Goal: Task Accomplishment & Management: Use online tool/utility

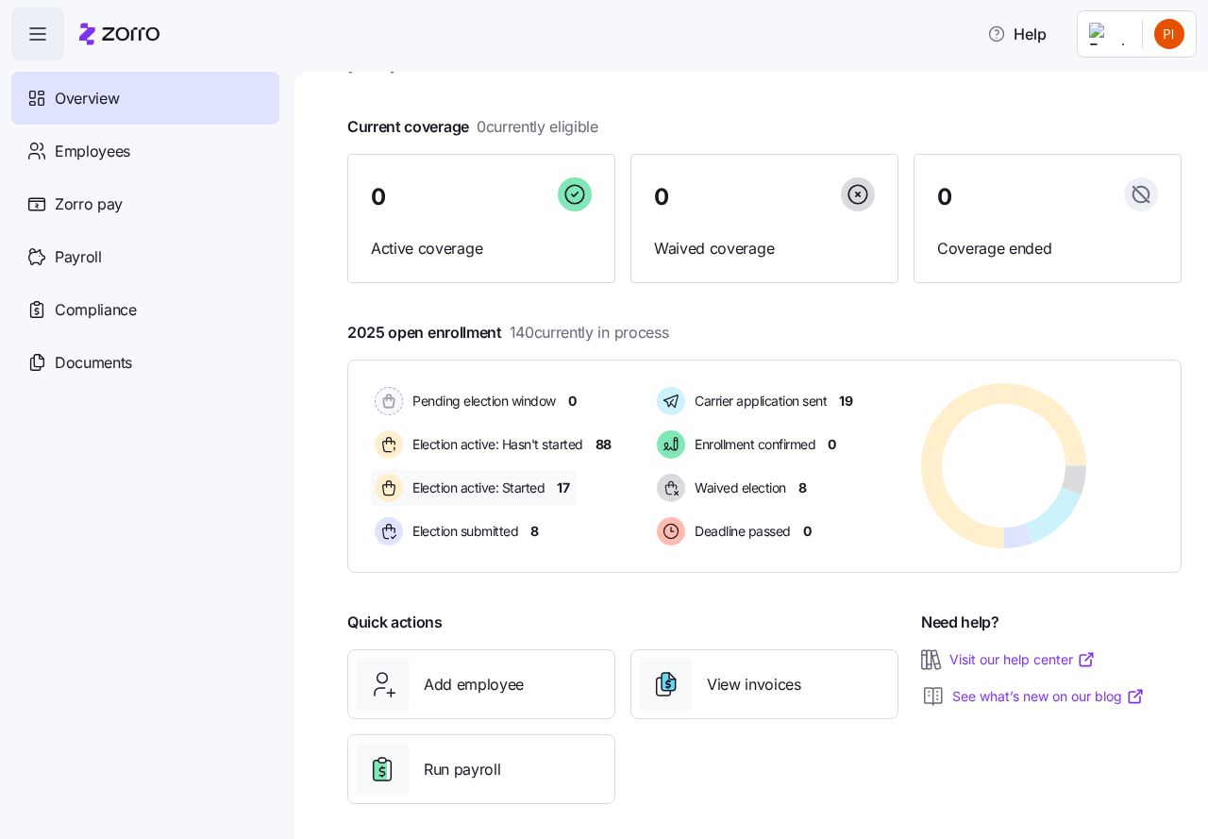
scroll to position [92, 0]
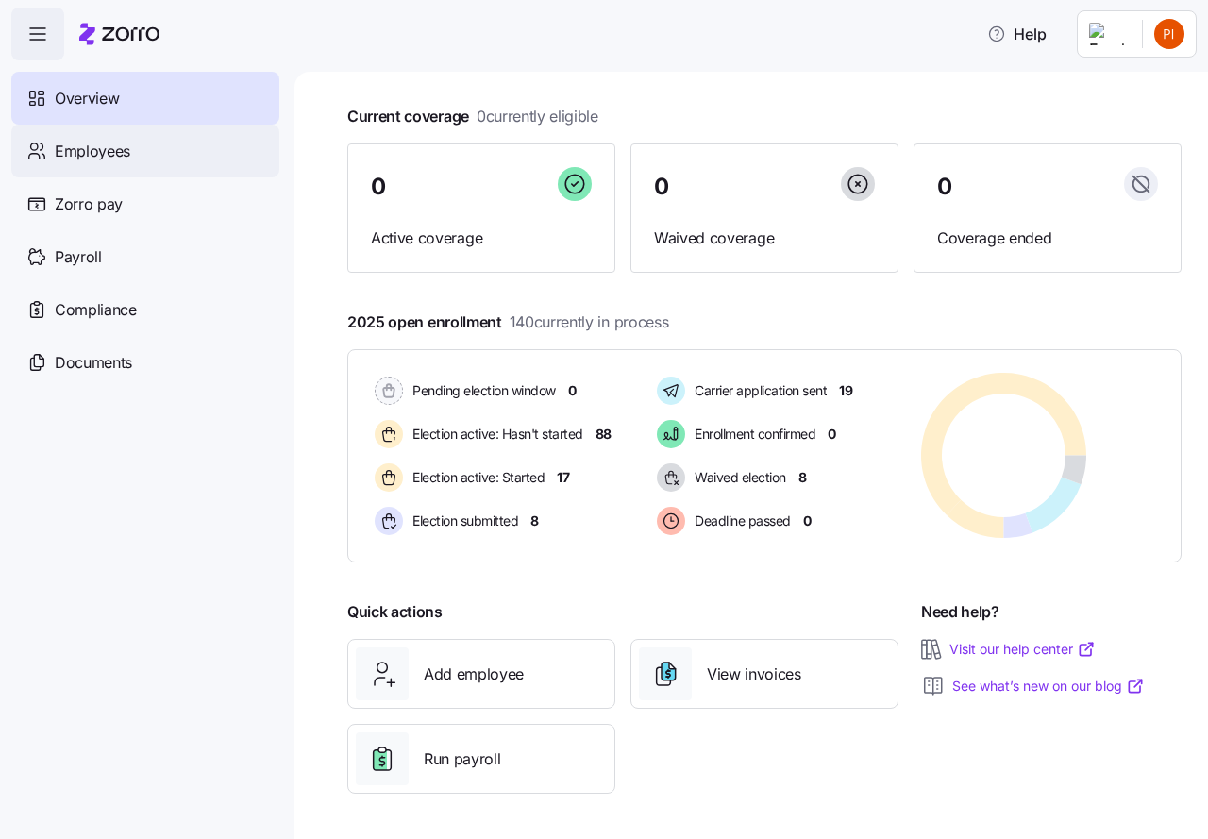
click at [118, 152] on span "Employees" at bounding box center [92, 152] width 75 height 24
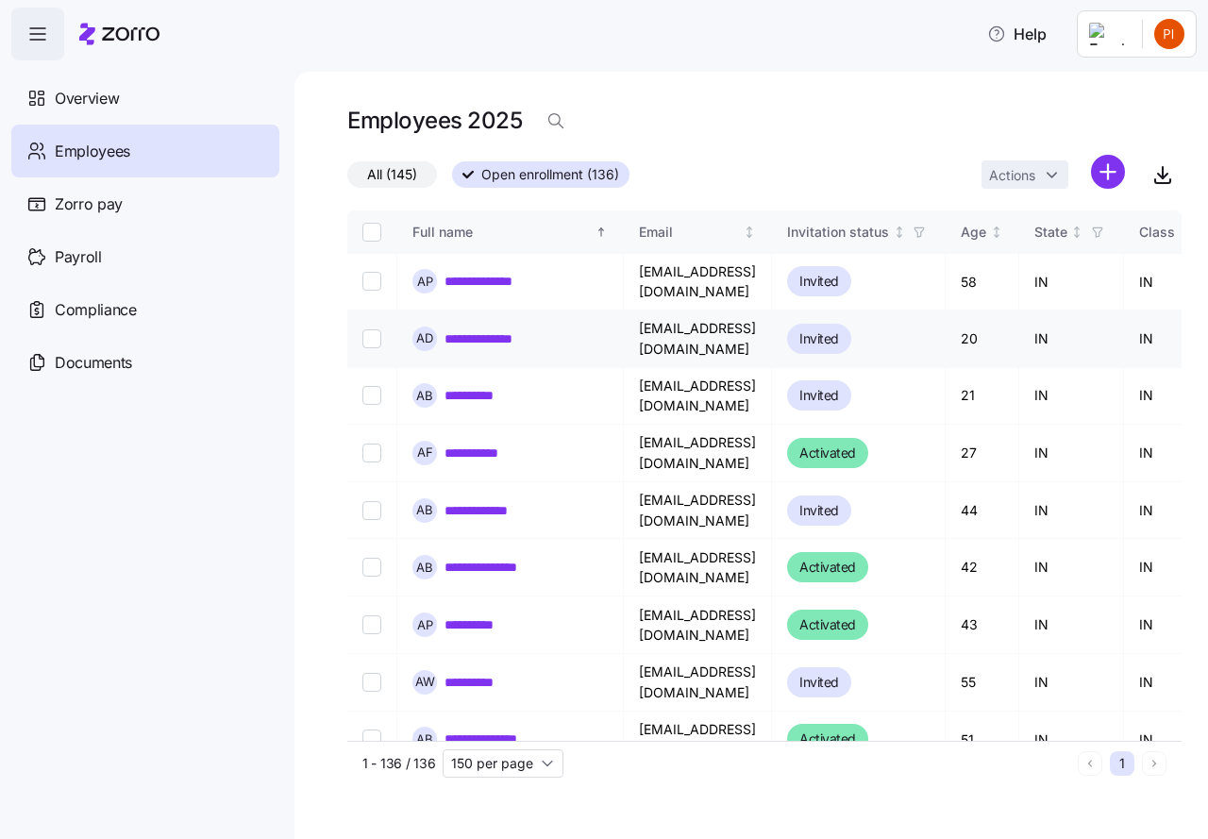
drag, startPoint x: 368, startPoint y: 279, endPoint x: 369, endPoint y: 326, distance: 46.2
click at [368, 279] on input "Select record 1" at bounding box center [371, 281] width 19 height 19
checkbox input "true"
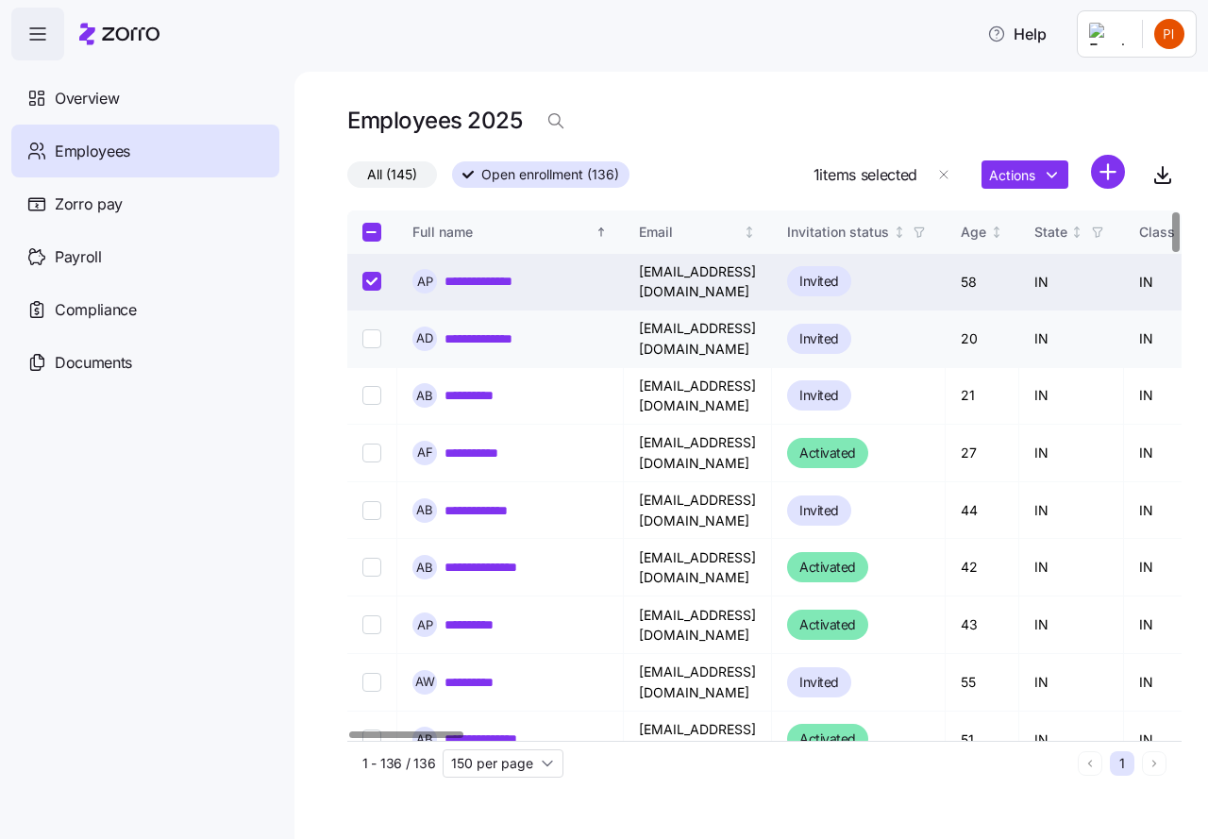
click at [373, 331] on input "Select record 2" at bounding box center [371, 338] width 19 height 19
checkbox input "true"
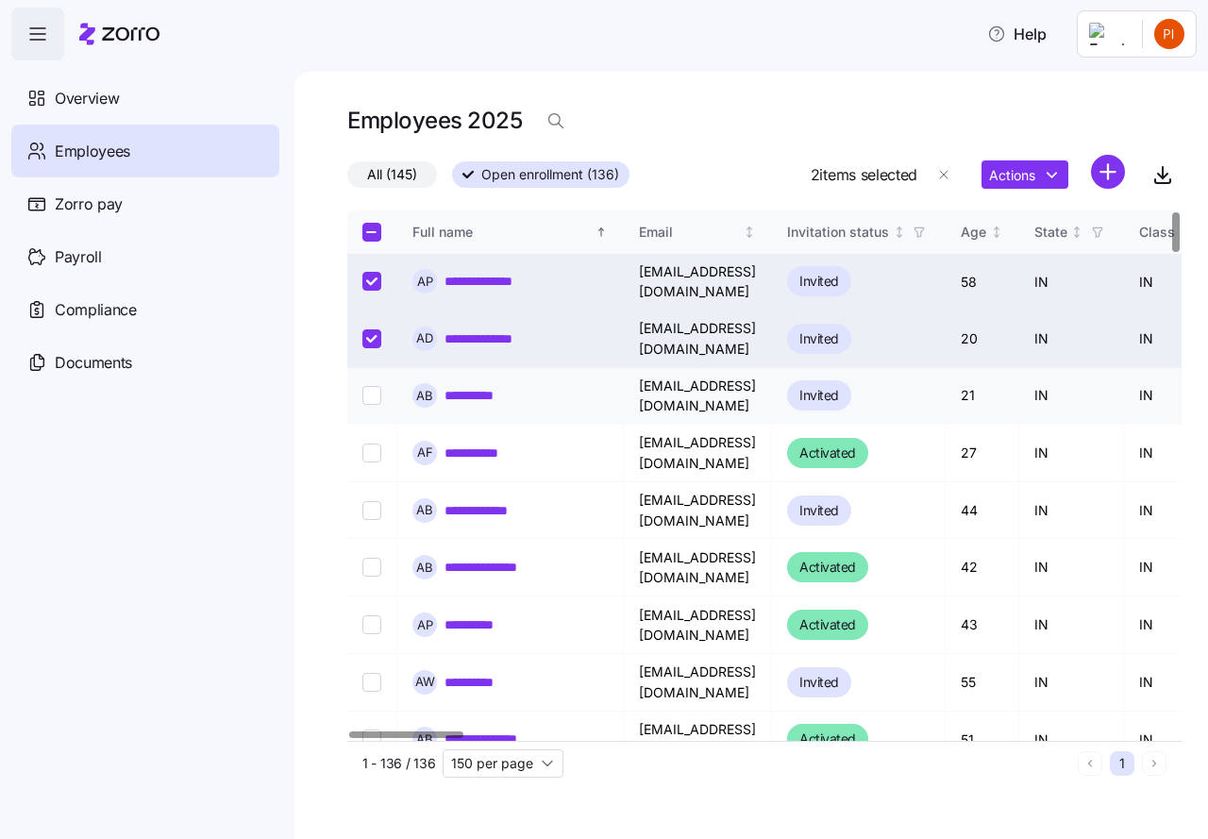
click at [375, 386] on input "Select record 3" at bounding box center [371, 395] width 19 height 19
checkbox input "true"
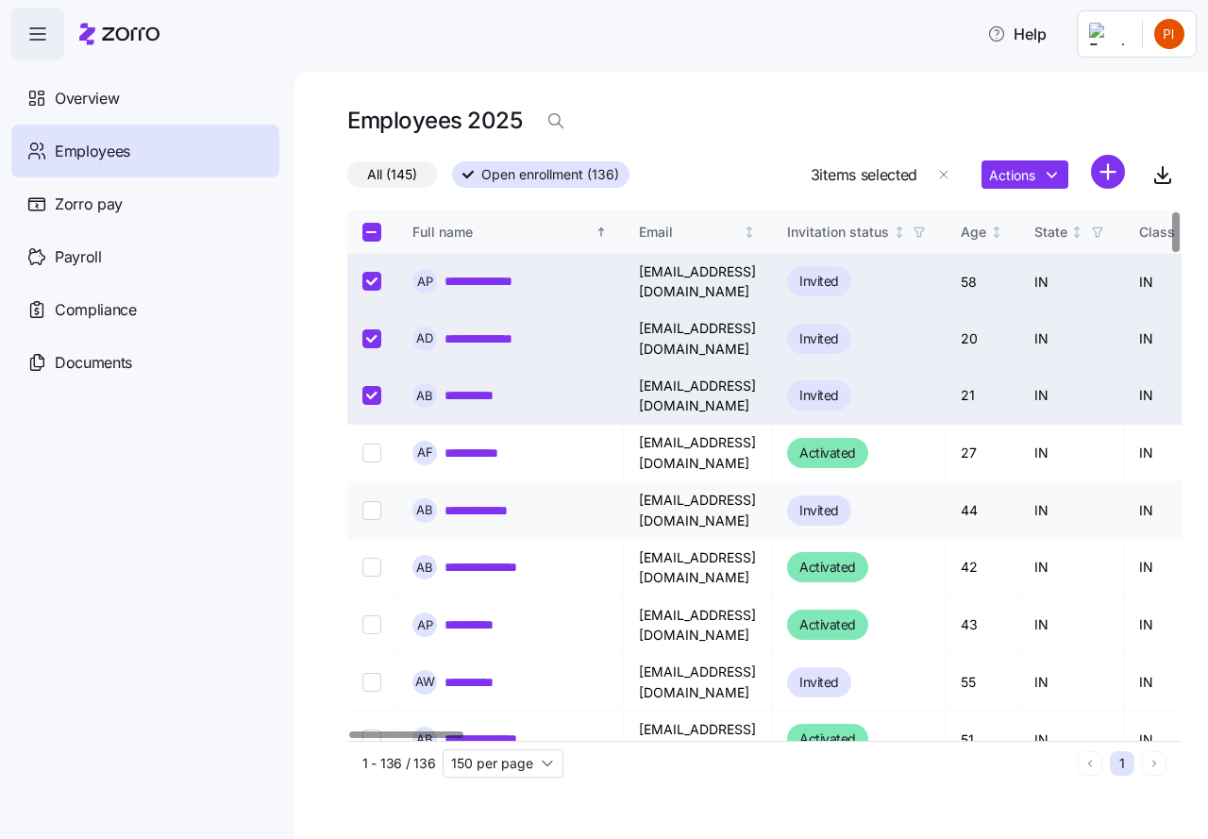
click at [376, 501] on input "Select record 5" at bounding box center [371, 510] width 19 height 19
checkbox input "true"
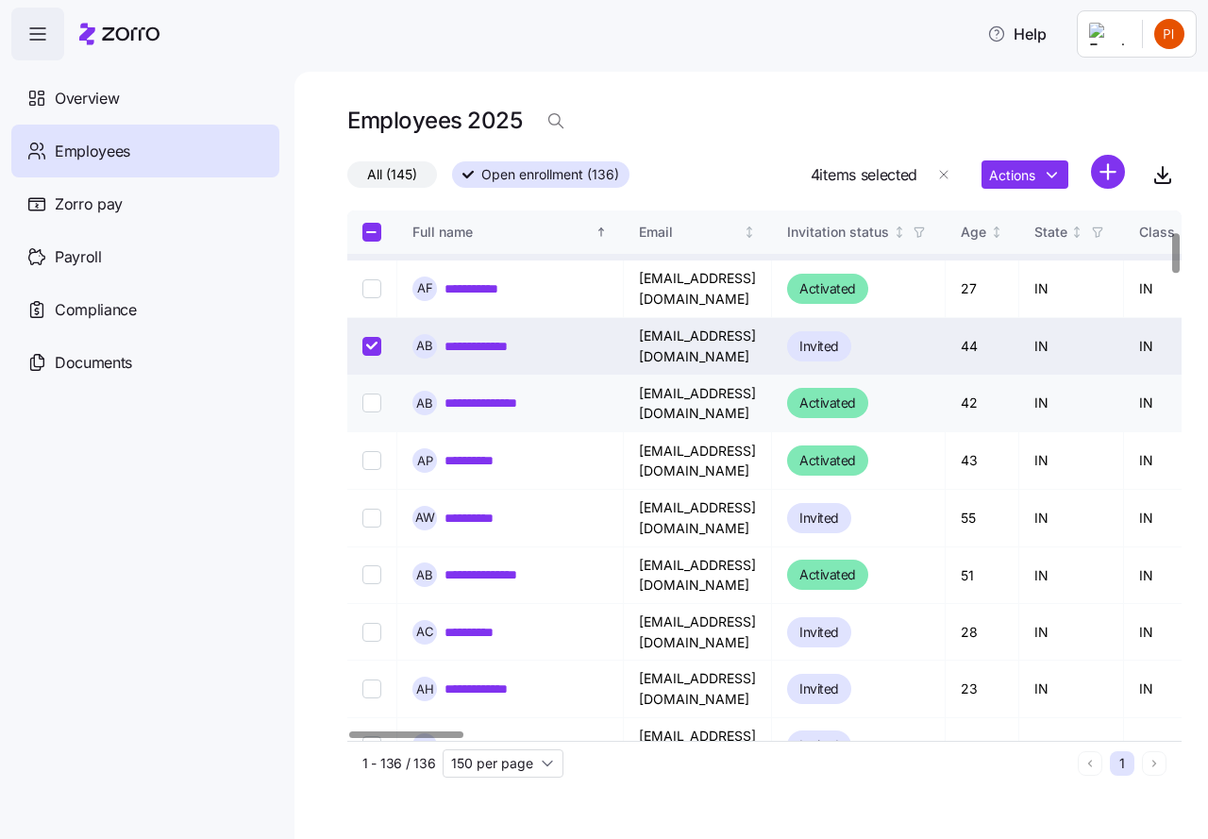
scroll to position [283, 0]
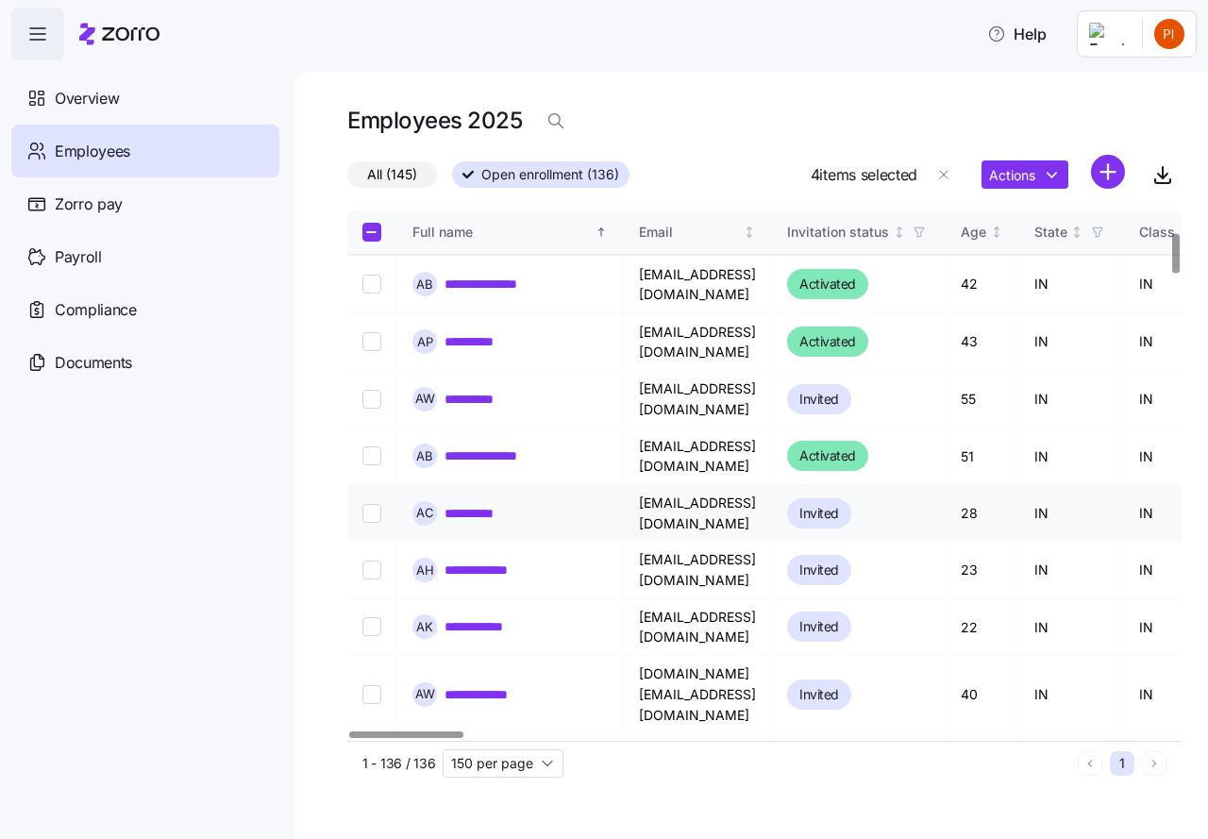
click at [372, 504] on input "Select record 10" at bounding box center [371, 513] width 19 height 19
checkbox input "true"
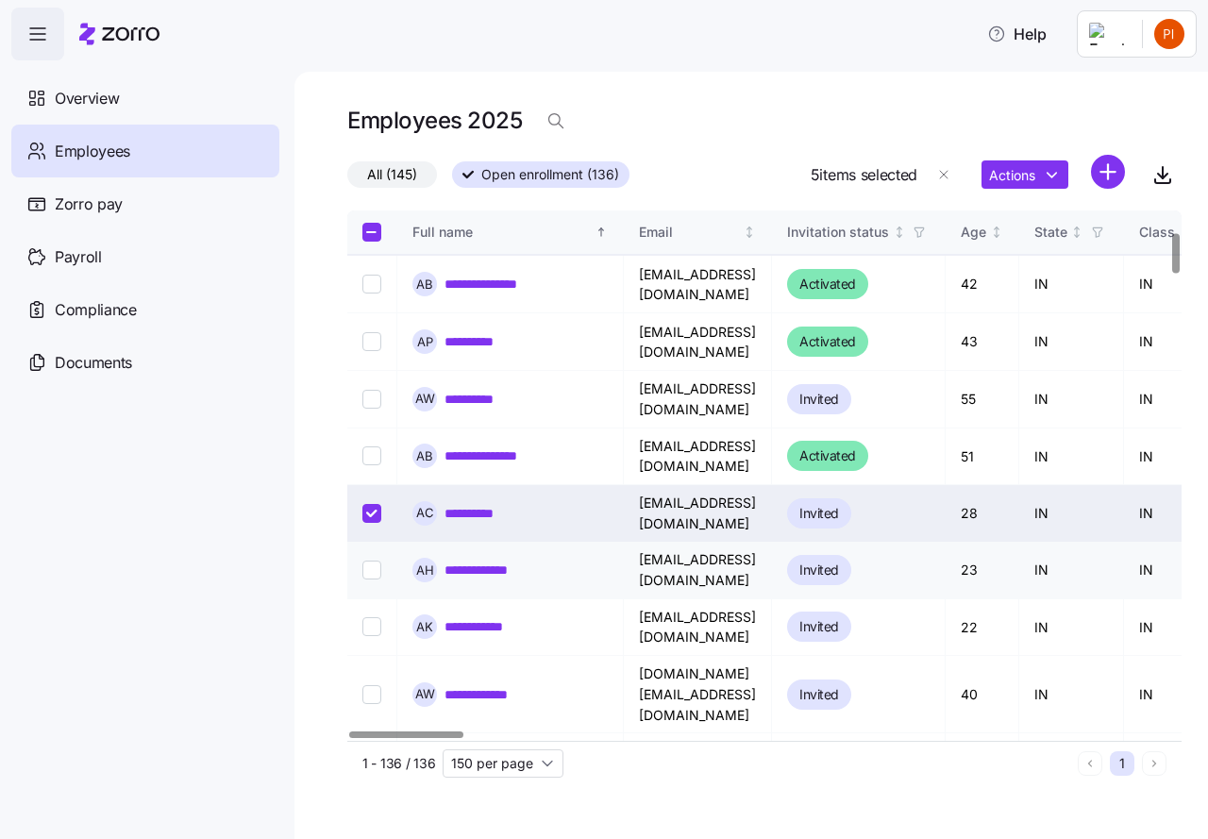
click at [369, 561] on input "Select record 11" at bounding box center [371, 570] width 19 height 19
checkbox input "true"
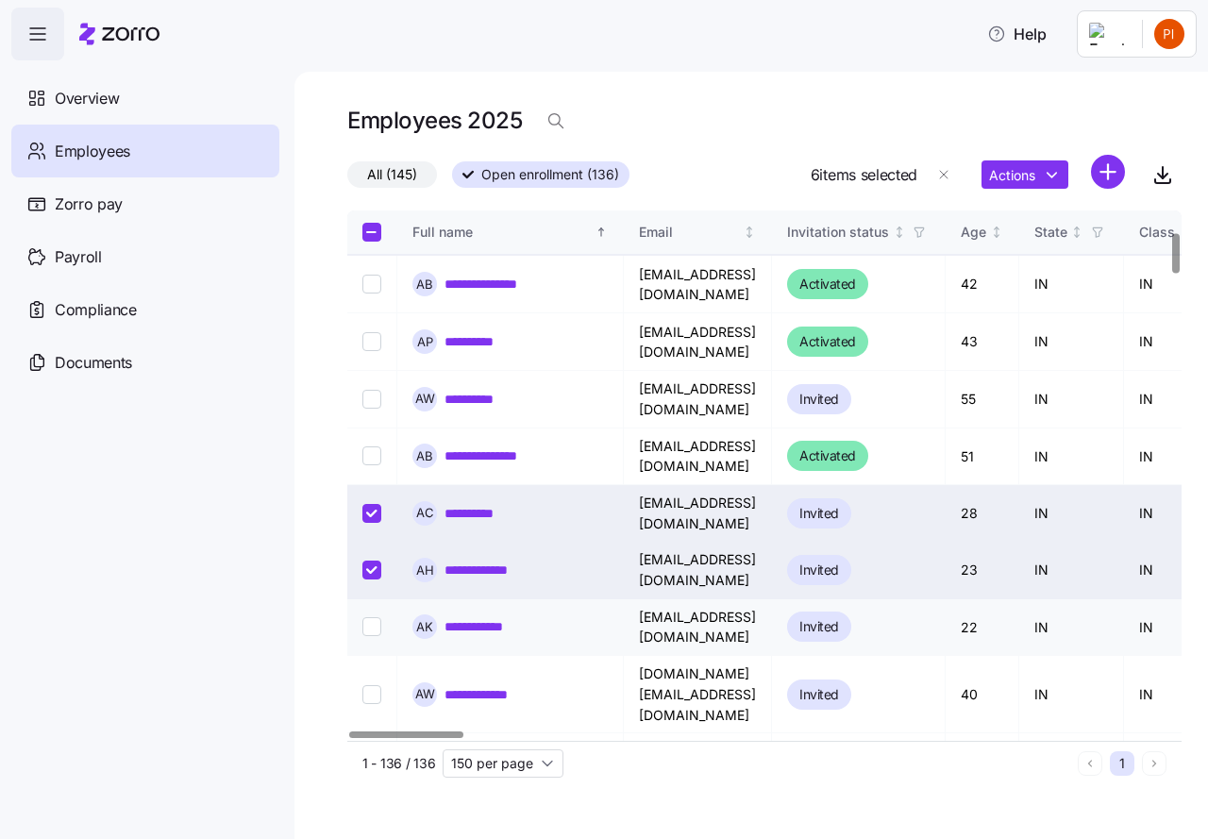
click at [370, 617] on input "Select record 12" at bounding box center [371, 626] width 19 height 19
checkbox input "true"
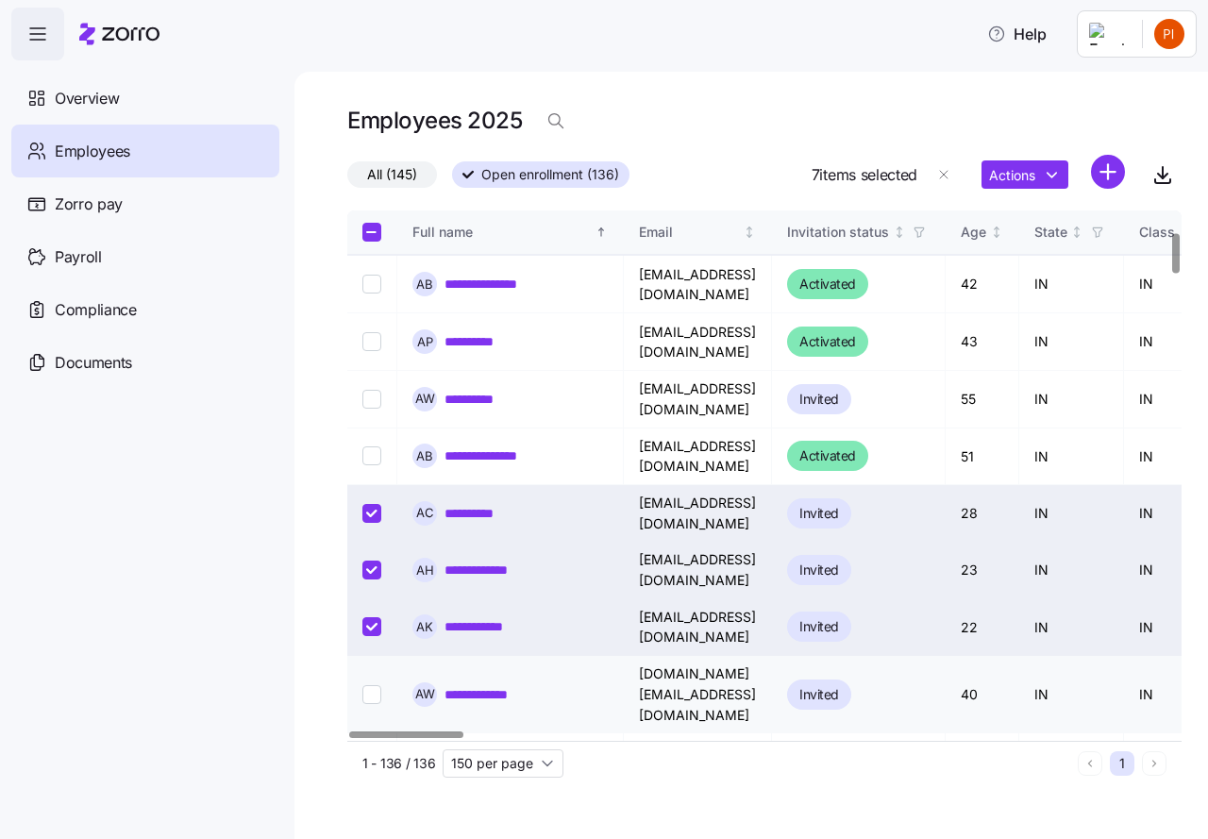
click at [369, 685] on input "Select record 13" at bounding box center [371, 694] width 19 height 19
checkbox input "true"
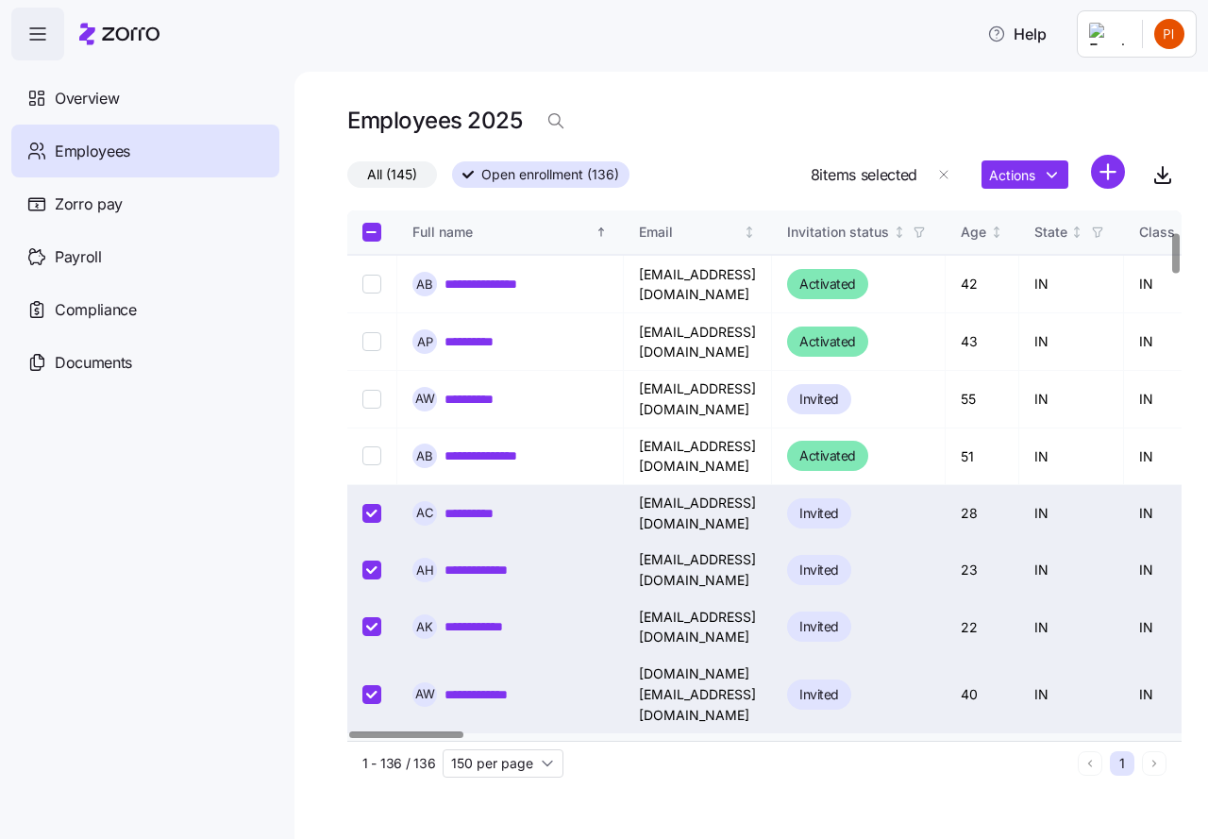
click at [371, 752] on input "Select record 14" at bounding box center [371, 761] width 19 height 19
checkbox input "true"
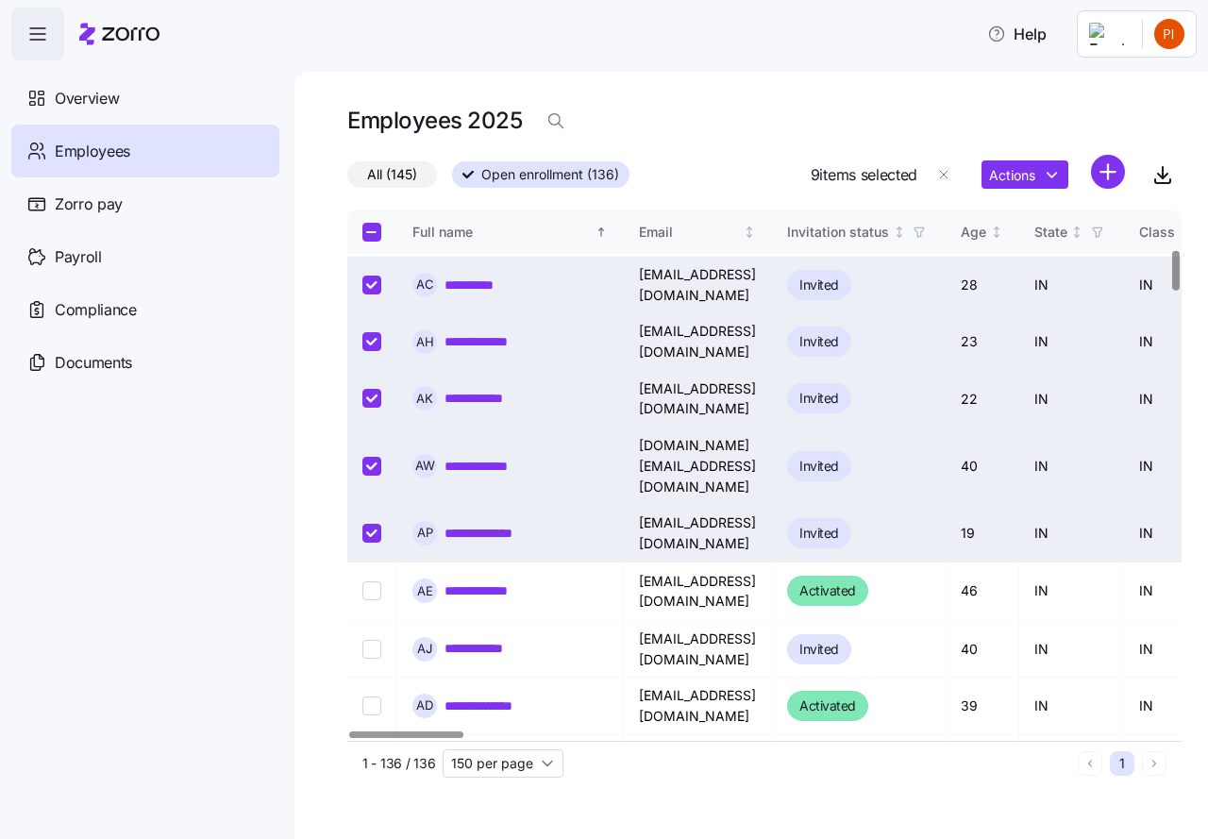
scroll to position [519, 0]
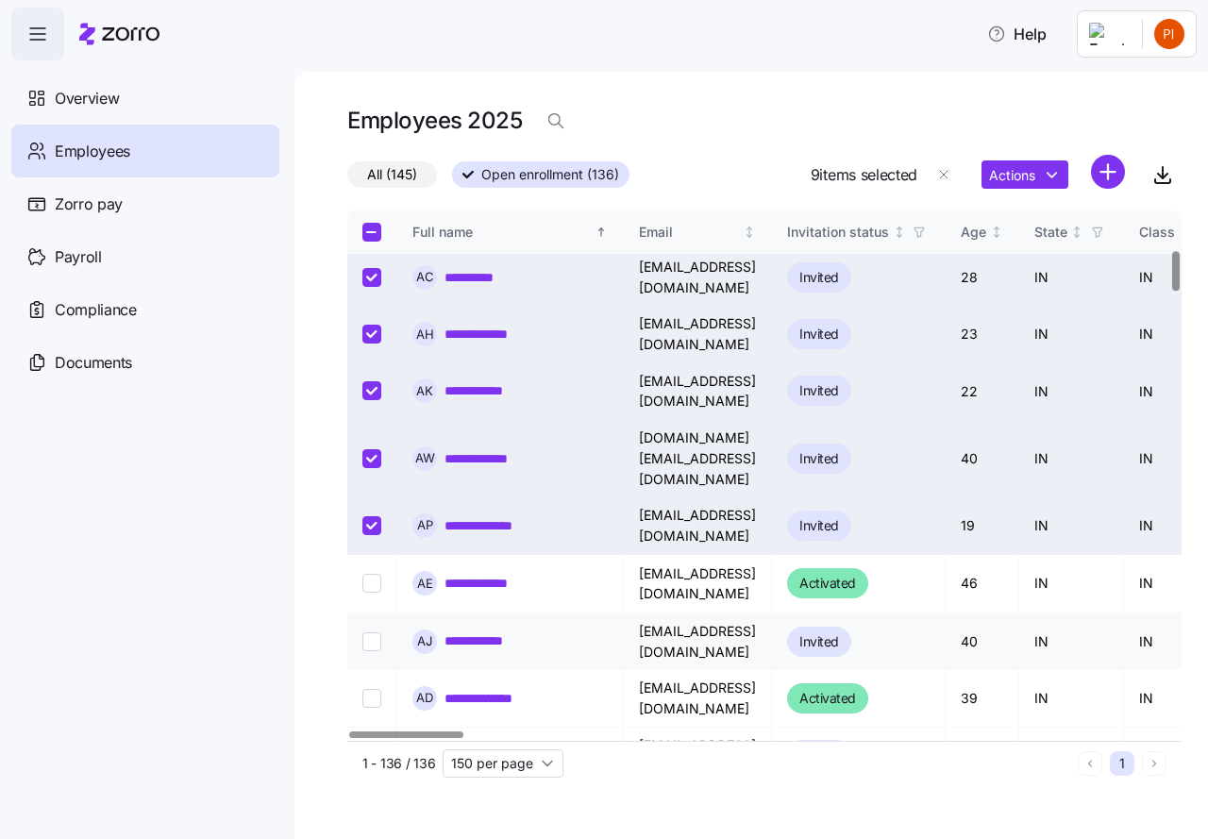
click at [374, 632] on input "Select record 16" at bounding box center [371, 641] width 19 height 19
checkbox input "true"
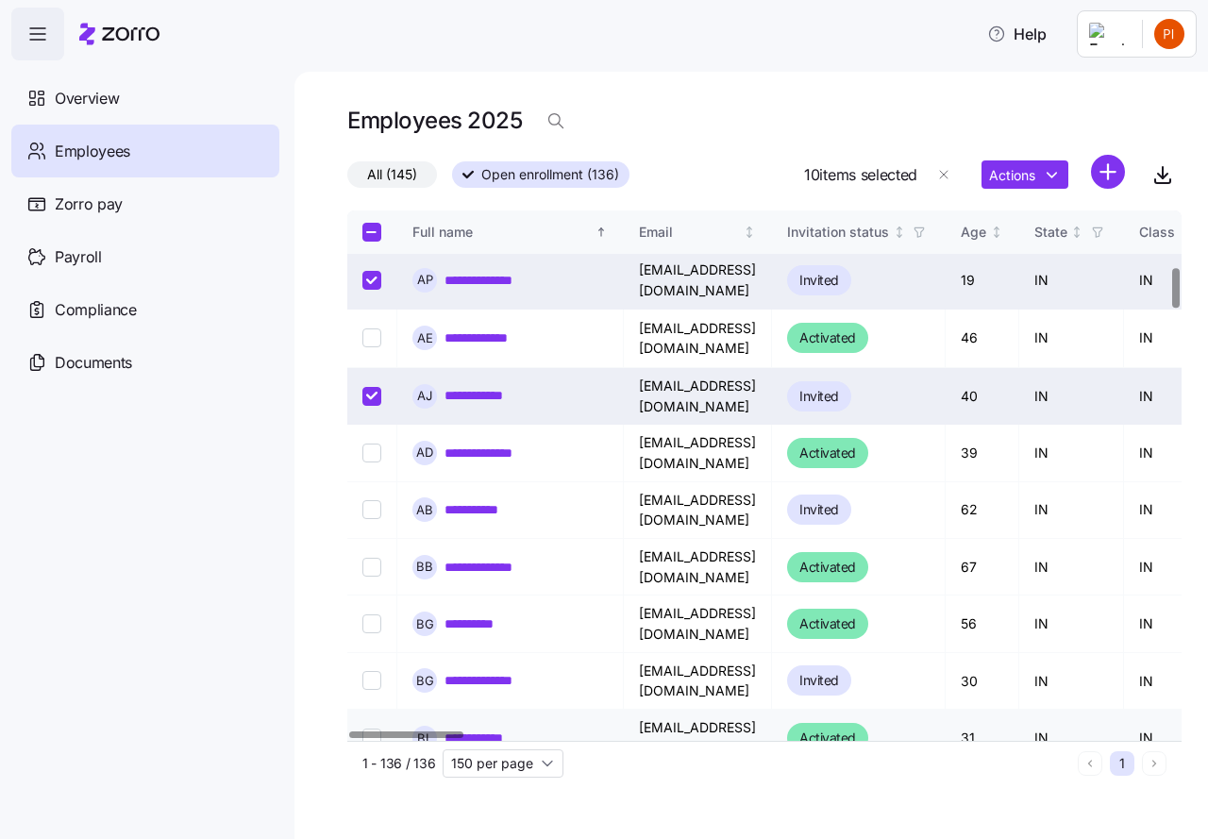
scroll to position [778, 0]
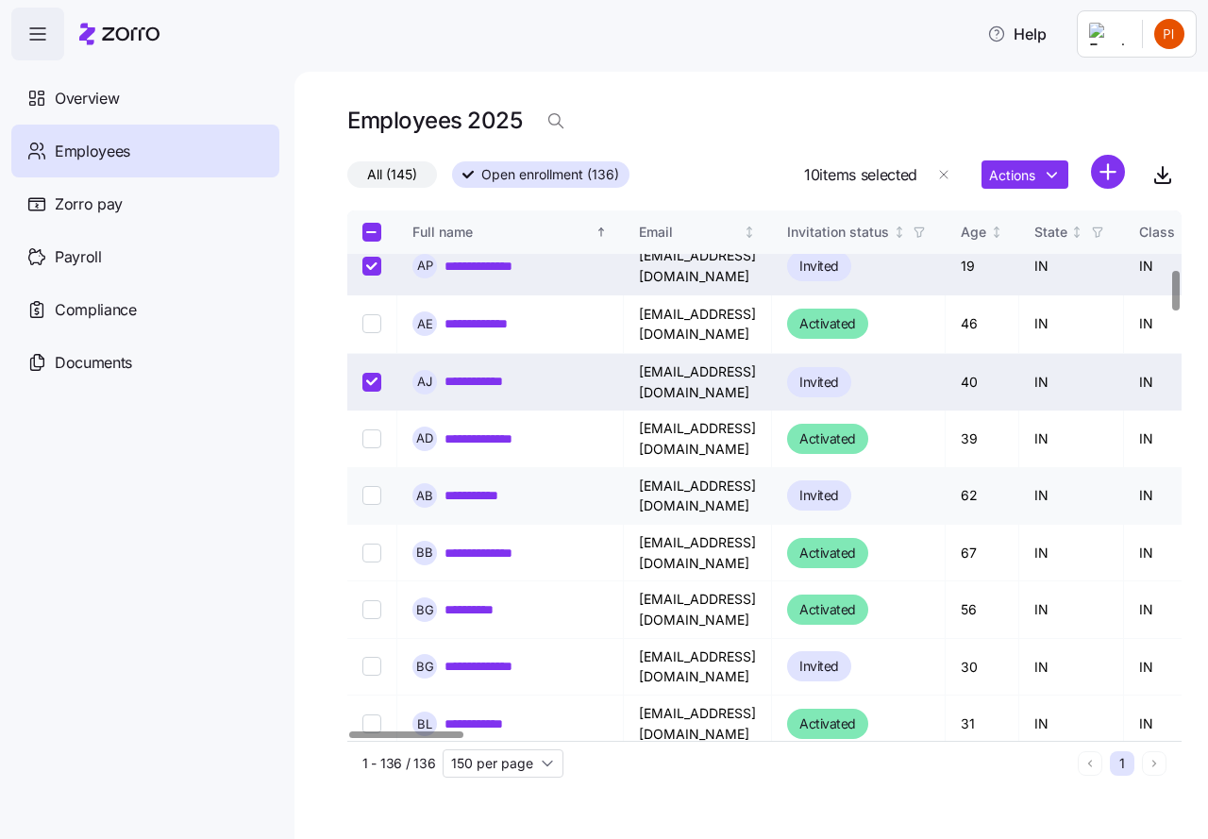
click at [375, 486] on input "Select record 18" at bounding box center [371, 495] width 19 height 19
checkbox input "true"
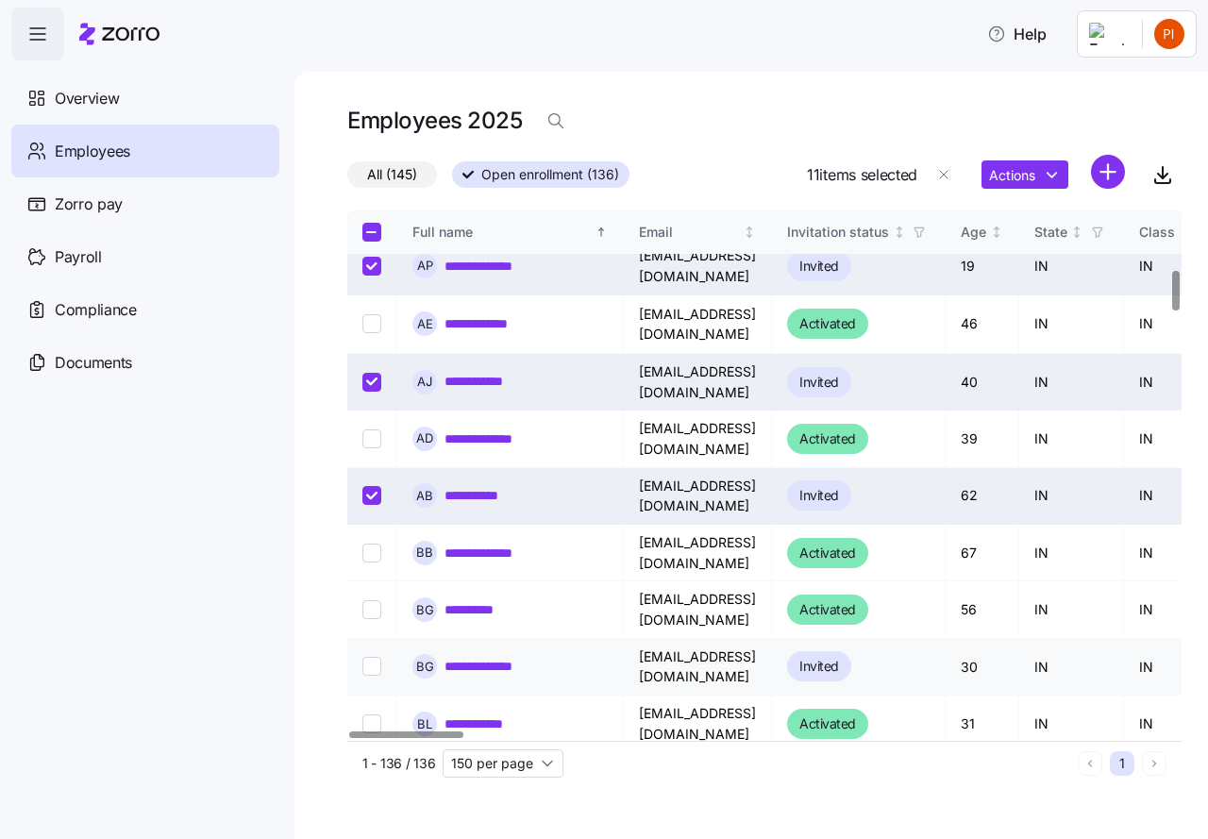
click at [378, 657] on input "Select record 21" at bounding box center [371, 666] width 19 height 19
checkbox input "true"
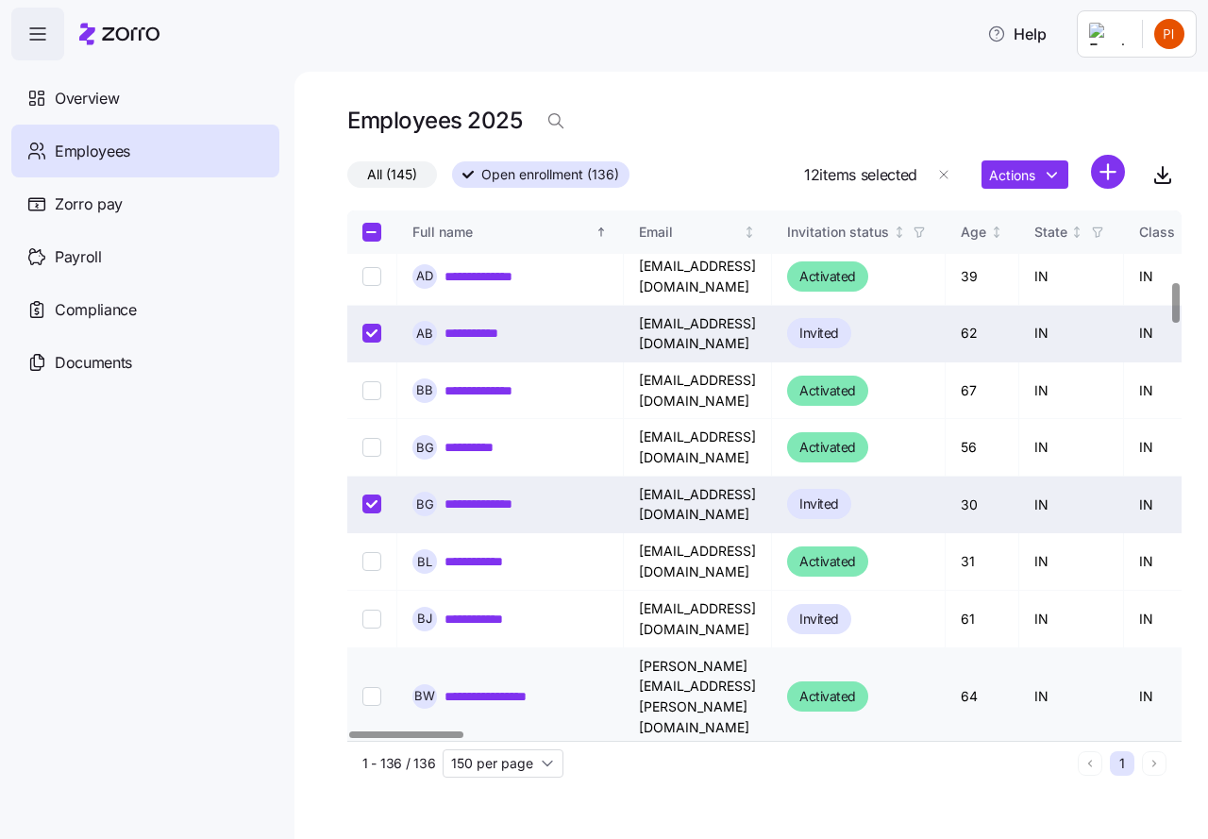
scroll to position [944, 0]
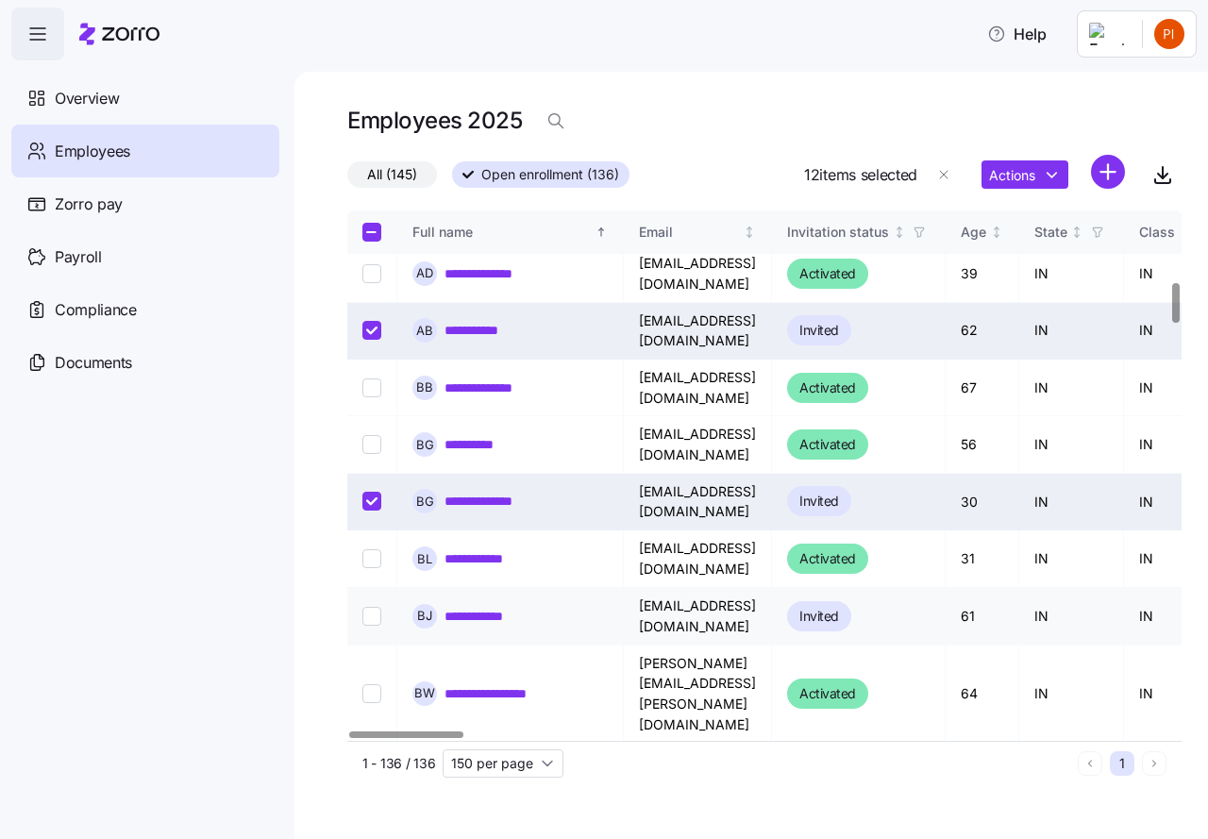
click at [375, 607] on input "Select record 23" at bounding box center [371, 616] width 19 height 19
checkbox input "true"
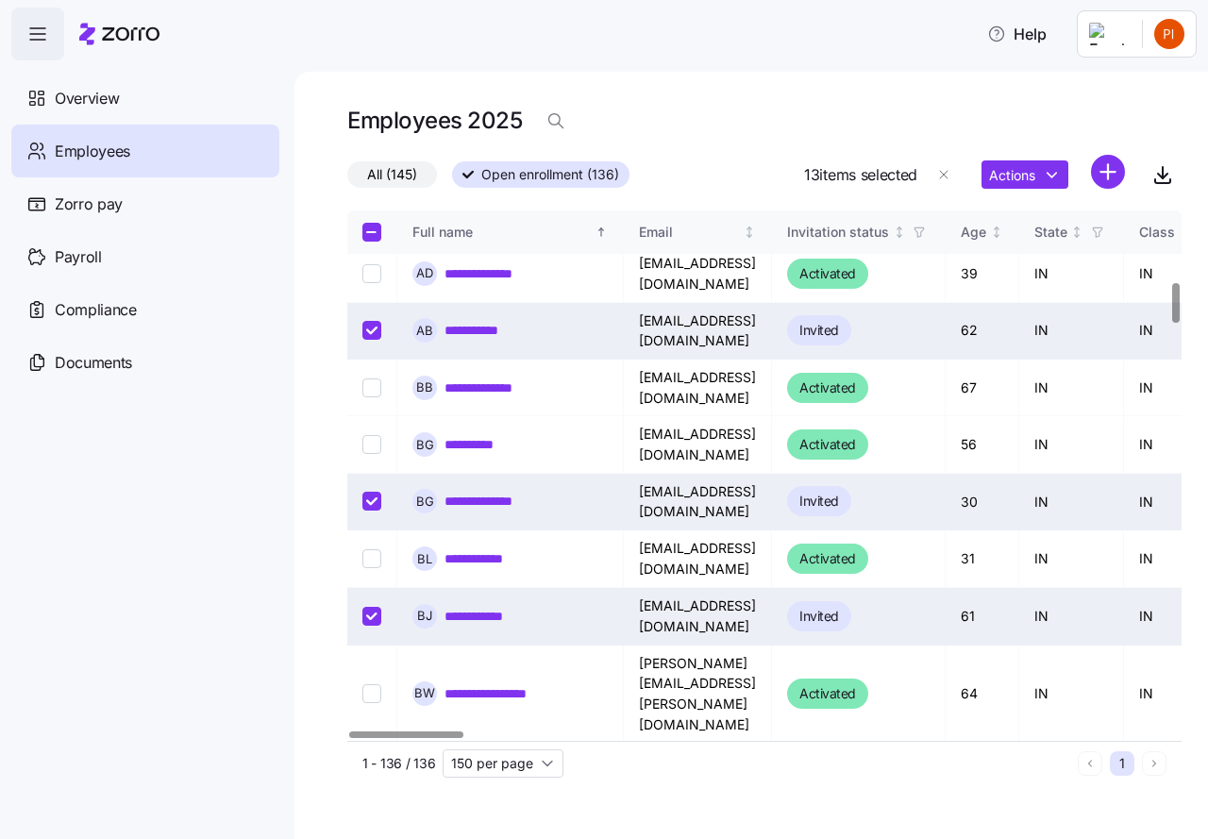
click at [376, 820] on input "Select record 26" at bounding box center [371, 829] width 19 height 19
checkbox input "true"
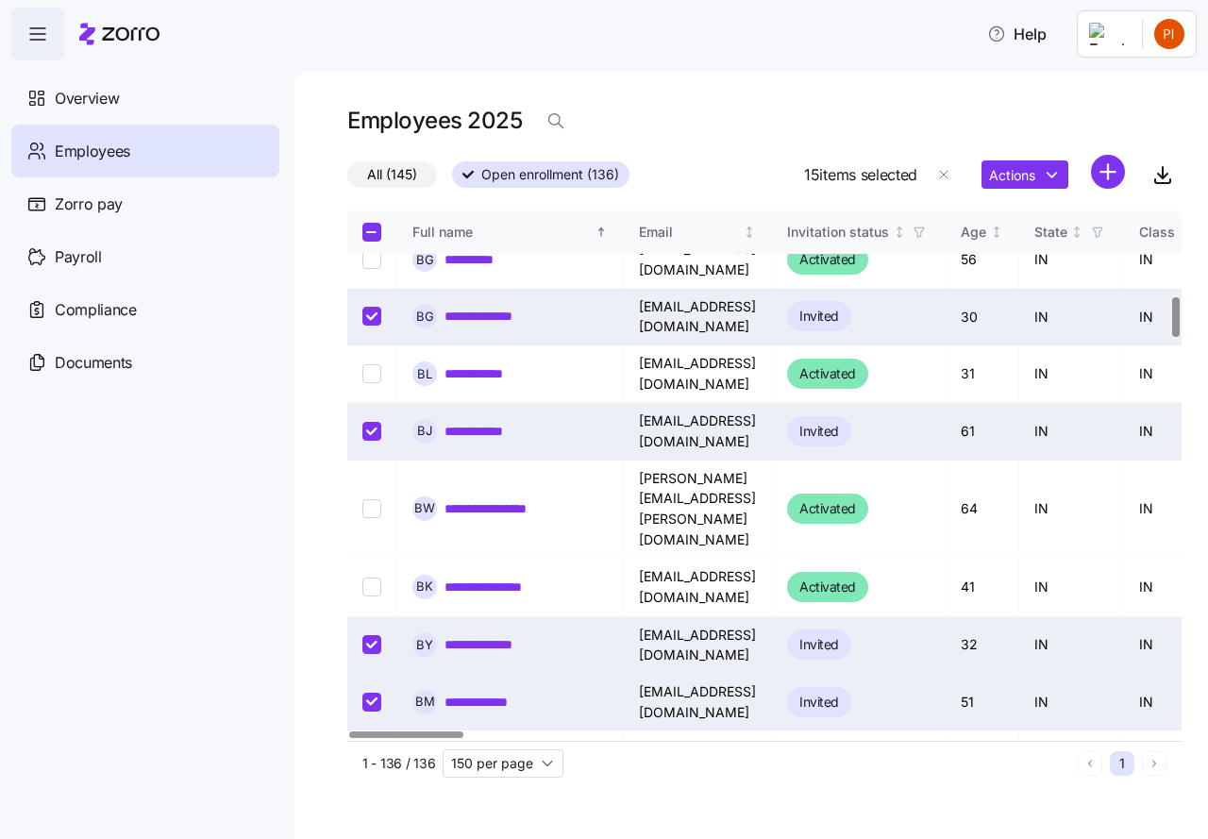
scroll to position [1132, 0]
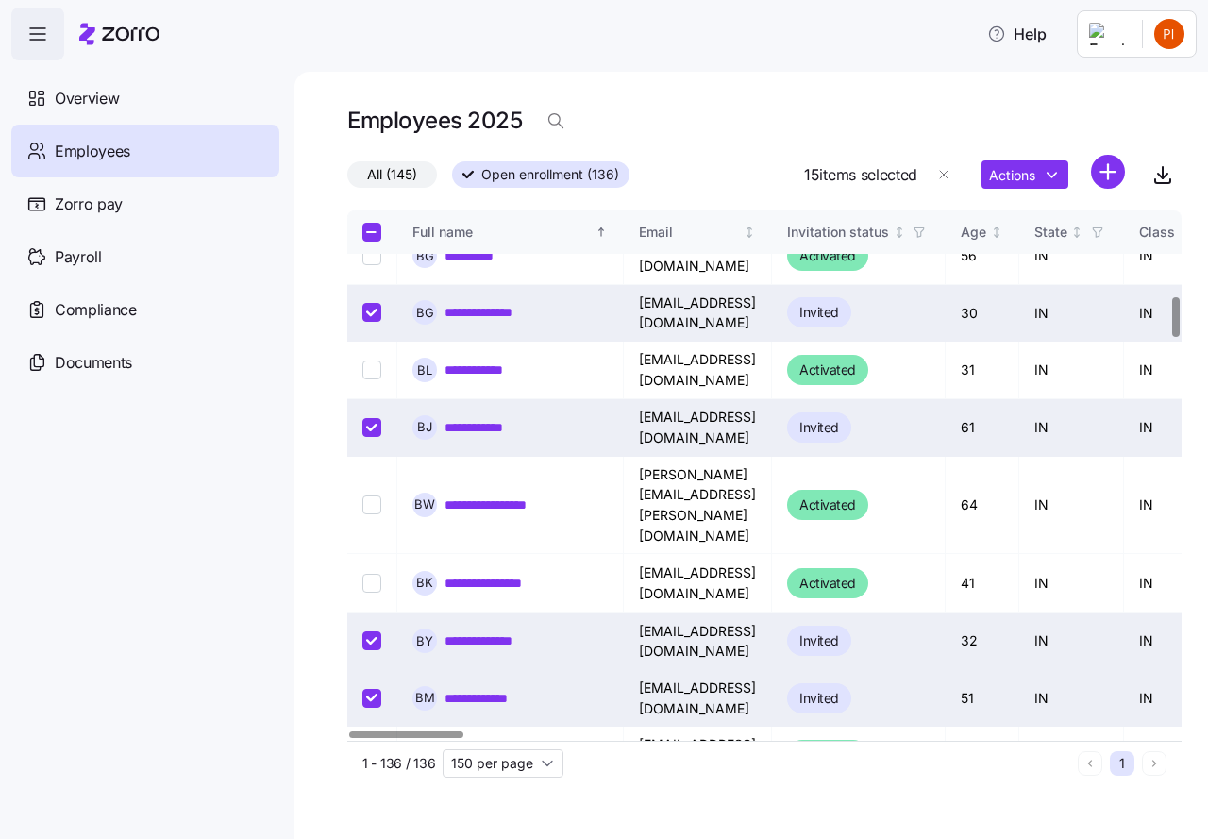
click at [373, 812] on input "Select record 29" at bounding box center [371, 821] width 19 height 19
checkbox input "true"
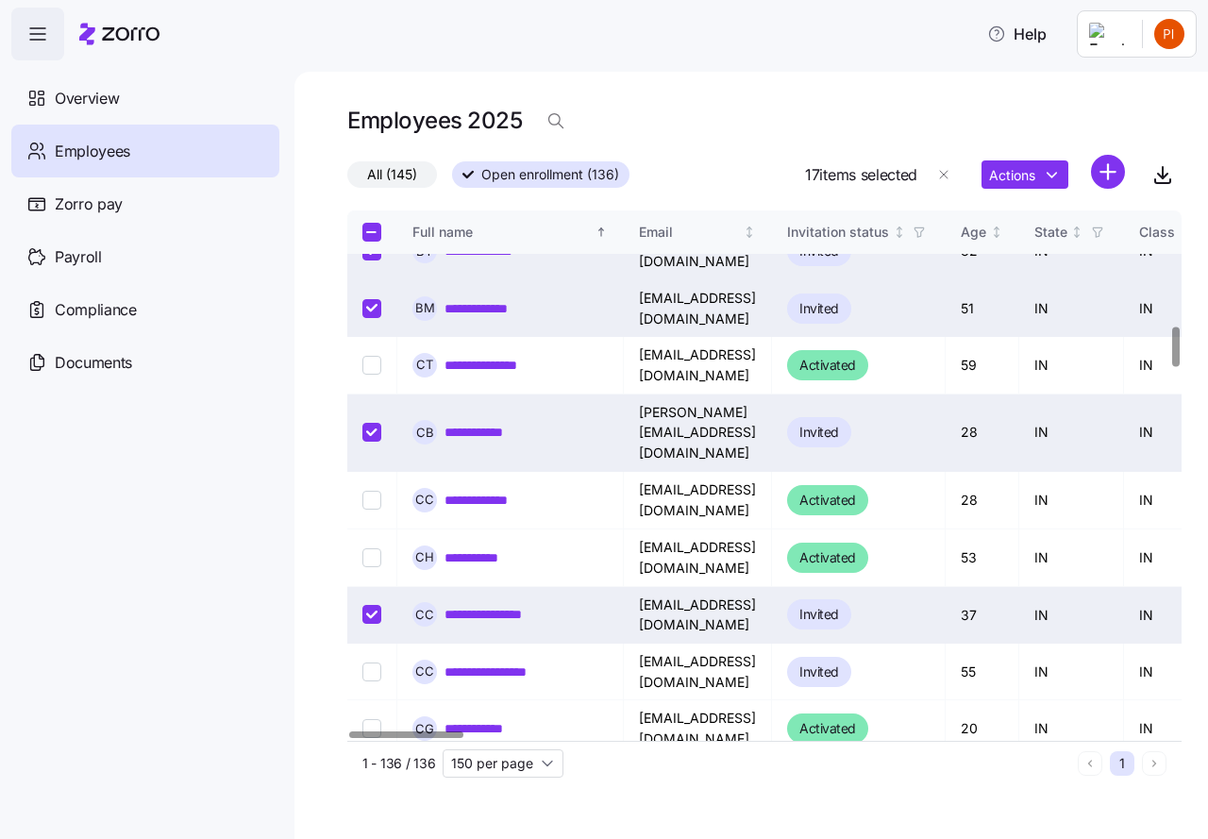
scroll to position [1557, 0]
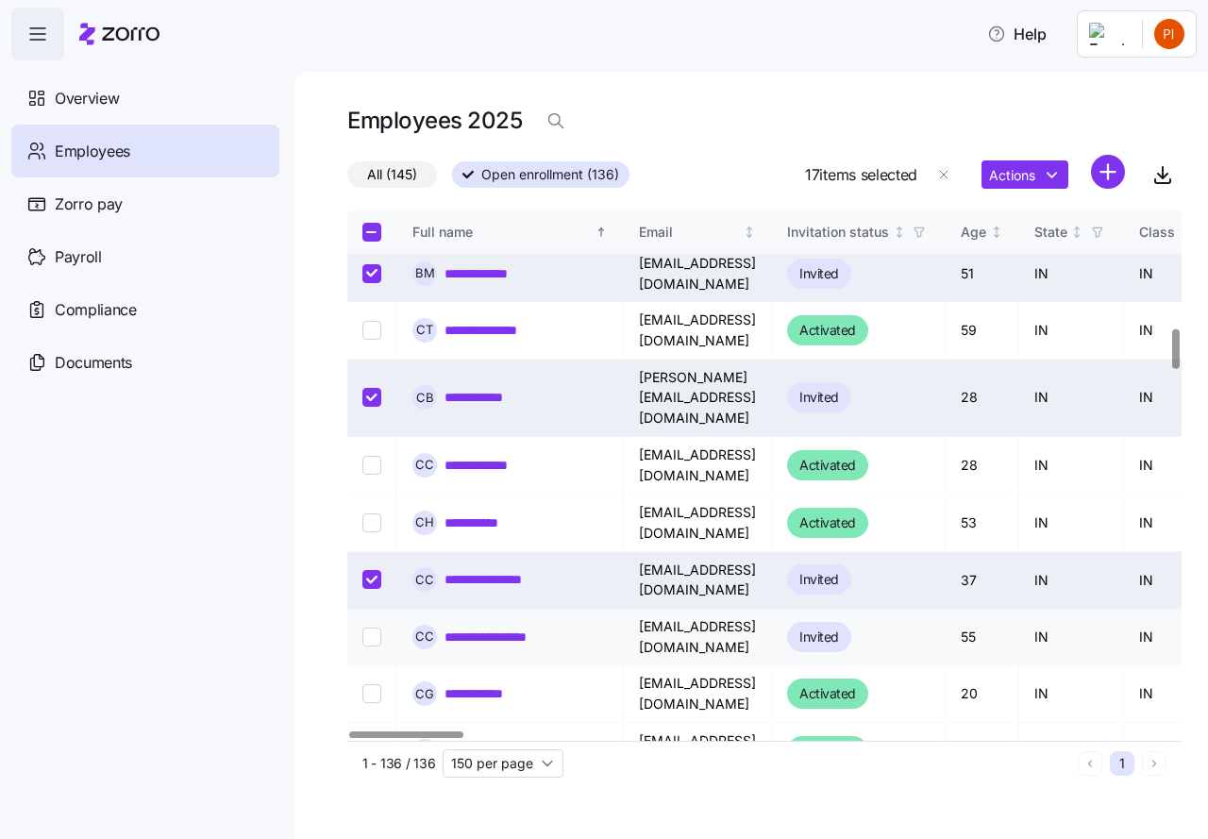
click at [371, 627] on input "Select record 33" at bounding box center [371, 636] width 19 height 19
checkbox input "true"
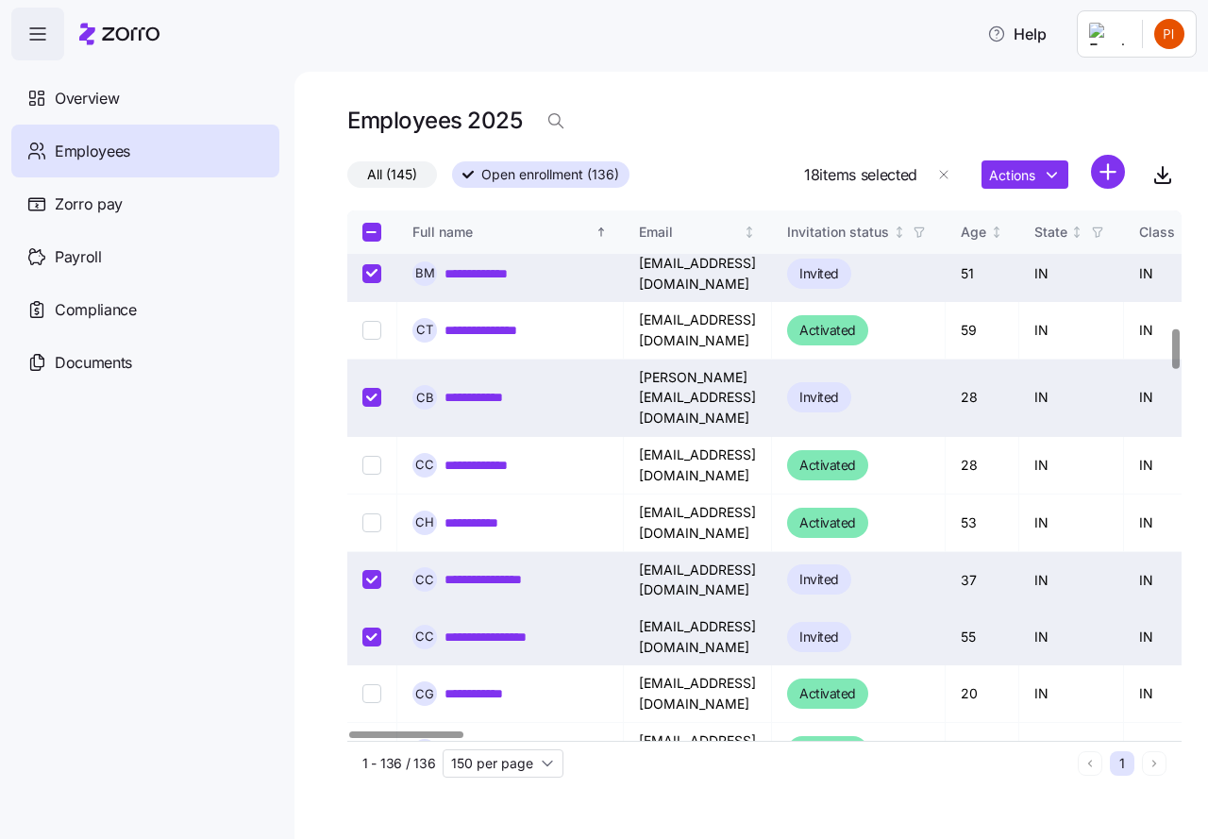
checkbox input "true"
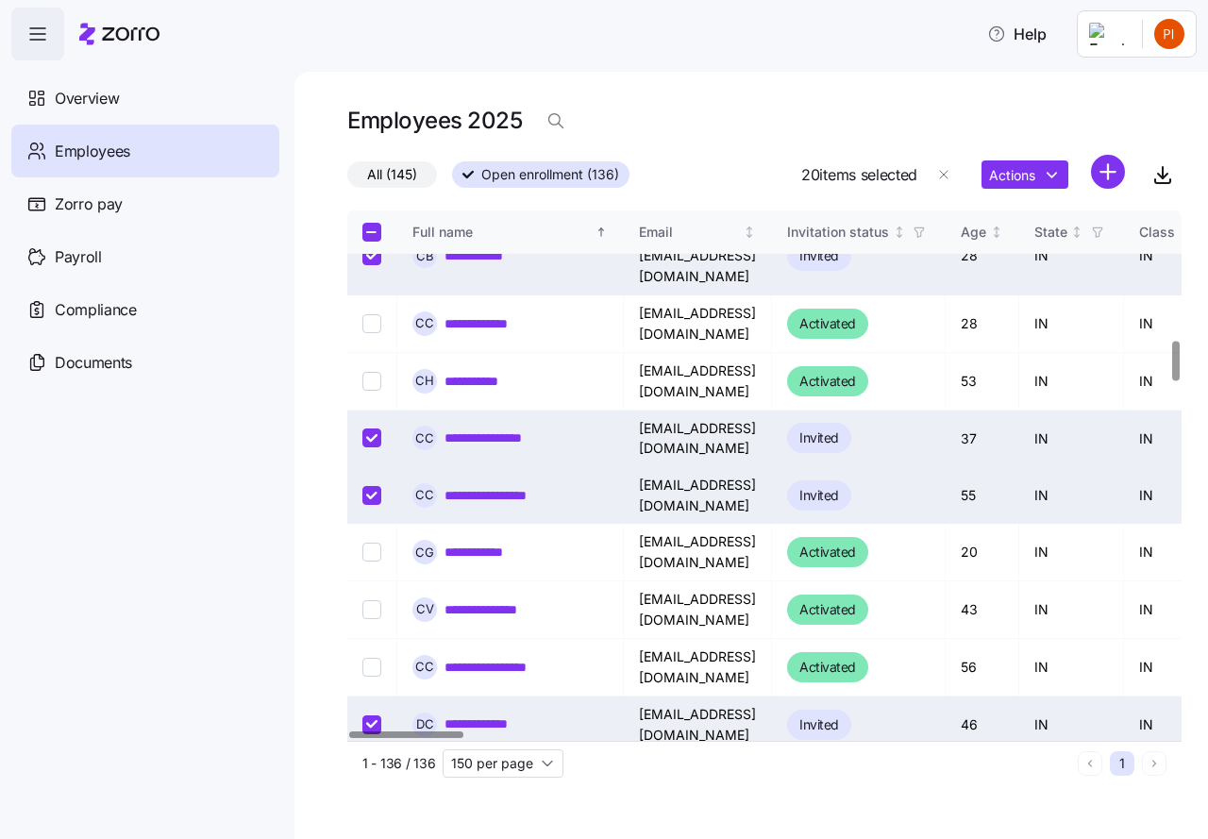
scroll to position [1722, 0]
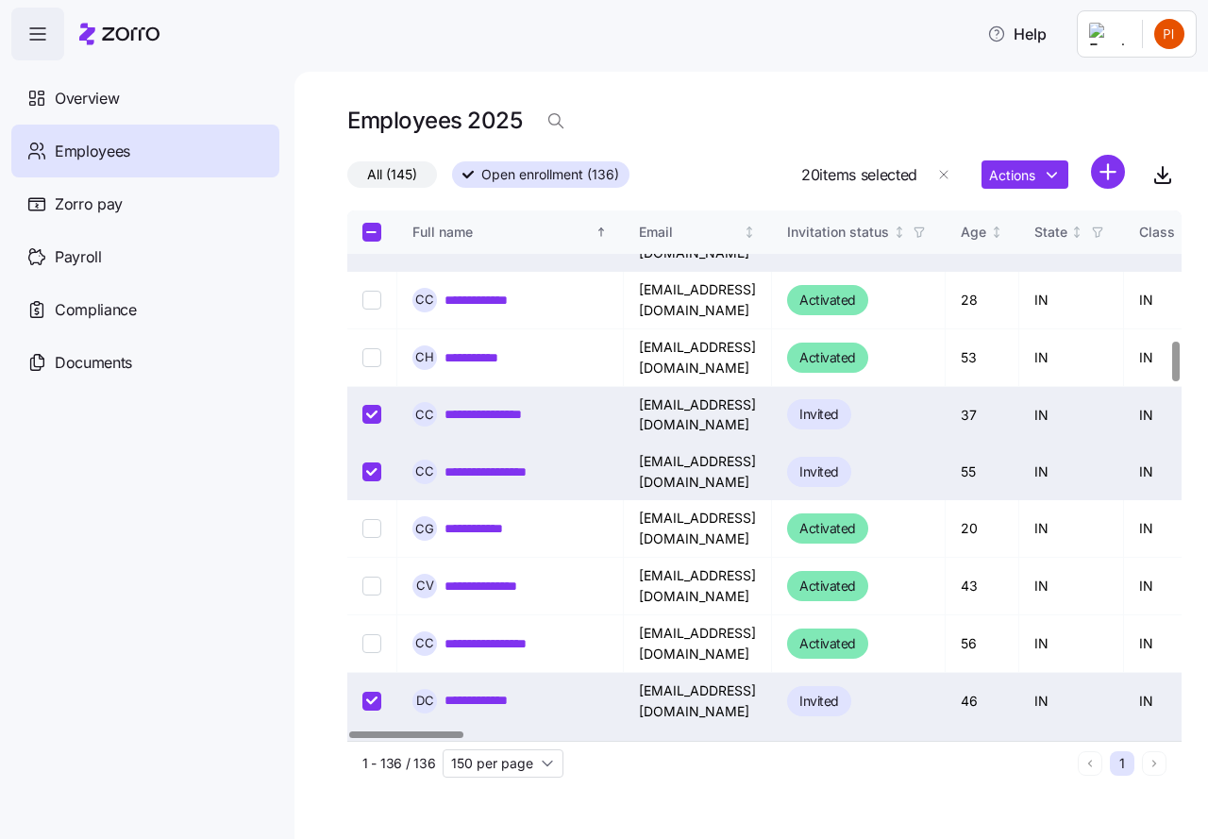
checkbox input "true"
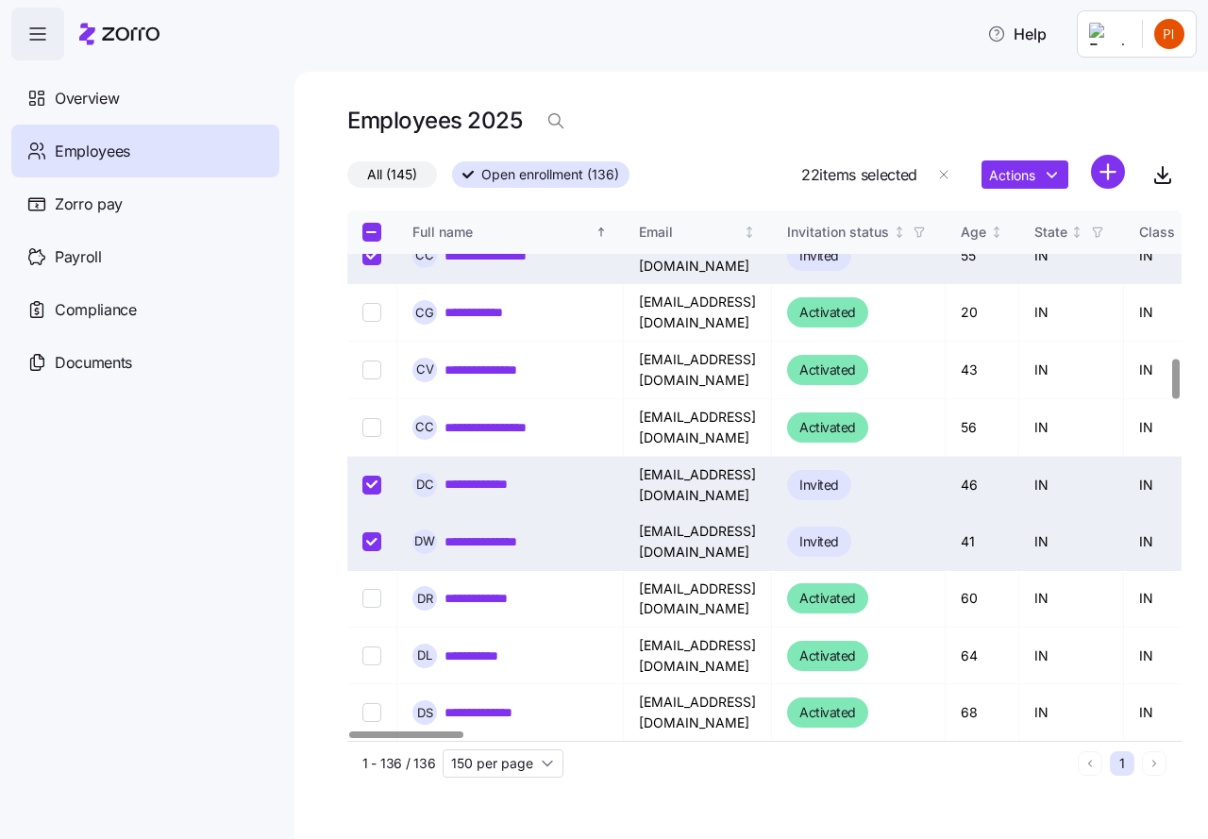
scroll to position [1958, 0]
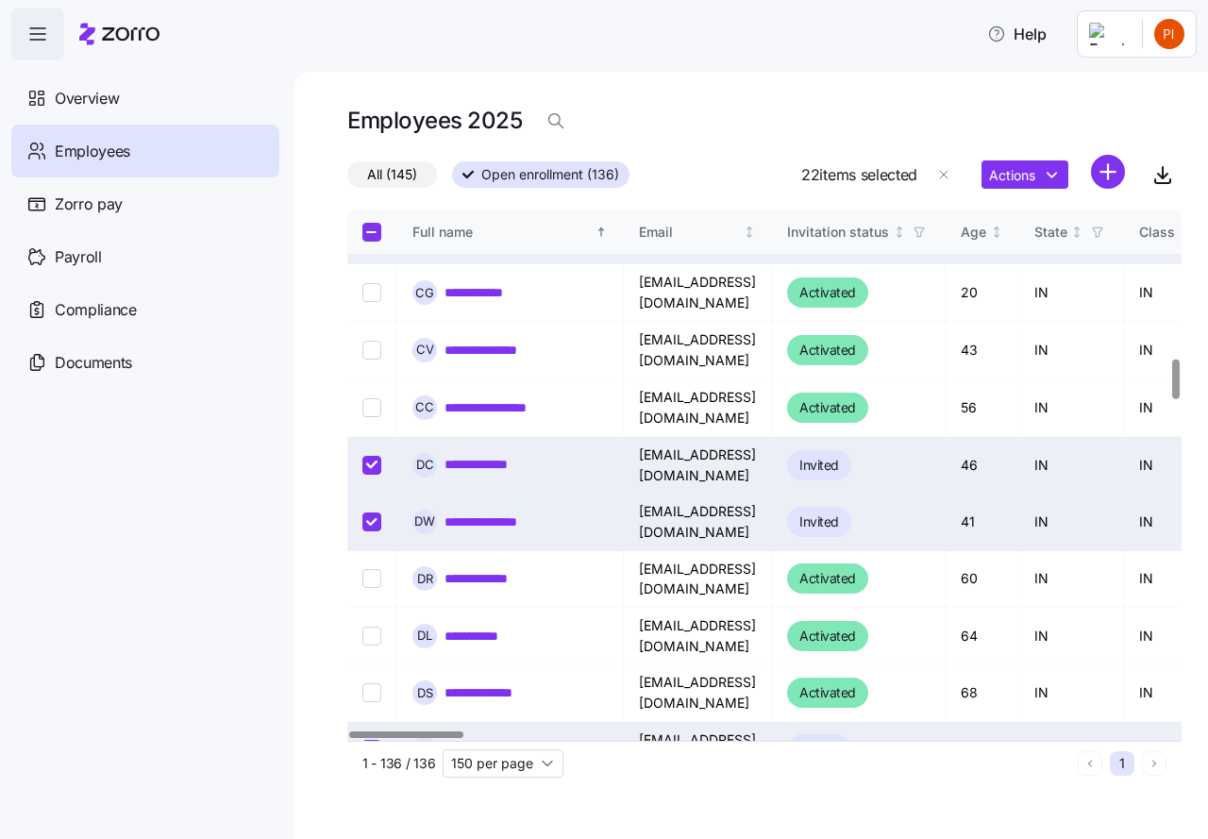
checkbox input "true"
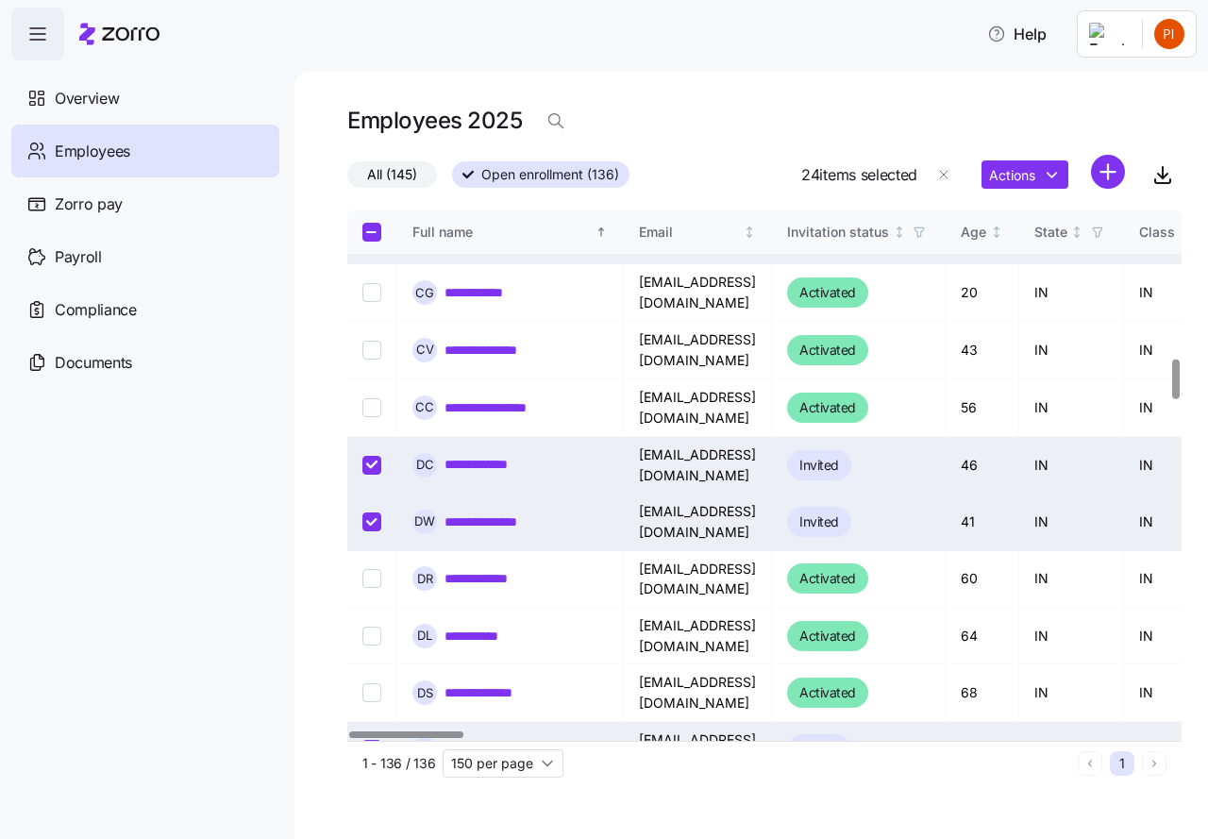
checkbox input "true"
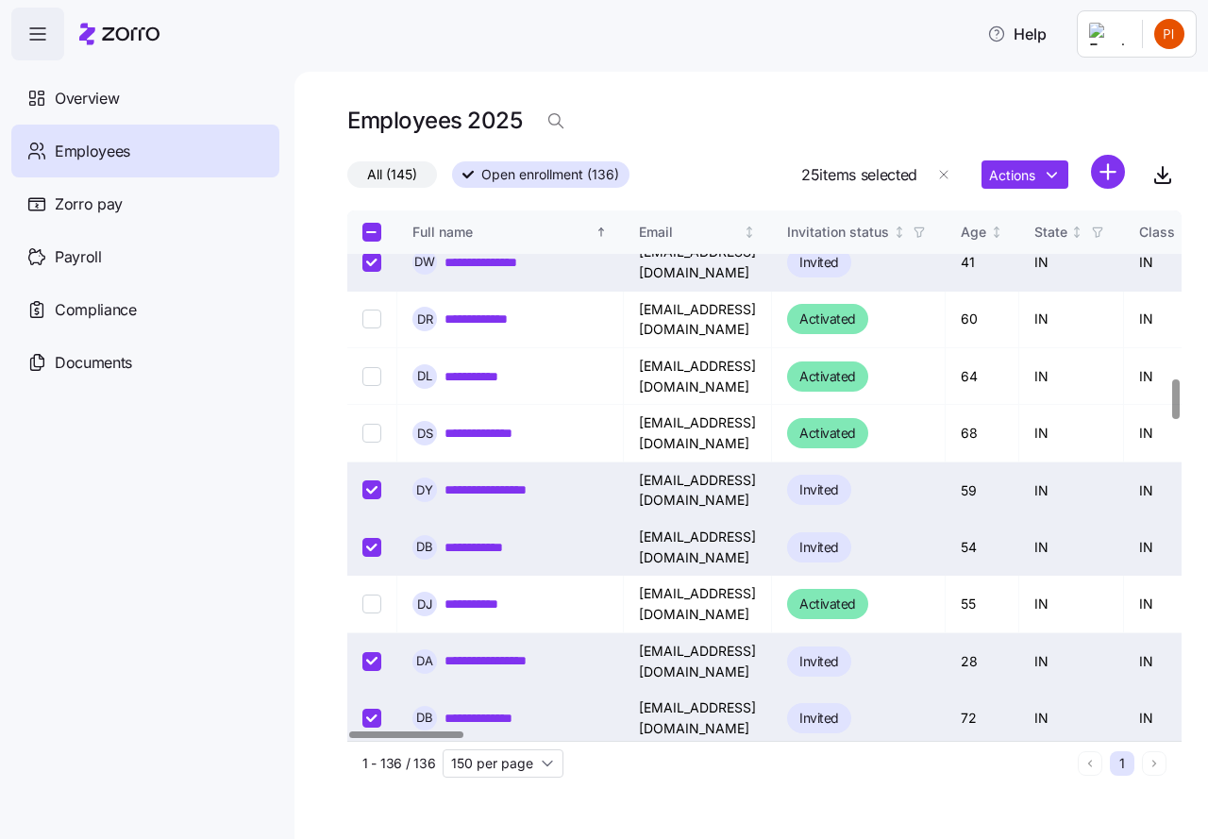
scroll to position [2241, 0]
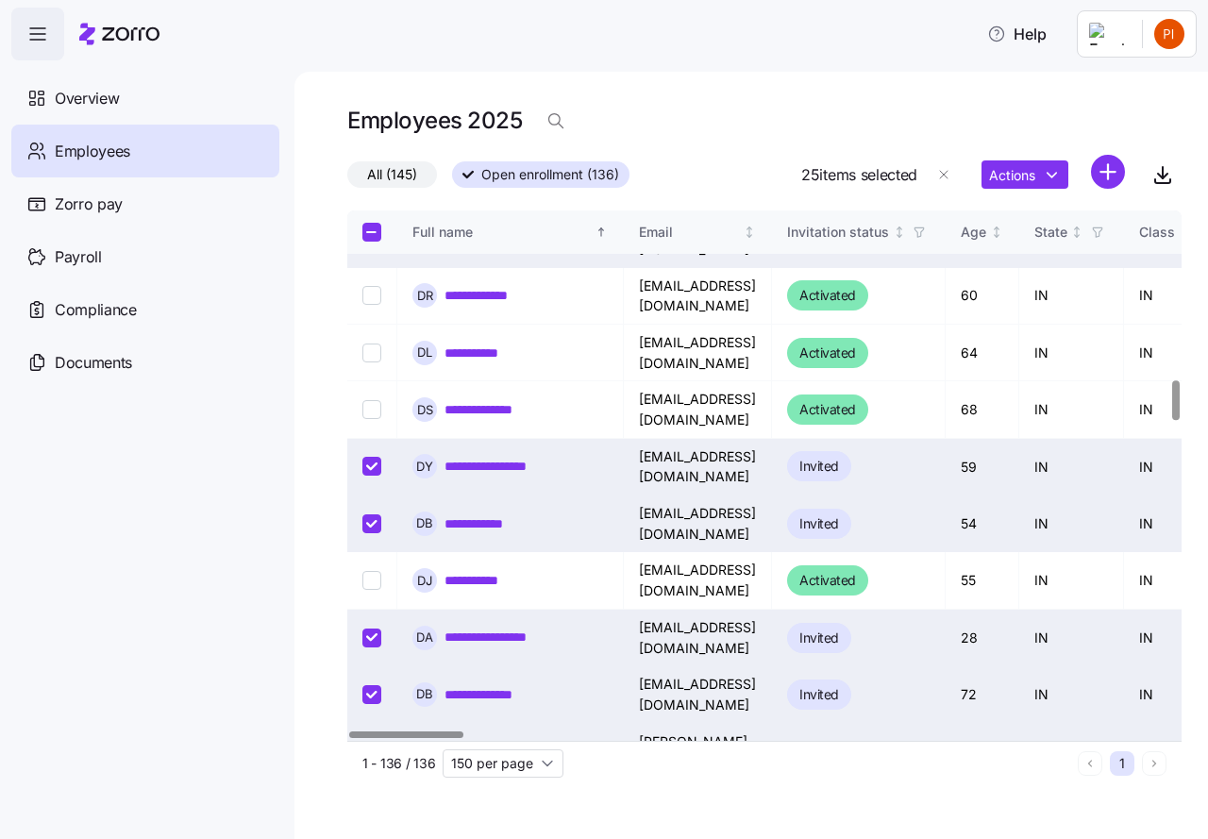
checkbox input "true"
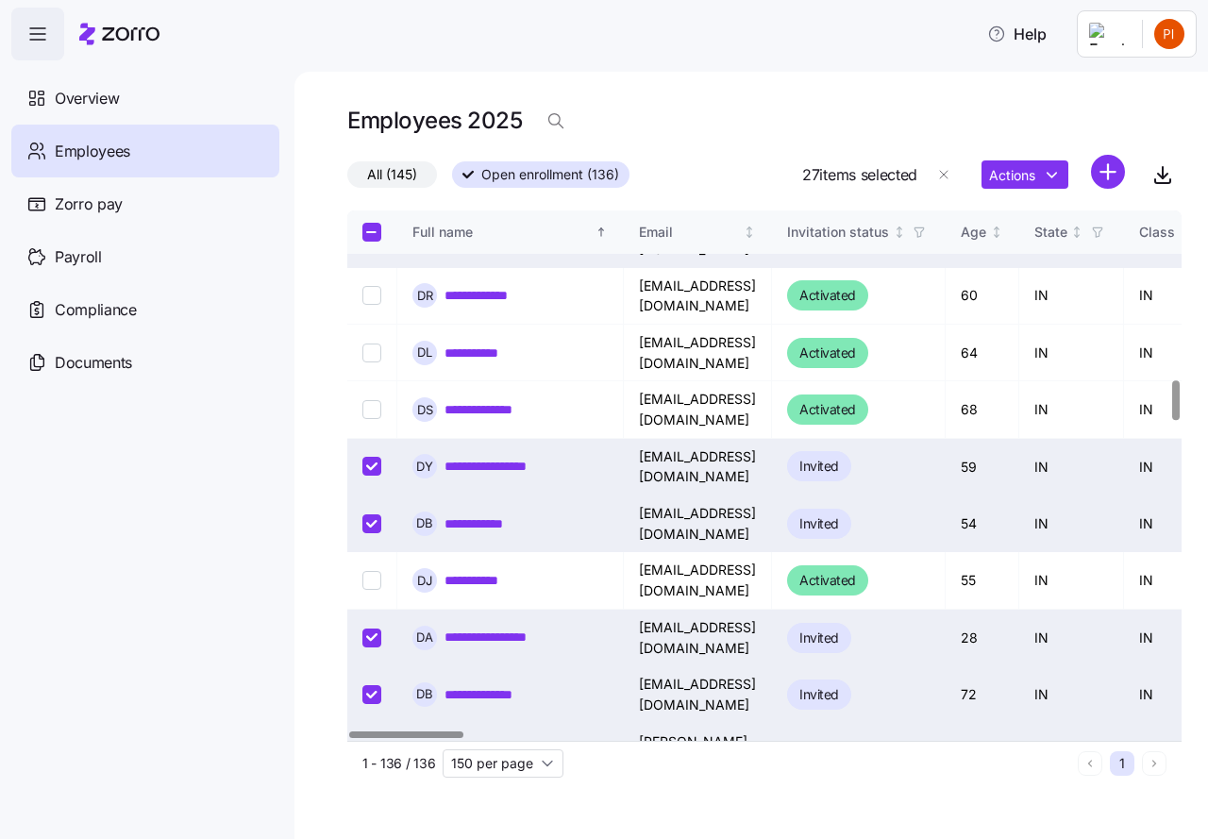
checkbox input "true"
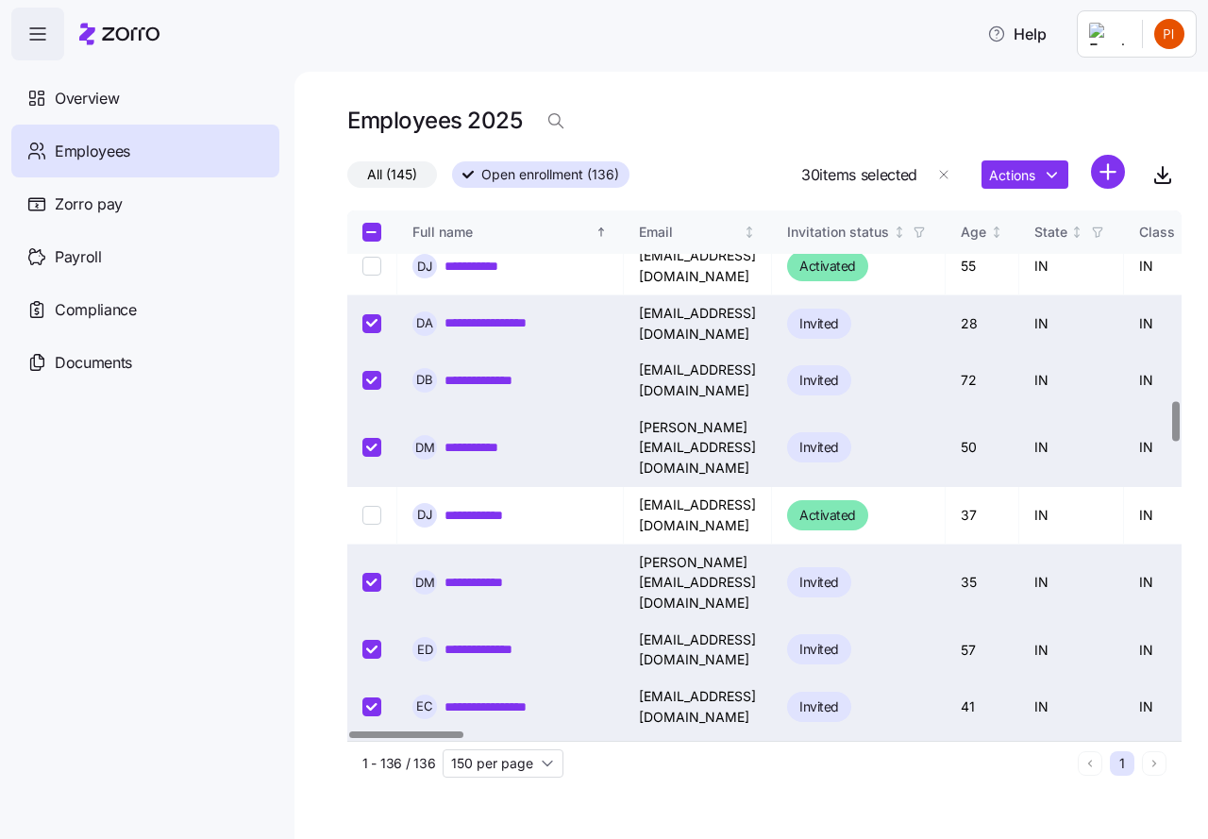
scroll to position [2571, 0]
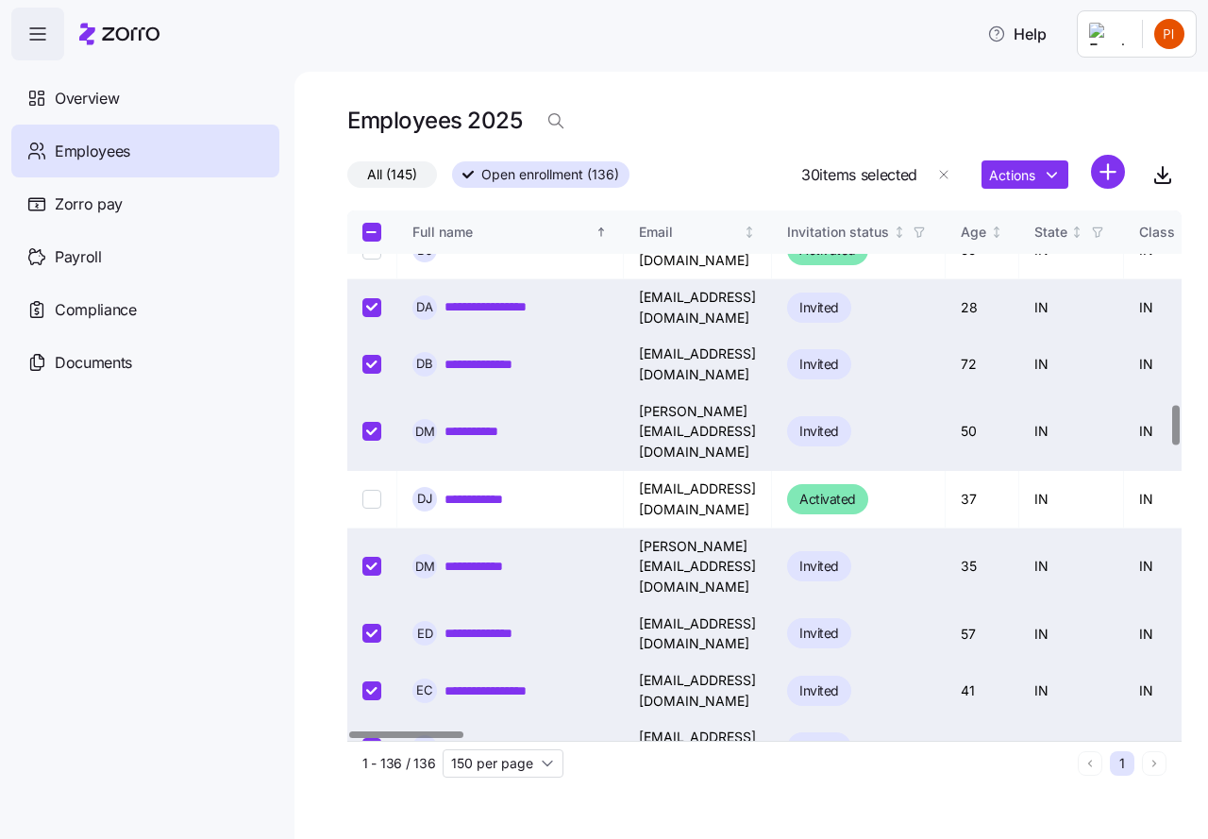
checkbox input "true"
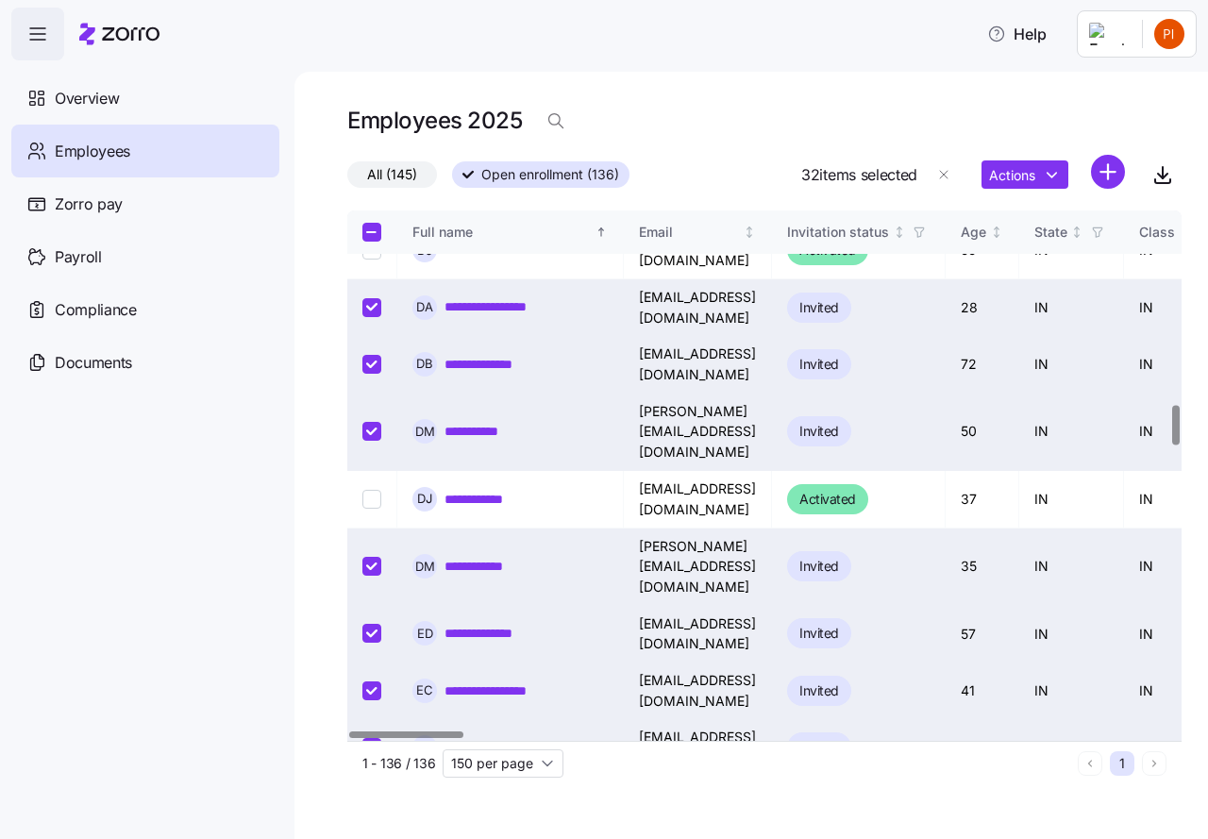
checkbox input "true"
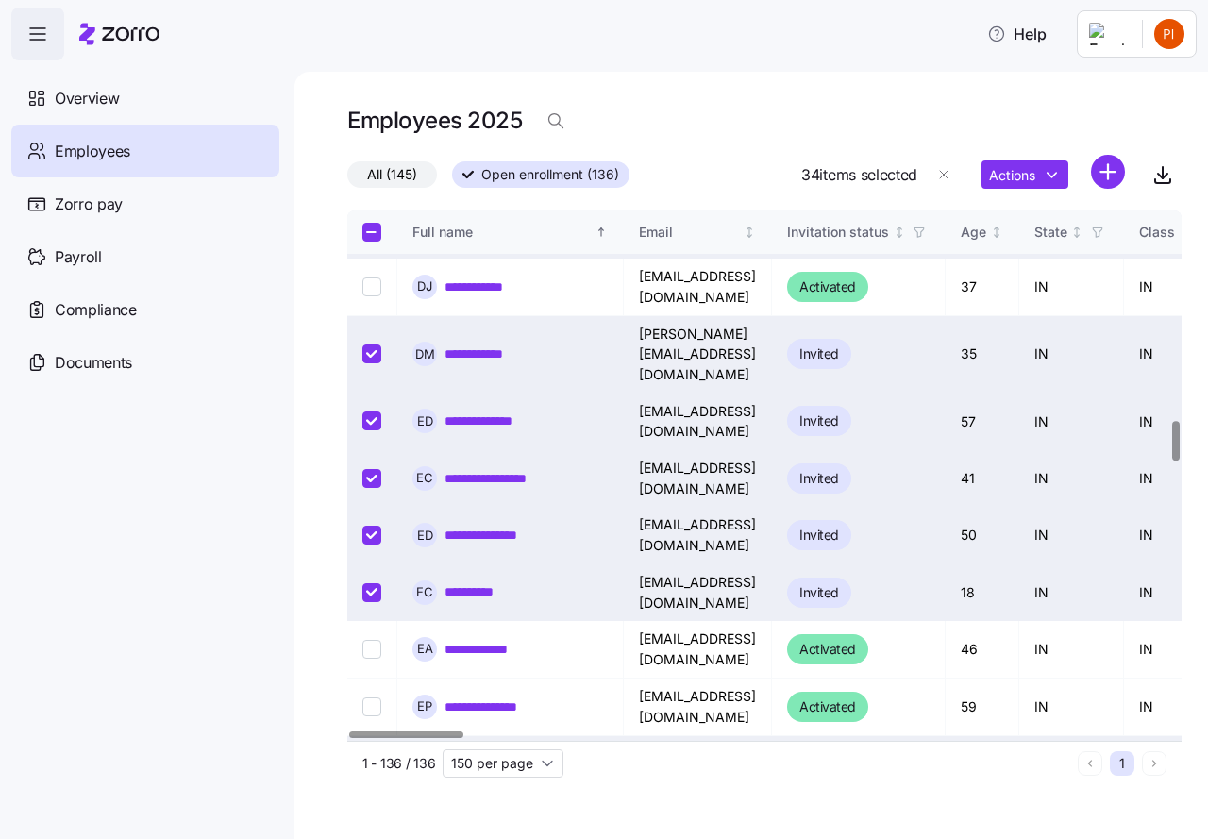
scroll to position [2807, 0]
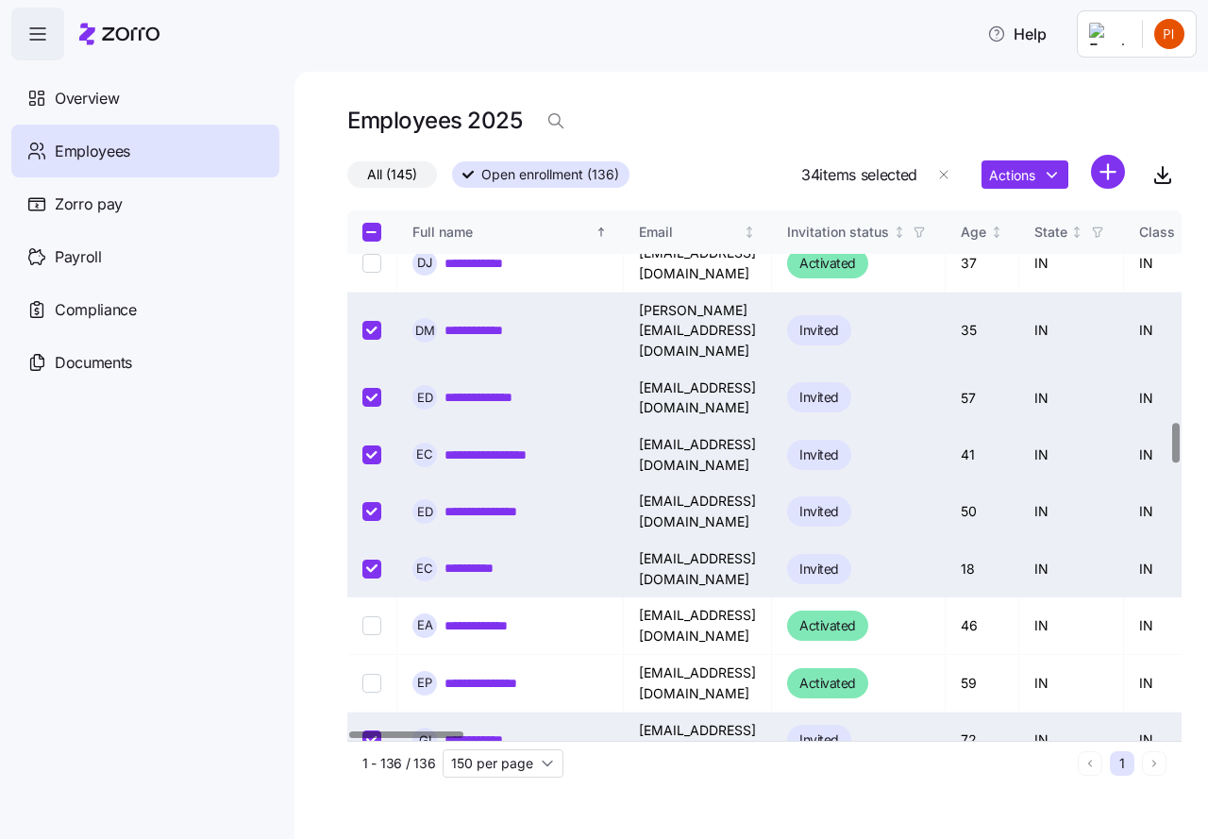
checkbox input "true"
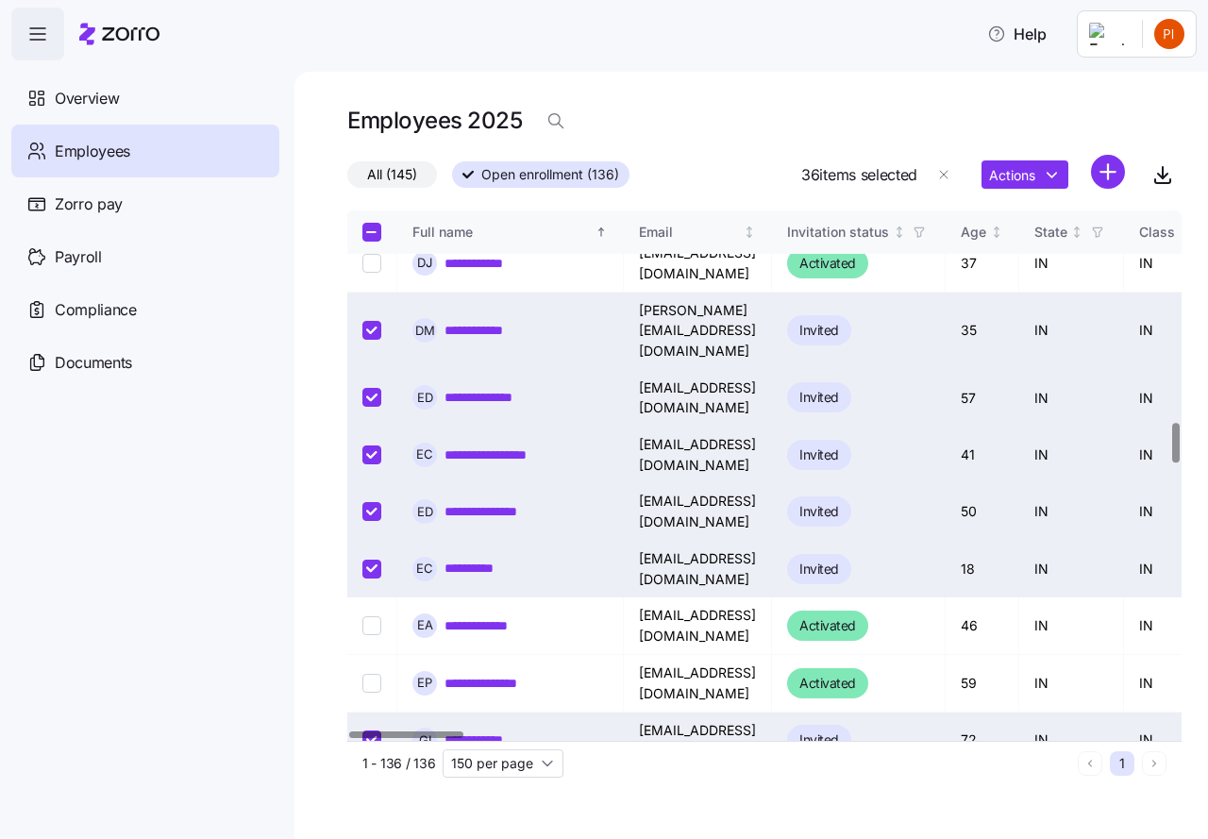
checkbox input "true"
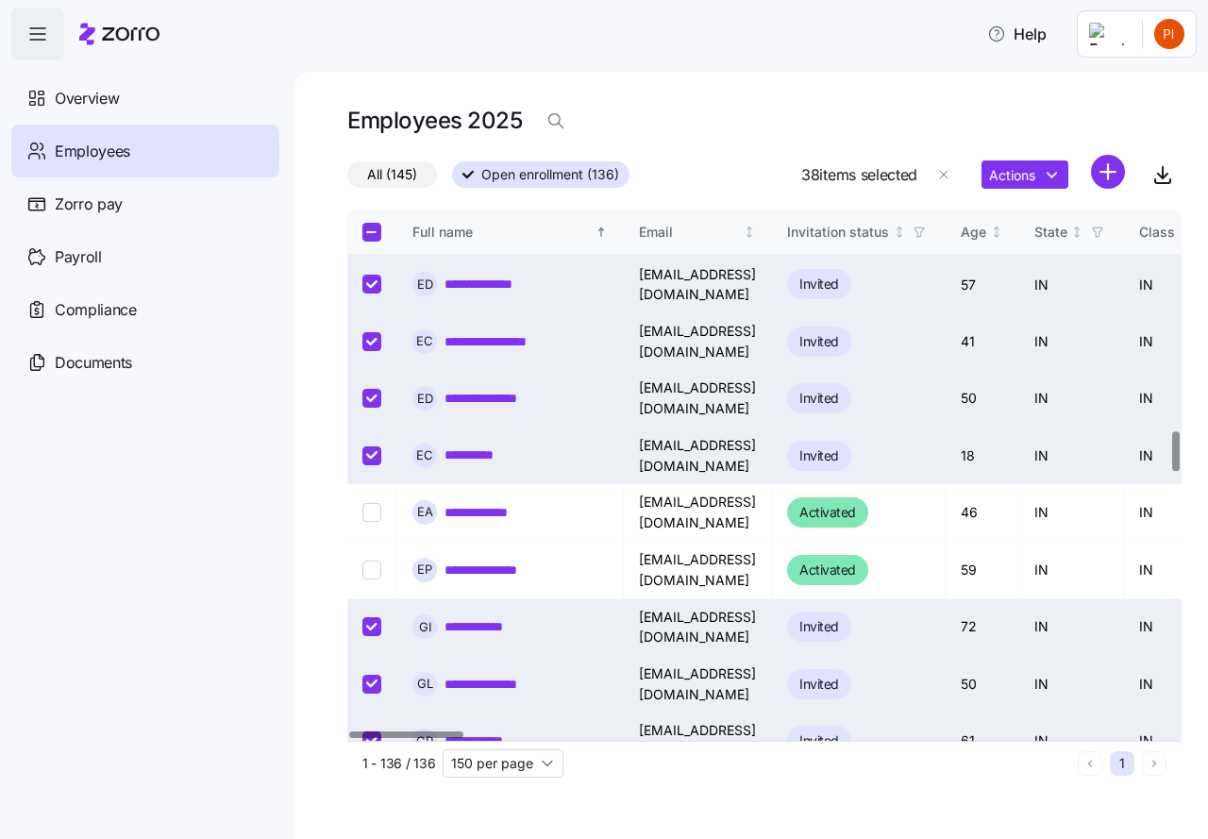
scroll to position [3020, 0]
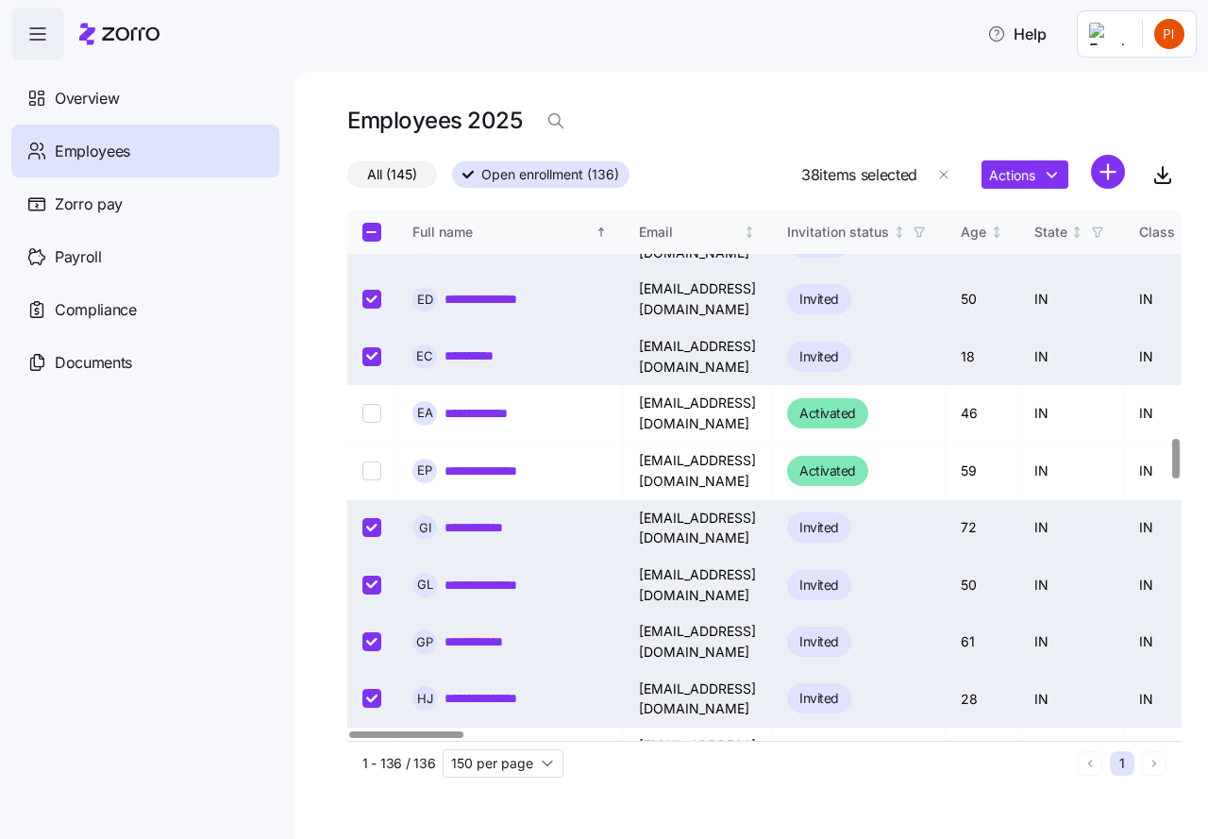
checkbox input "true"
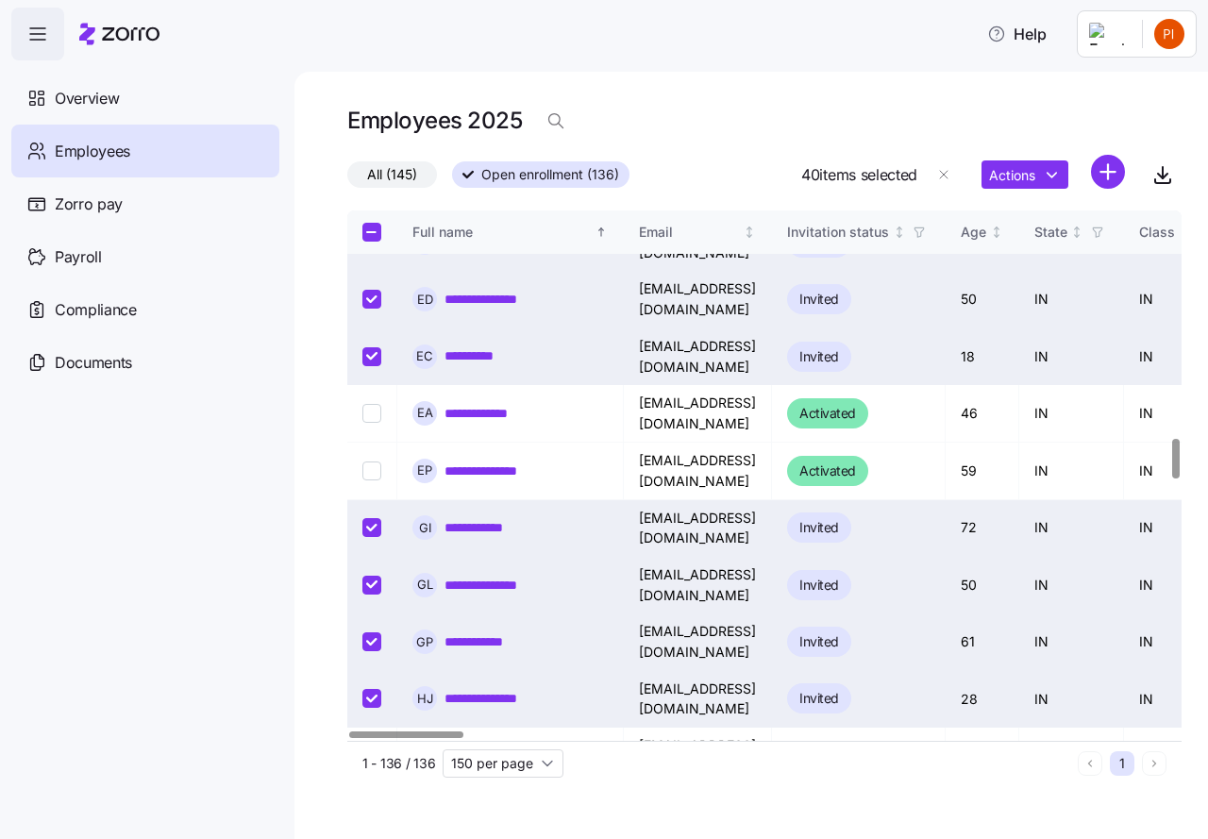
checkbox input "true"
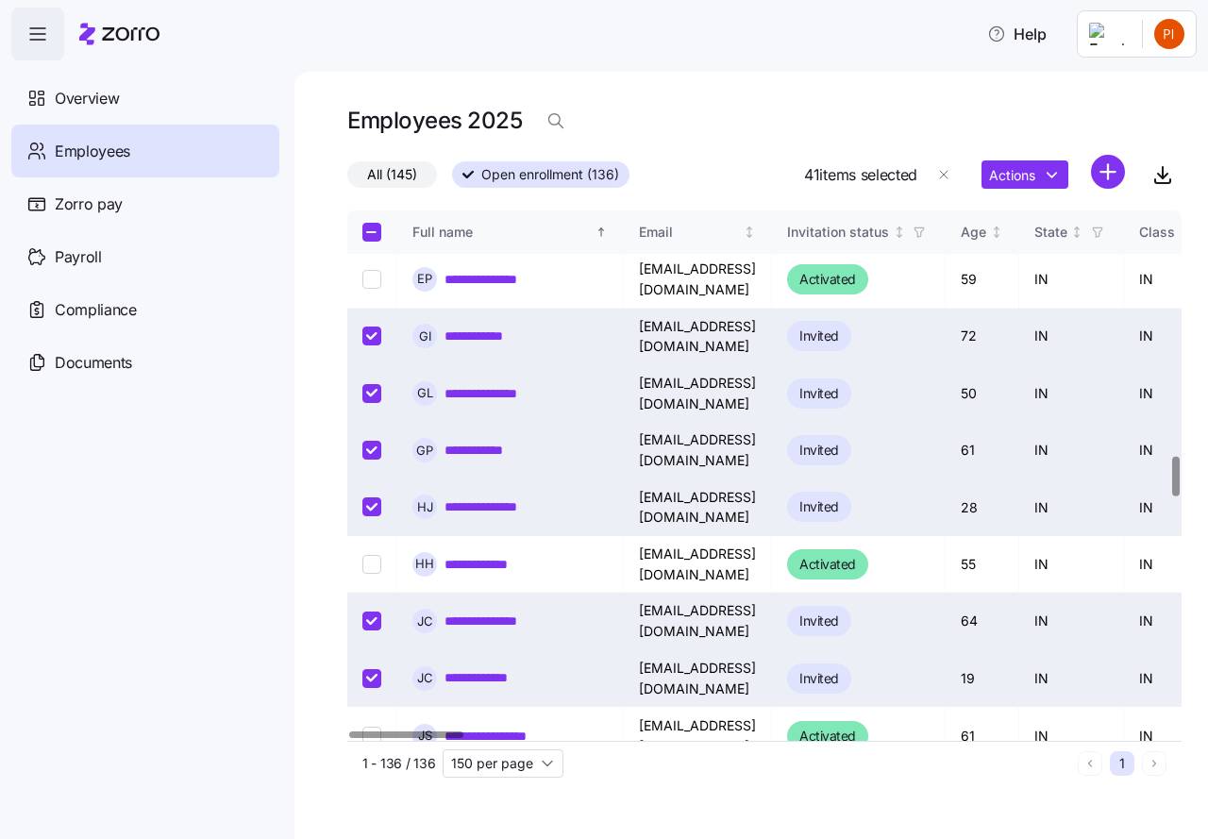
scroll to position [3255, 0]
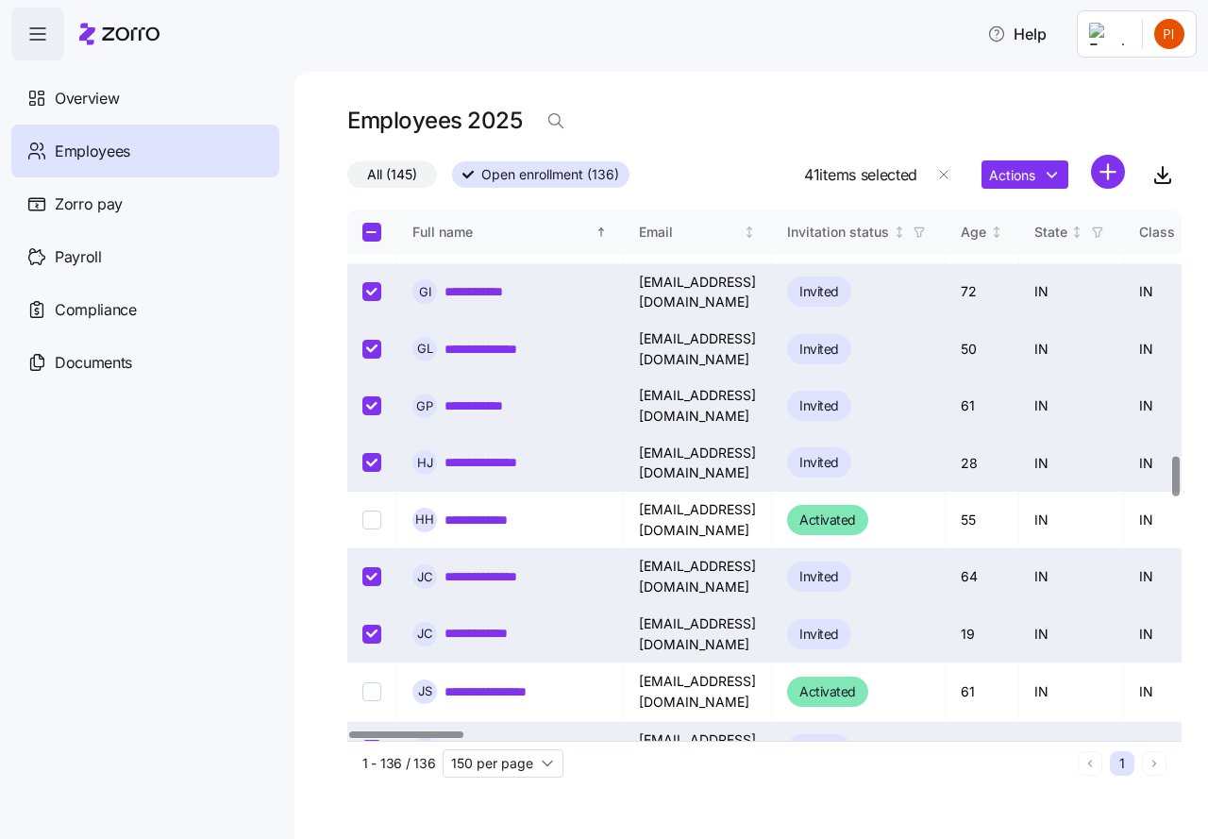
checkbox input "true"
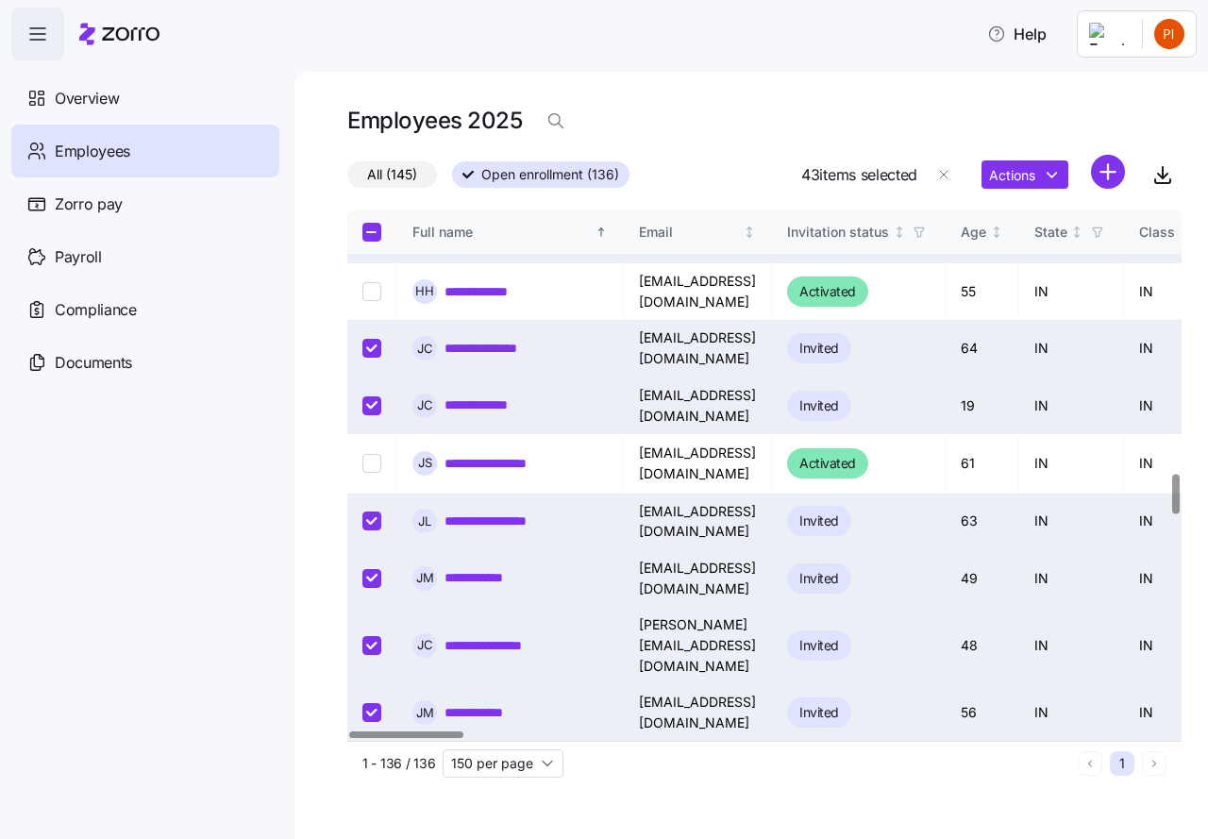
scroll to position [3491, 0]
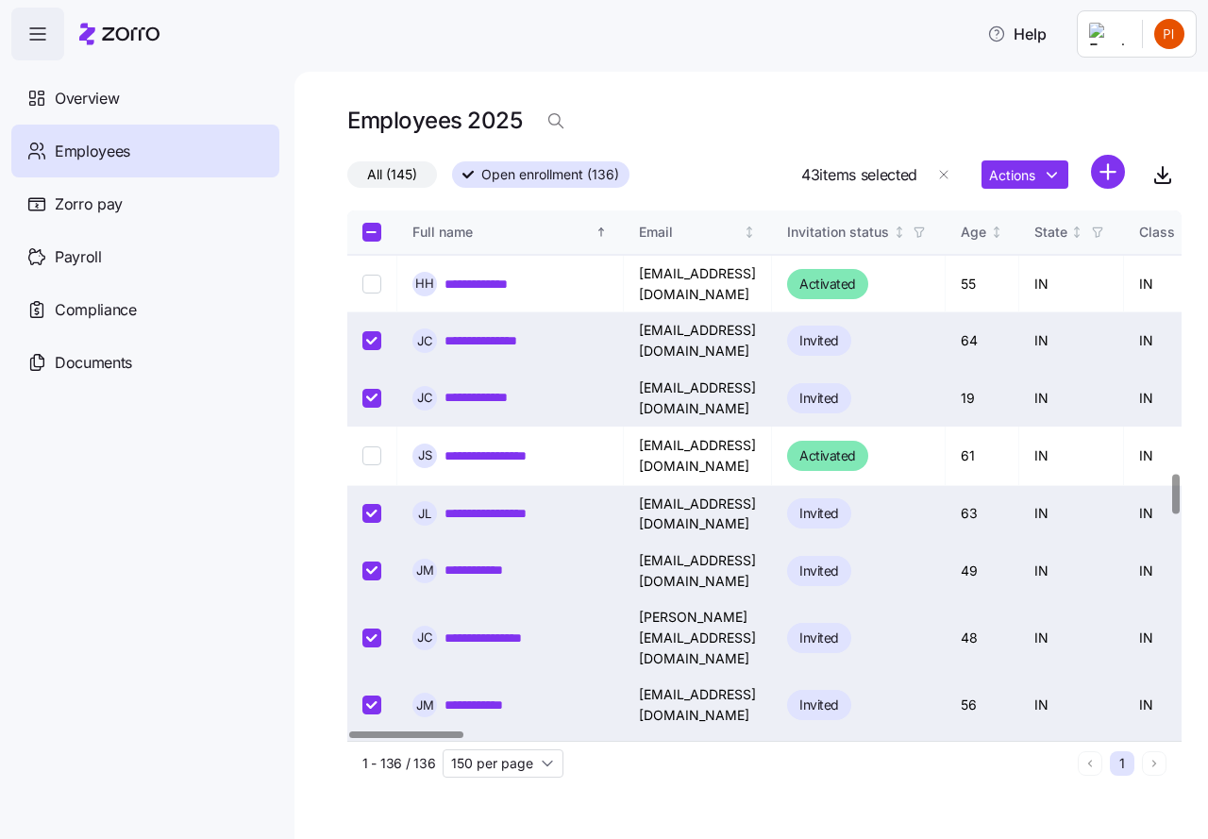
checkbox input "true"
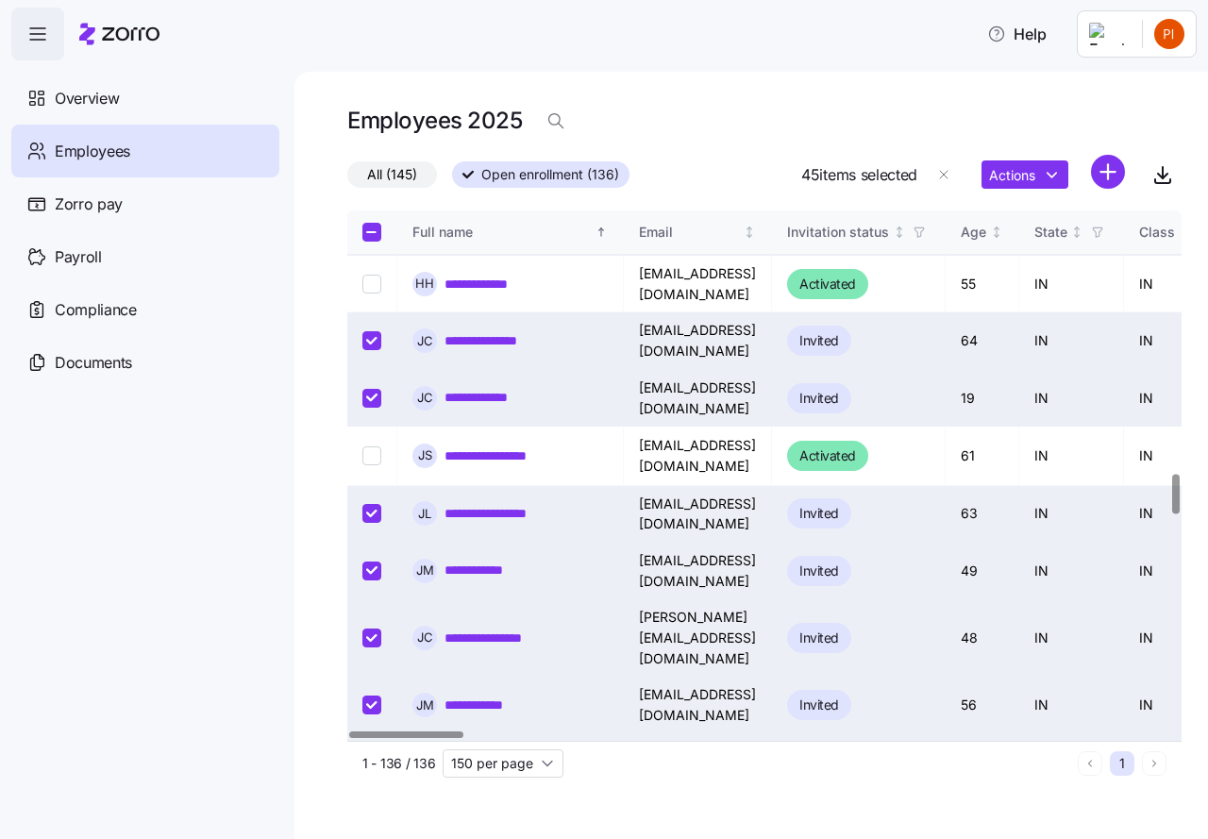
checkbox input "true"
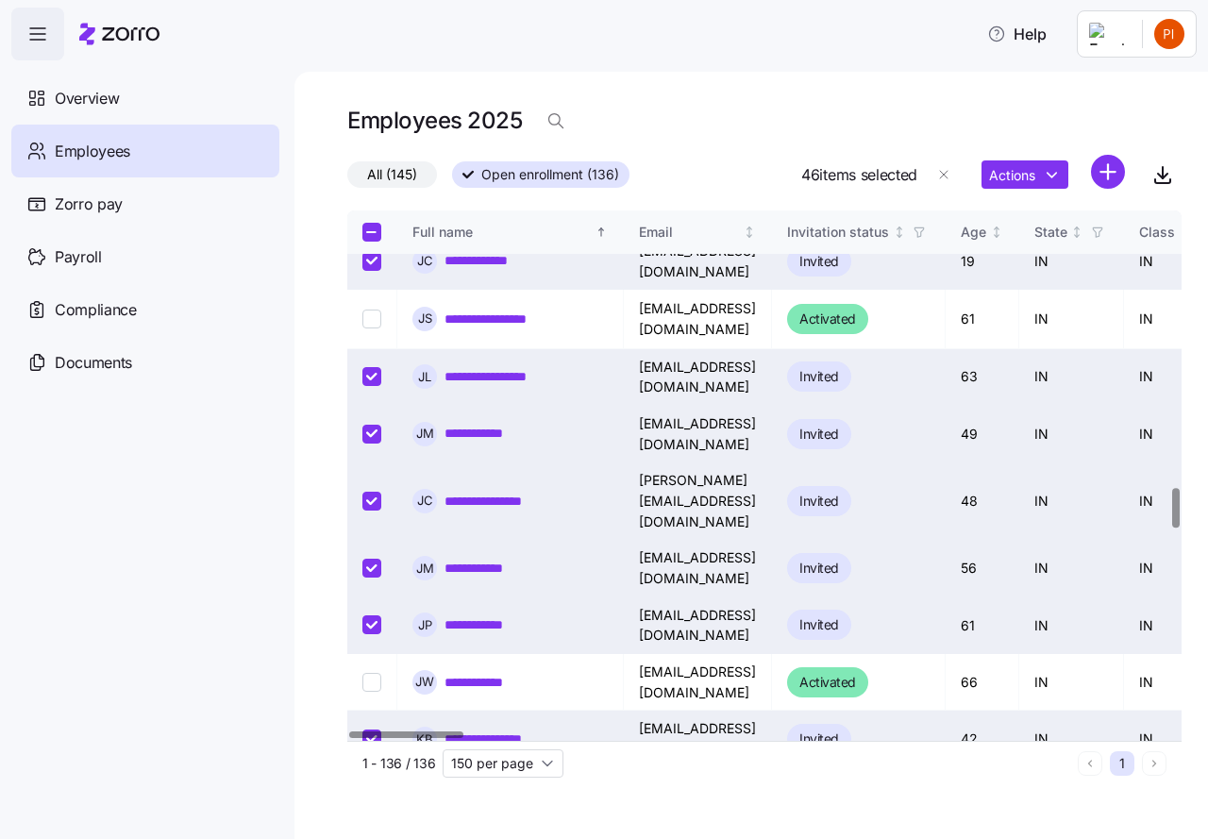
scroll to position [3680, 0]
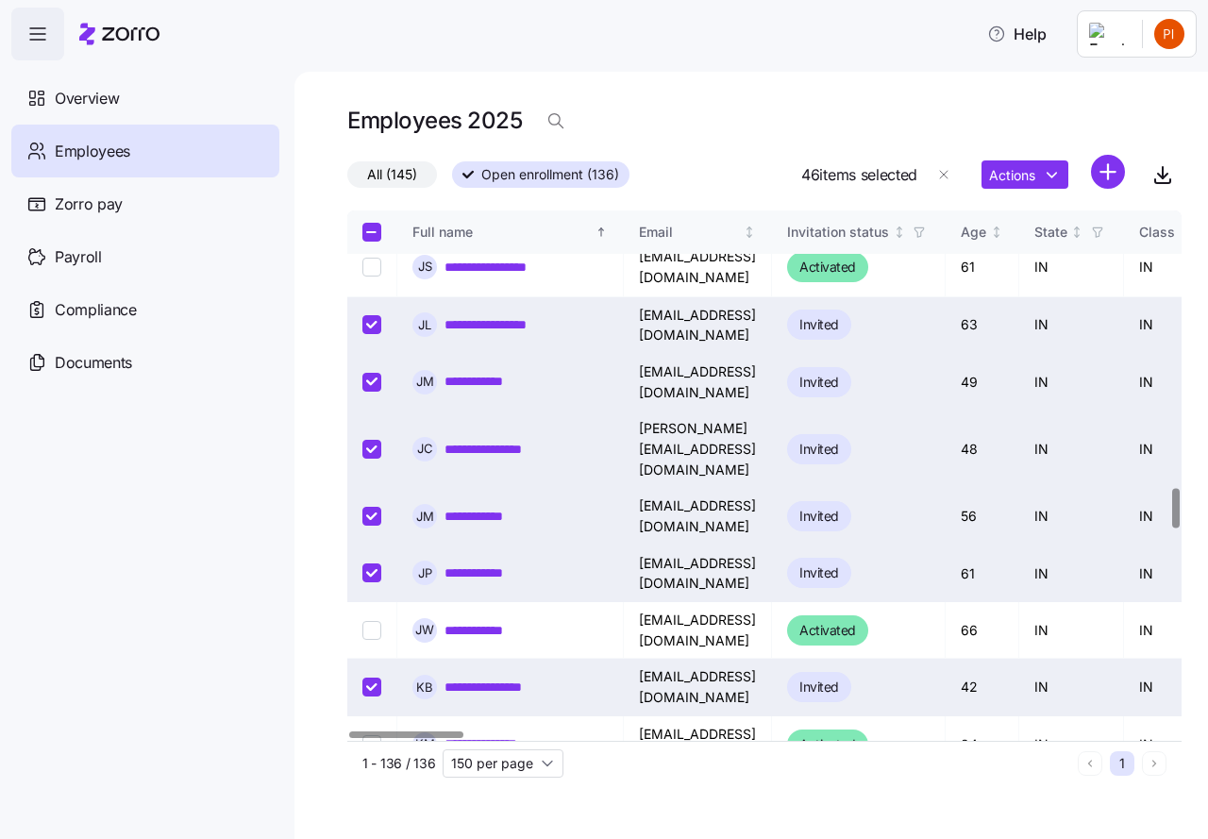
checkbox input "true"
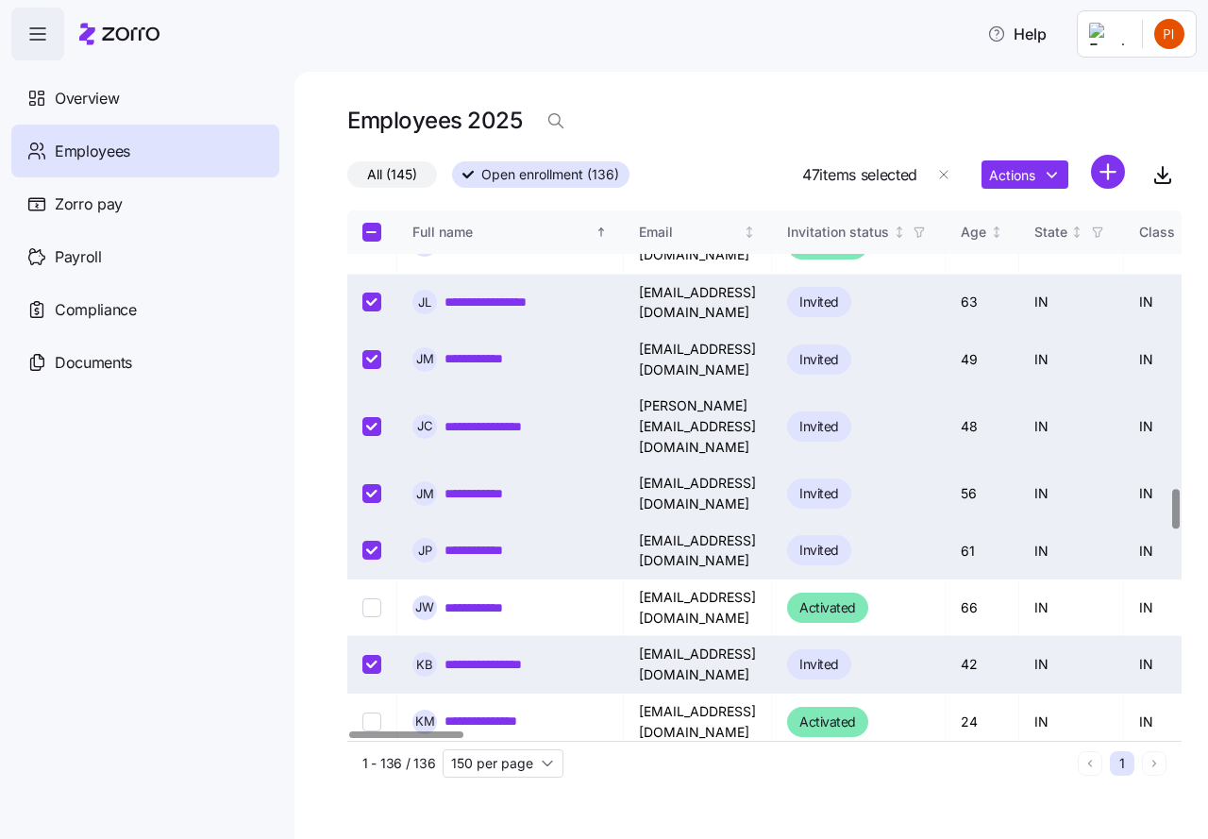
checkbox input "true"
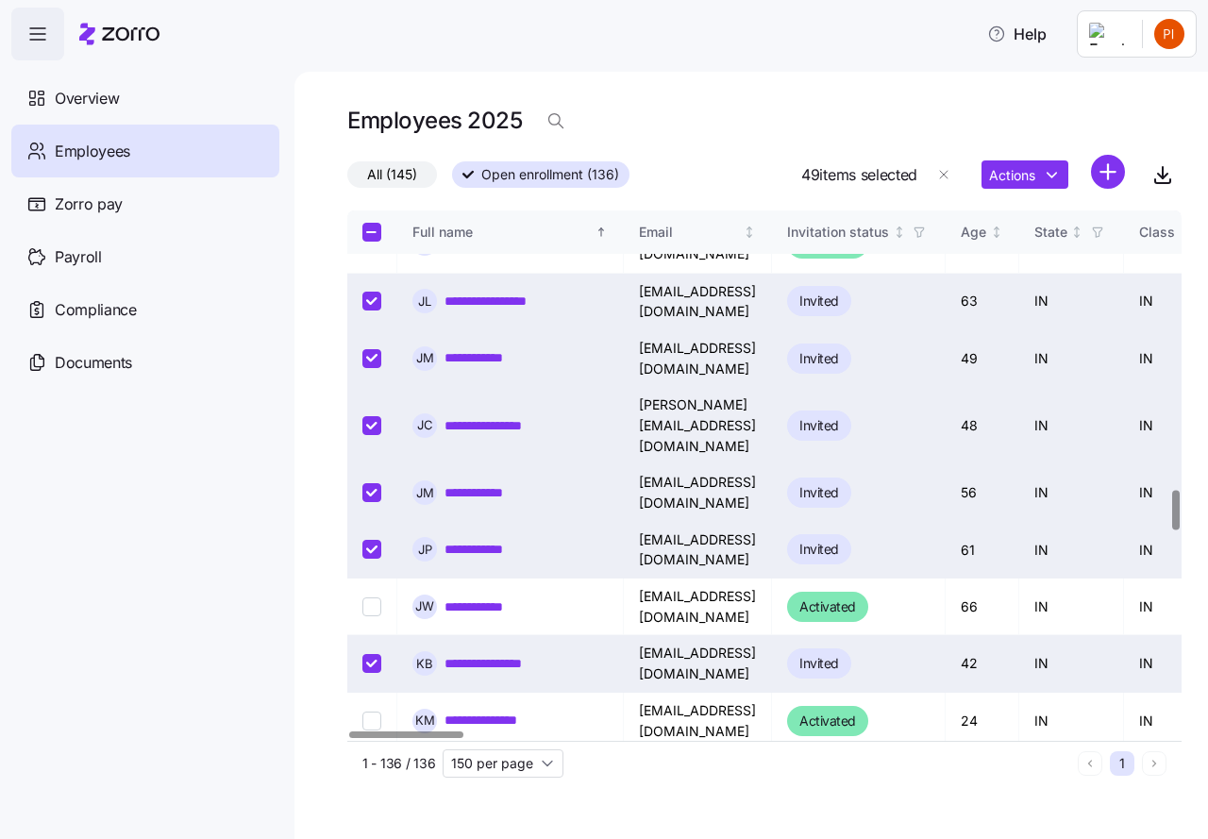
checkbox input "true"
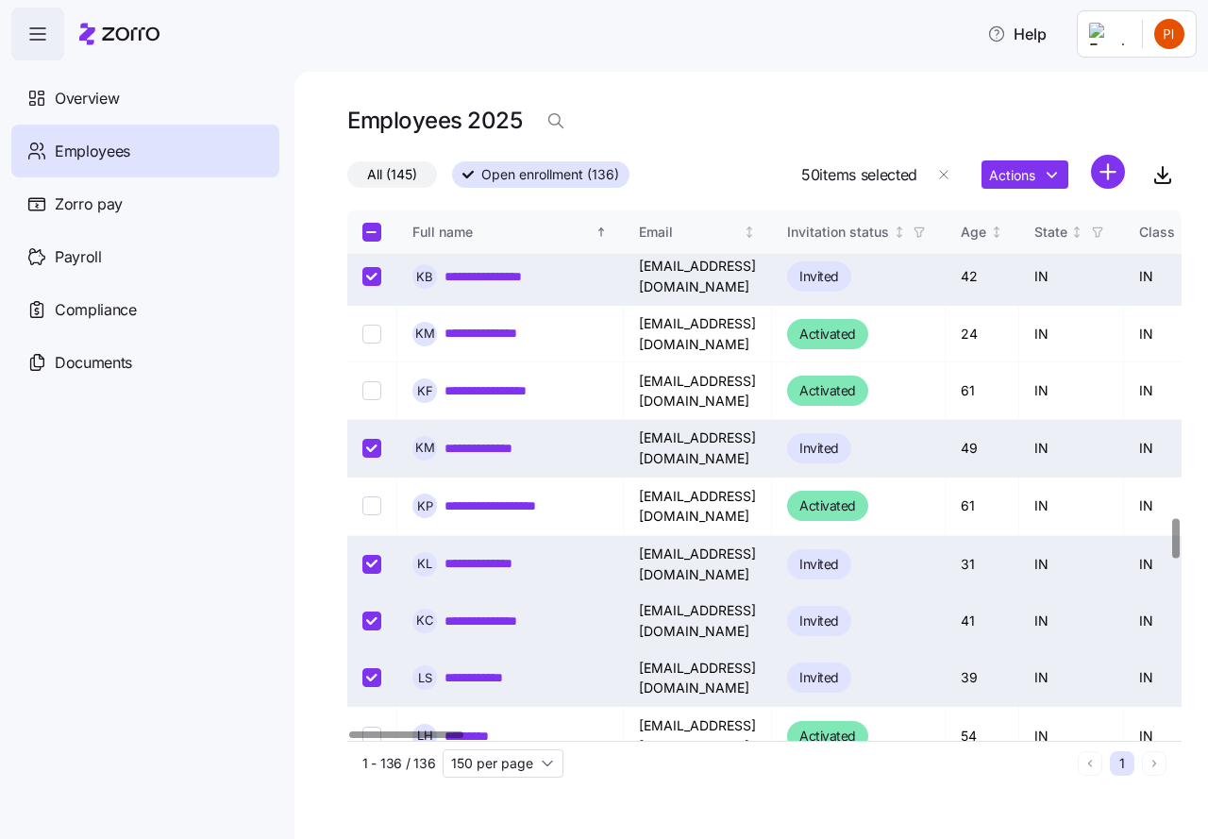
scroll to position [4081, 0]
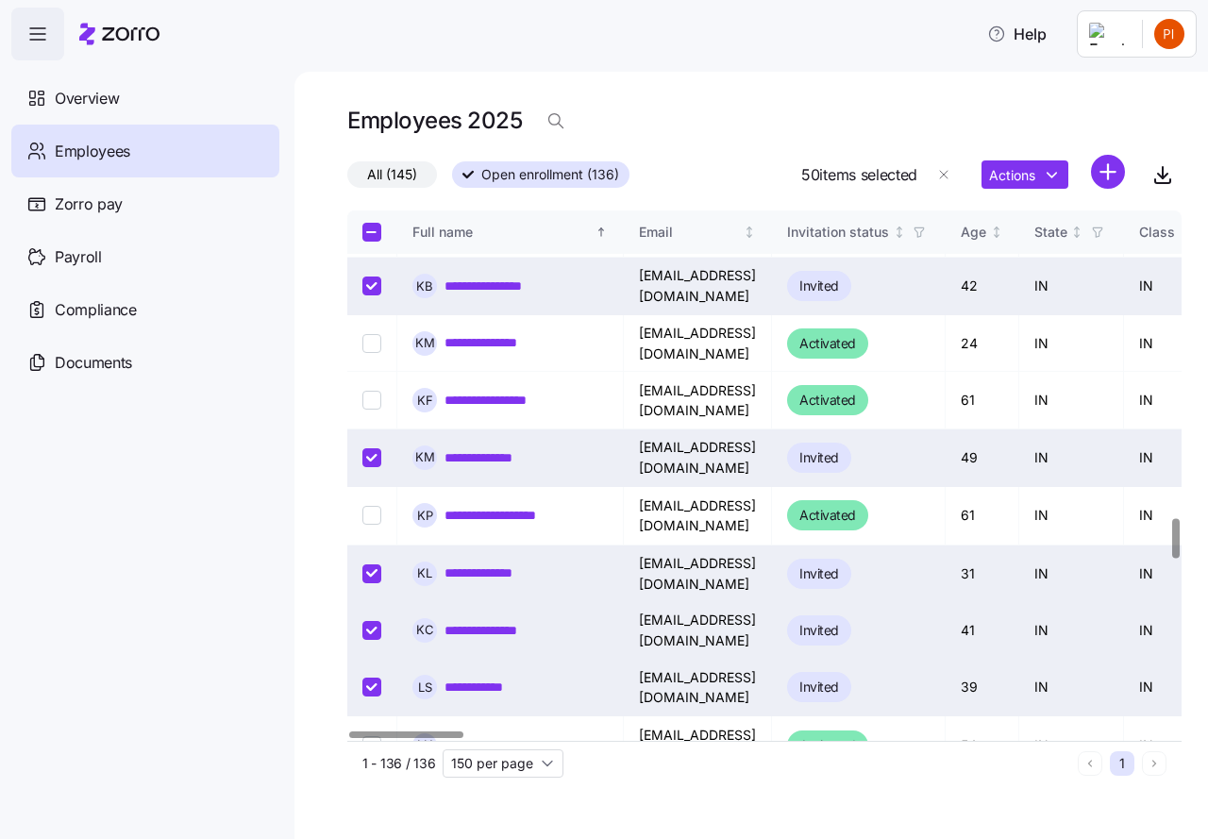
checkbox input "true"
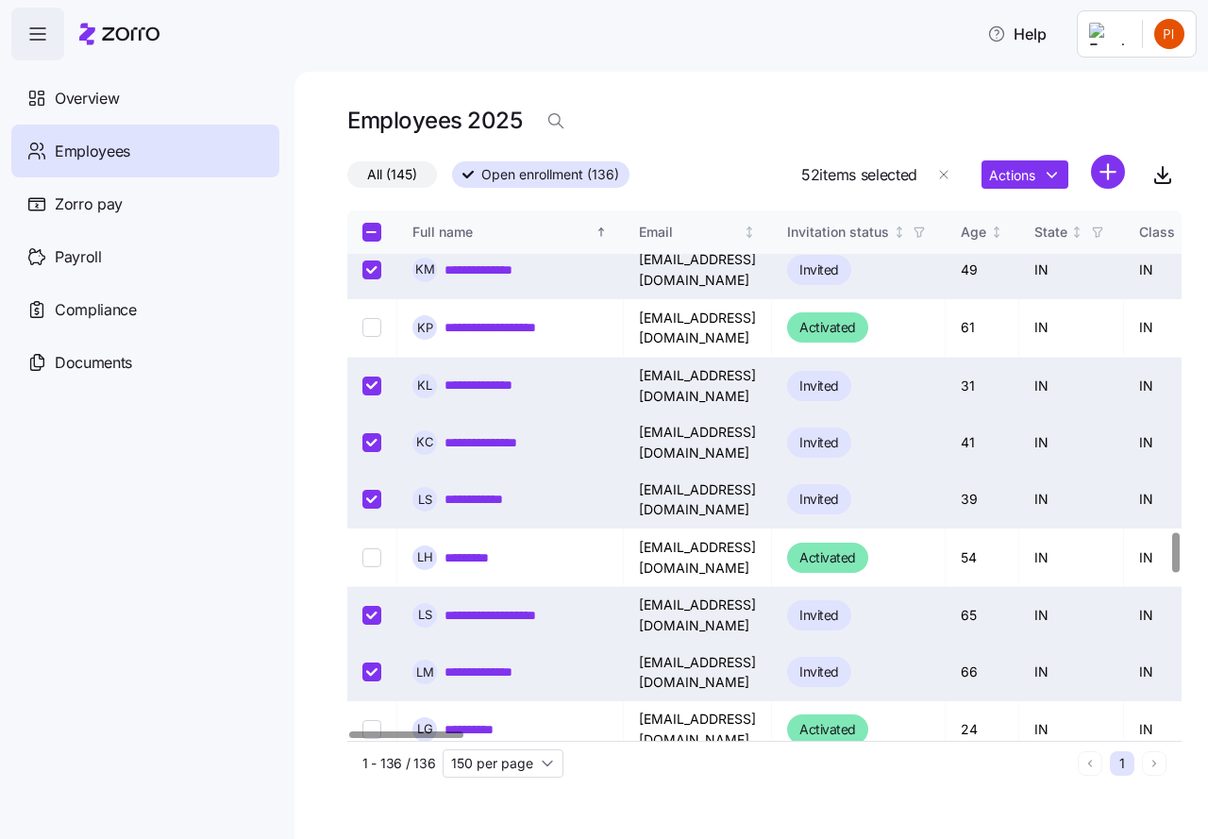
scroll to position [4270, 0]
checkbox input "true"
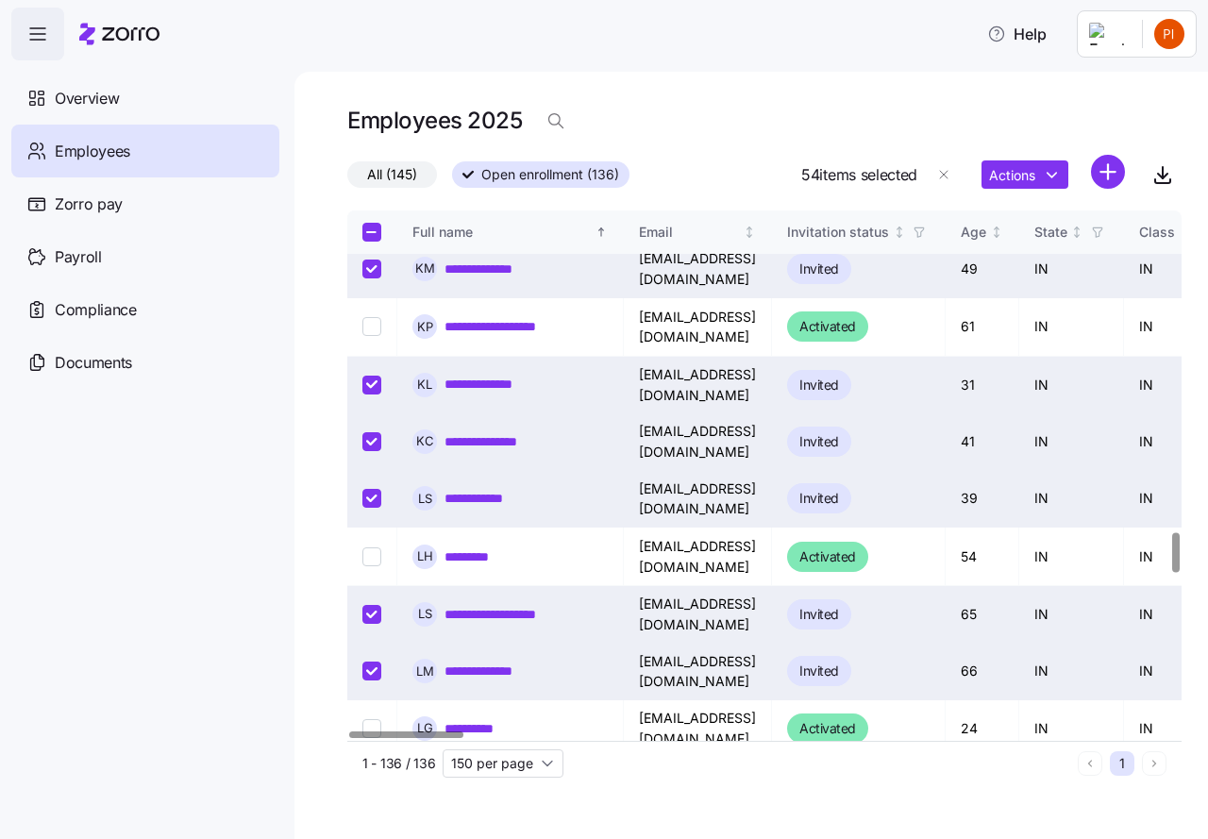
checkbox input "true"
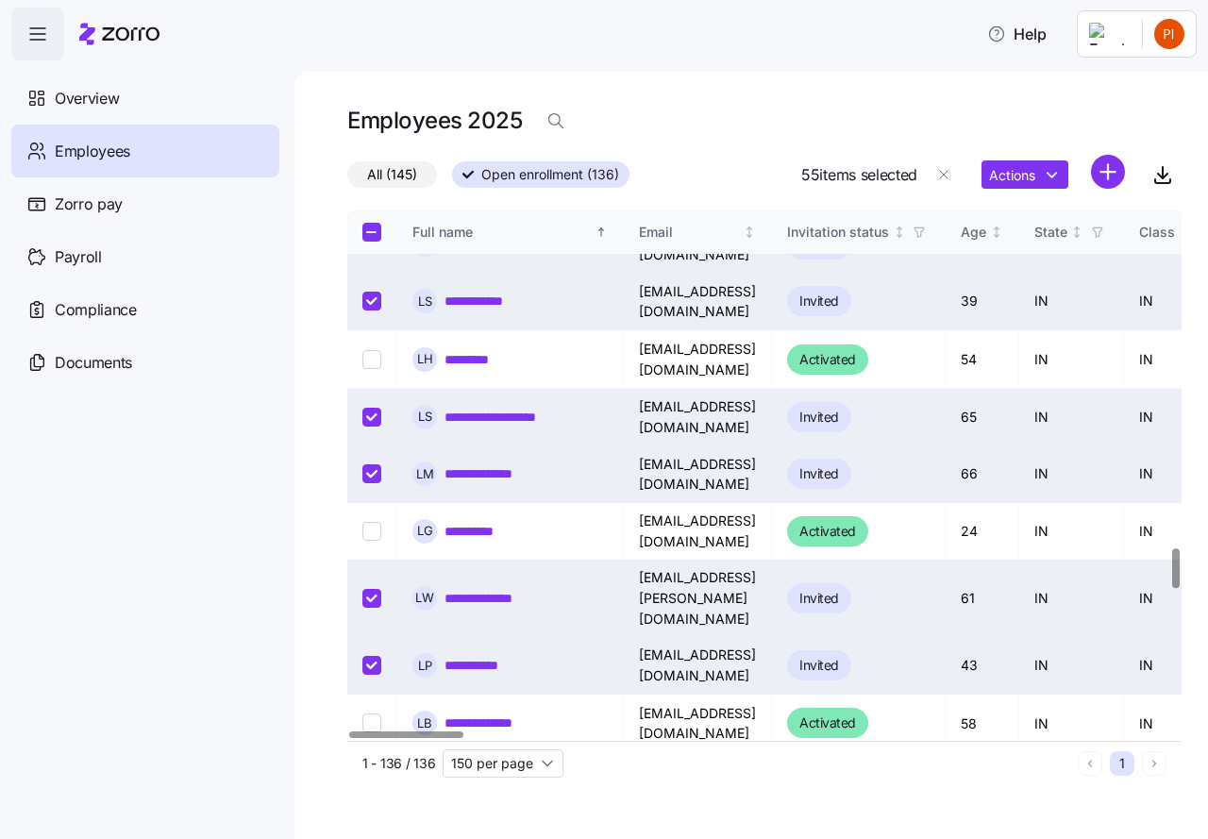
scroll to position [4482, 0]
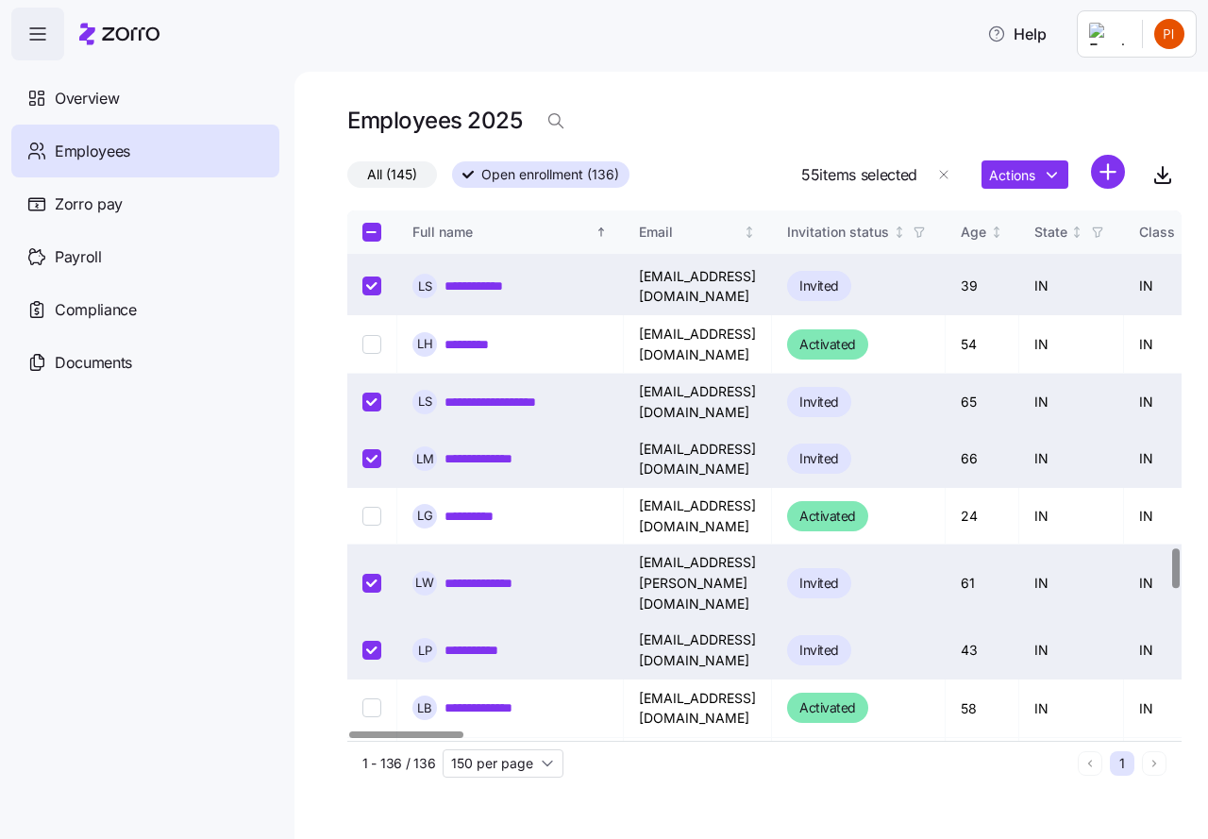
checkbox input "true"
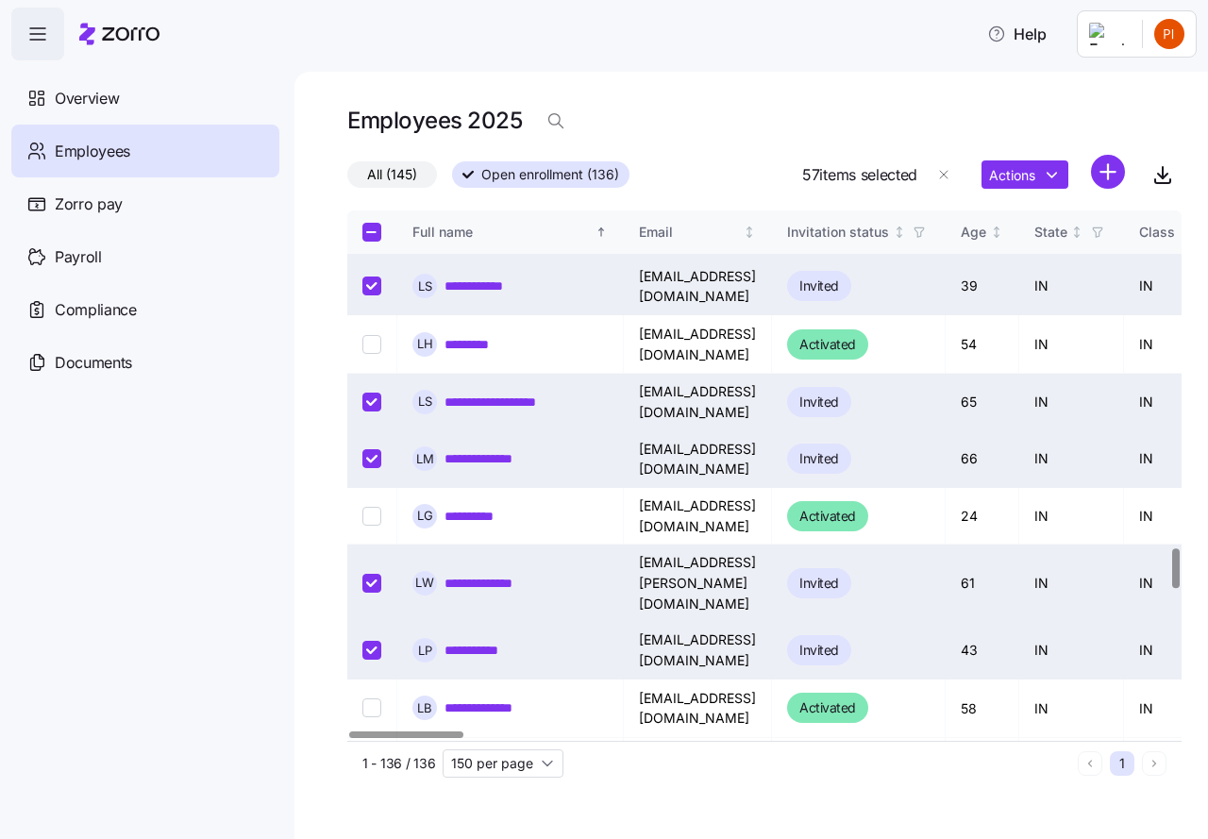
checkbox input "true"
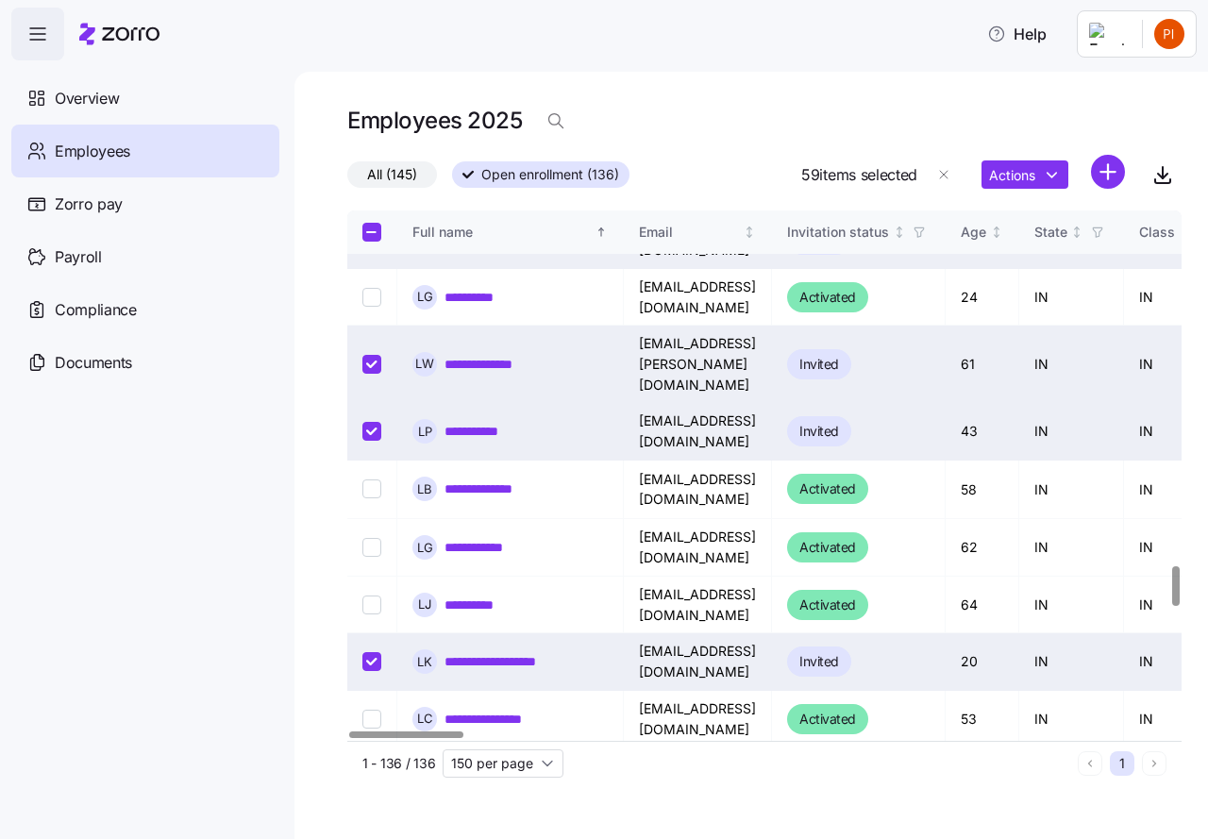
scroll to position [4718, 0]
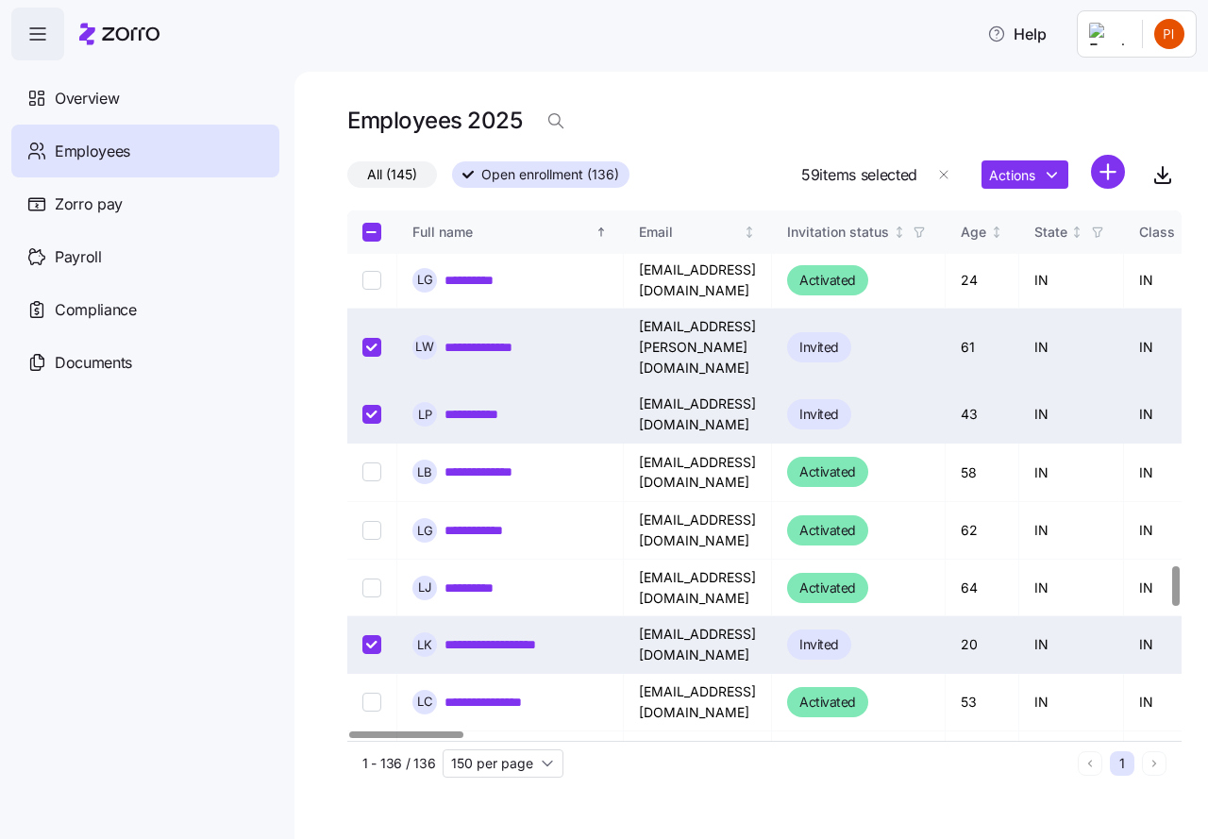
checkbox input "true"
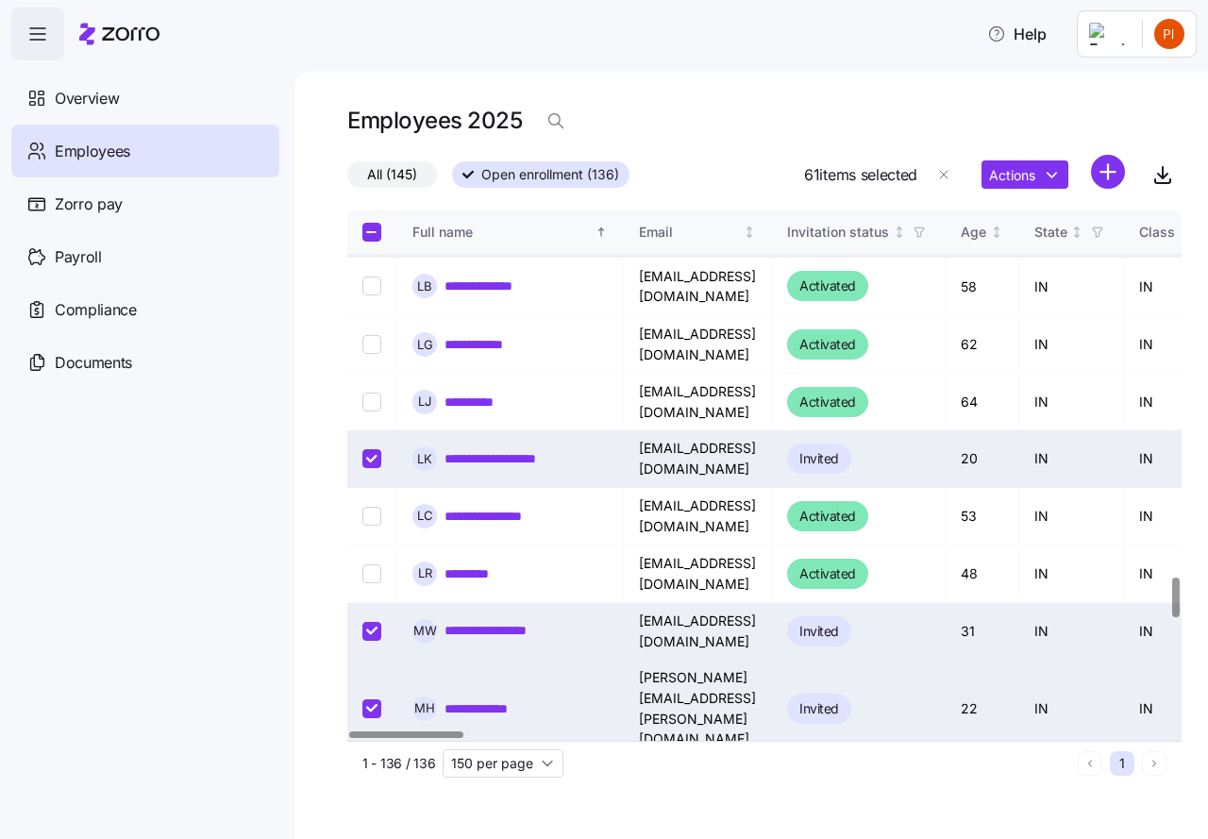
scroll to position [4954, 0]
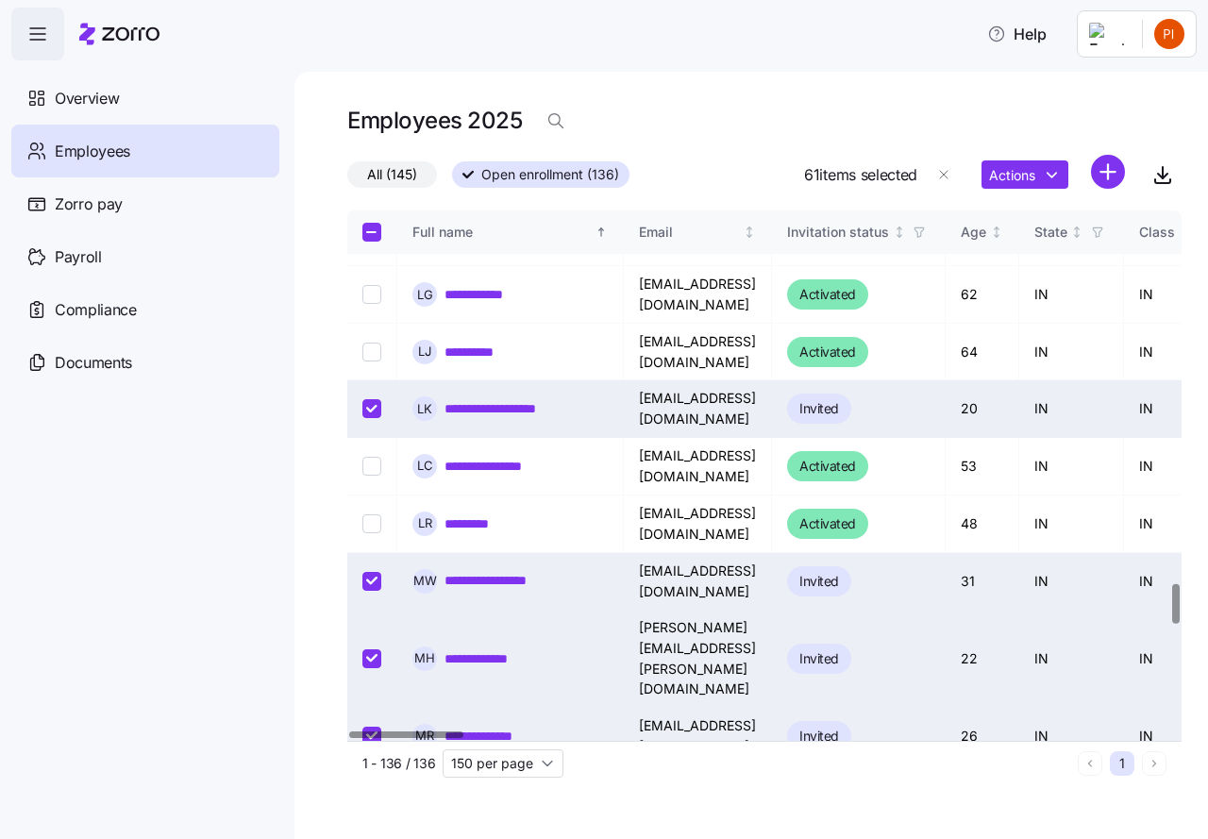
checkbox input "true"
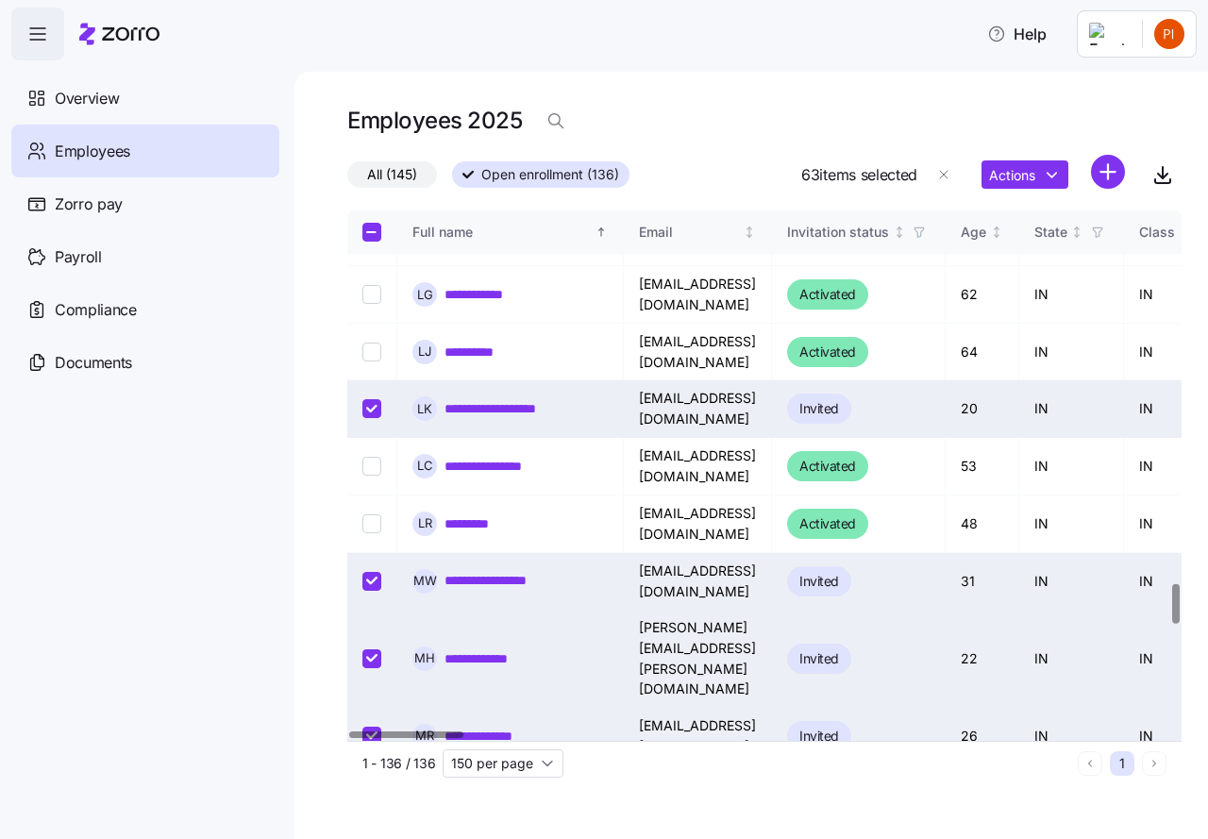
checkbox input "true"
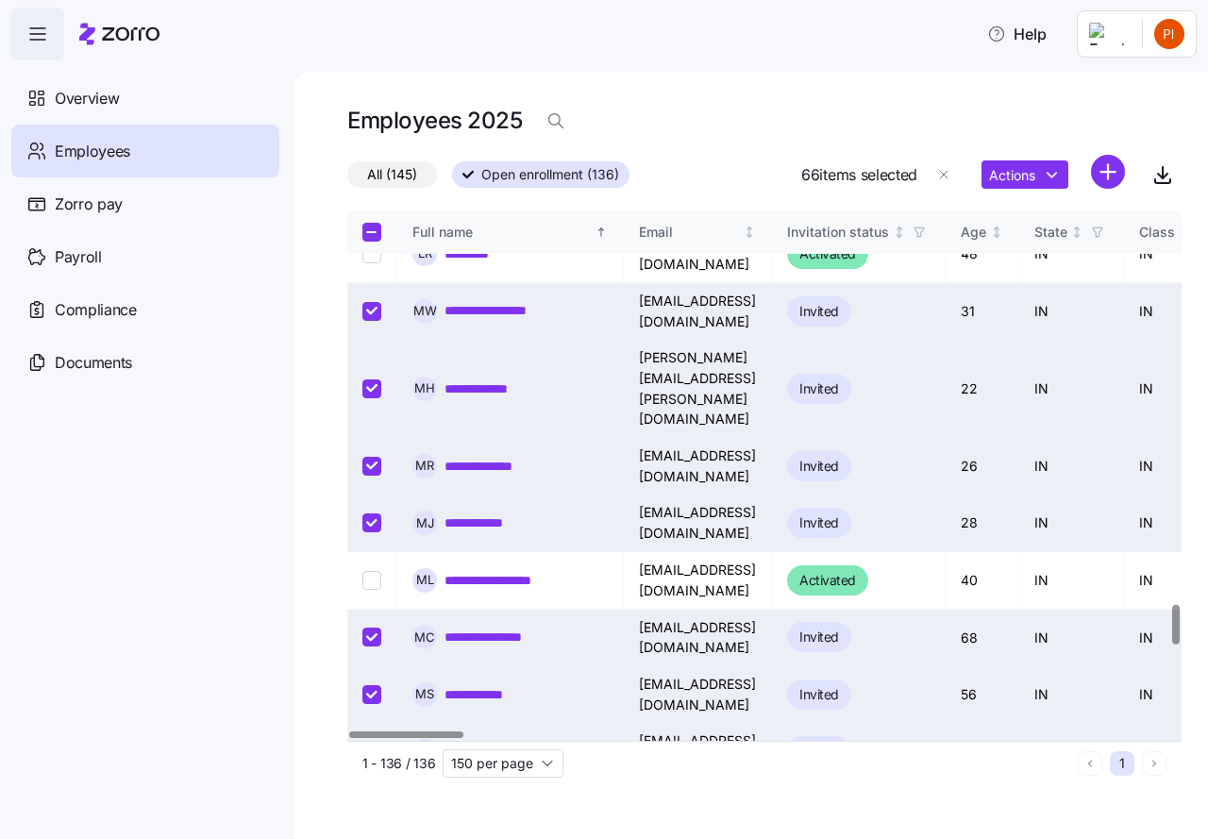
scroll to position [5237, 0]
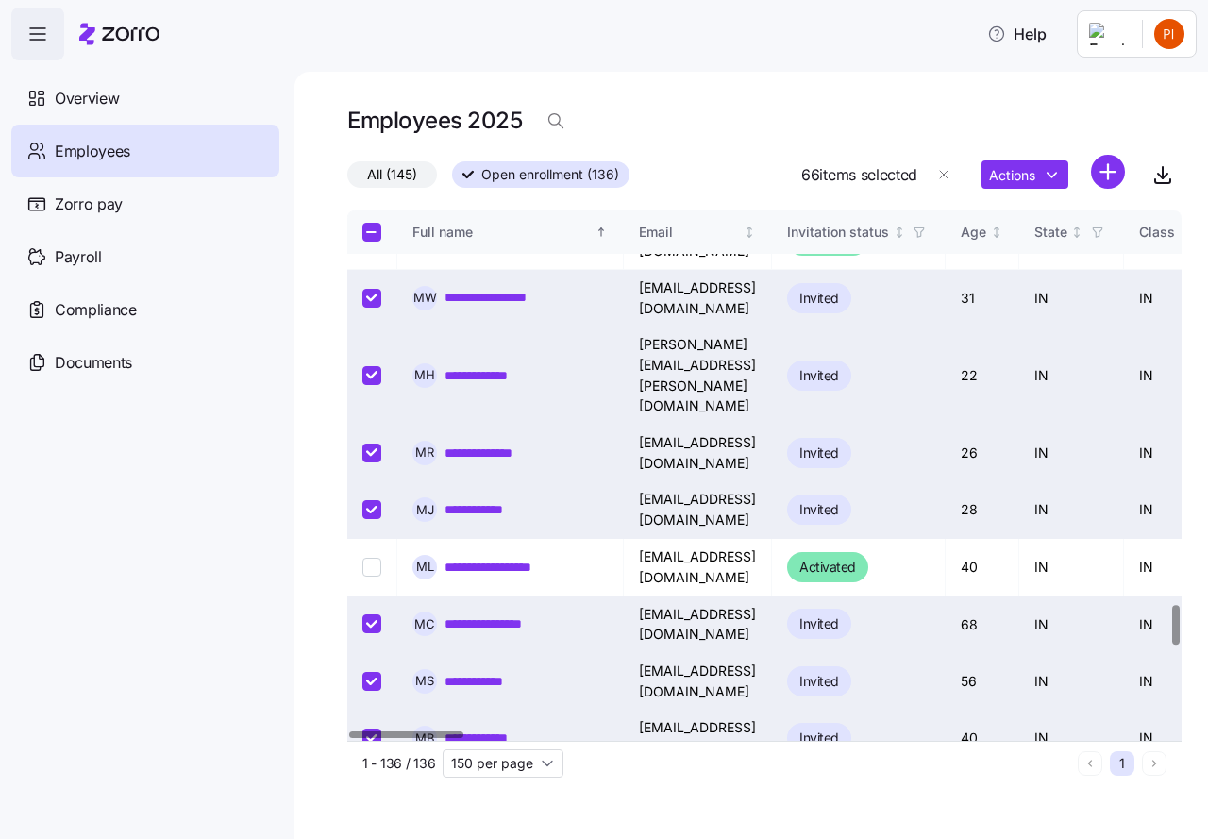
drag, startPoint x: 371, startPoint y: 583, endPoint x: 363, endPoint y: 633, distance: 50.6
checkbox input "true"
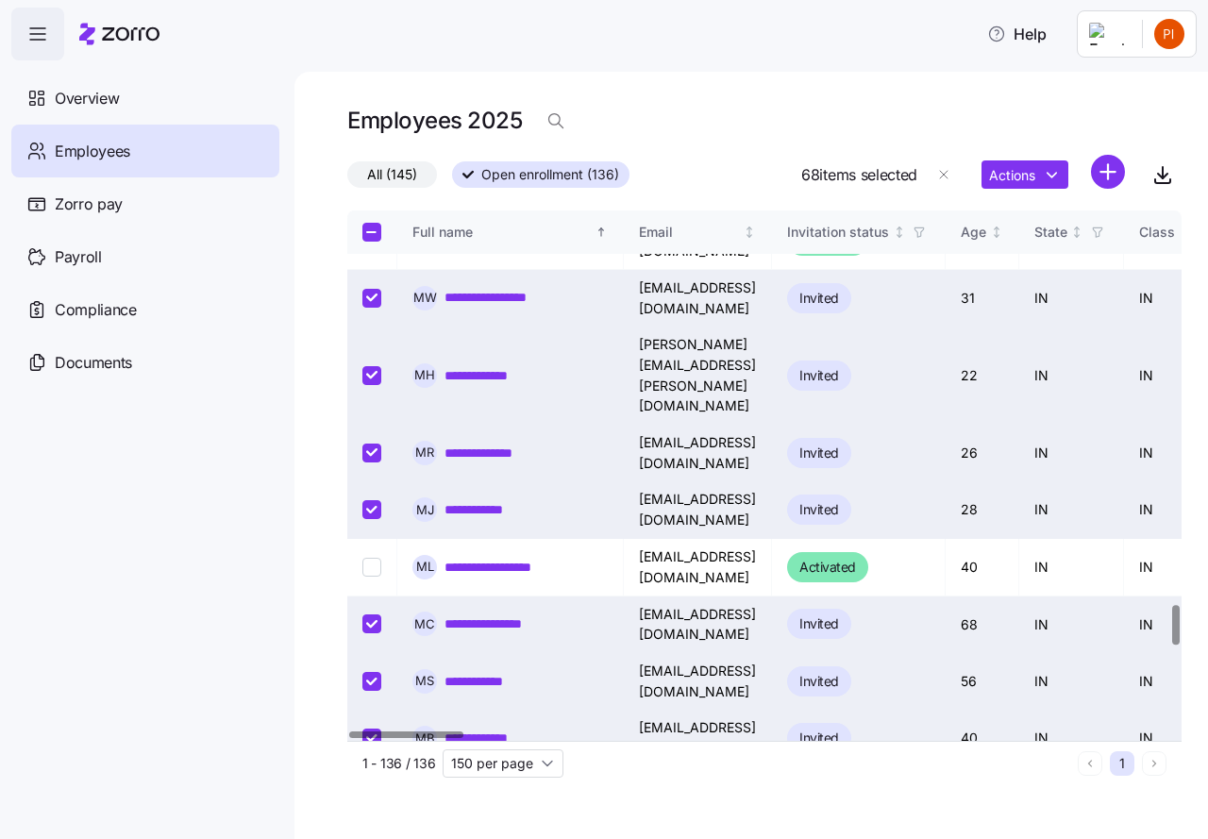
checkbox input "true"
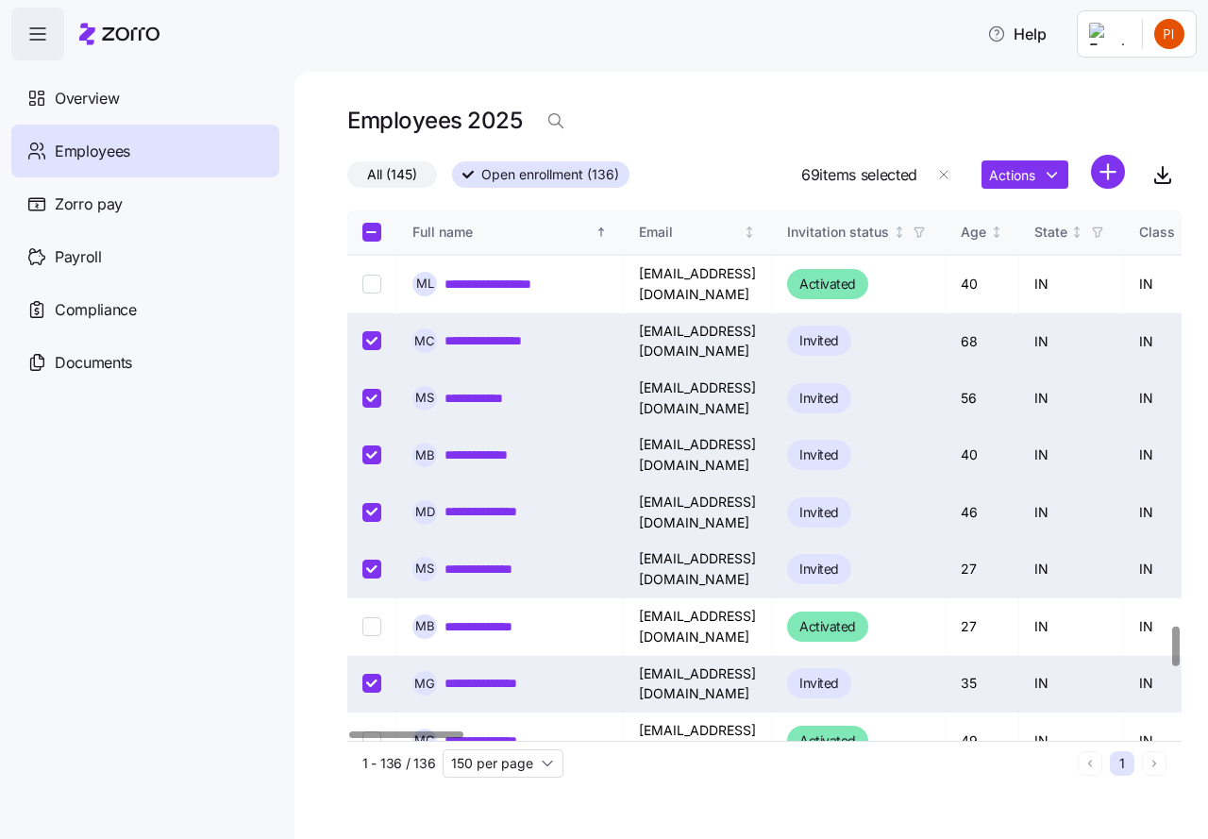
checkbox input "true"
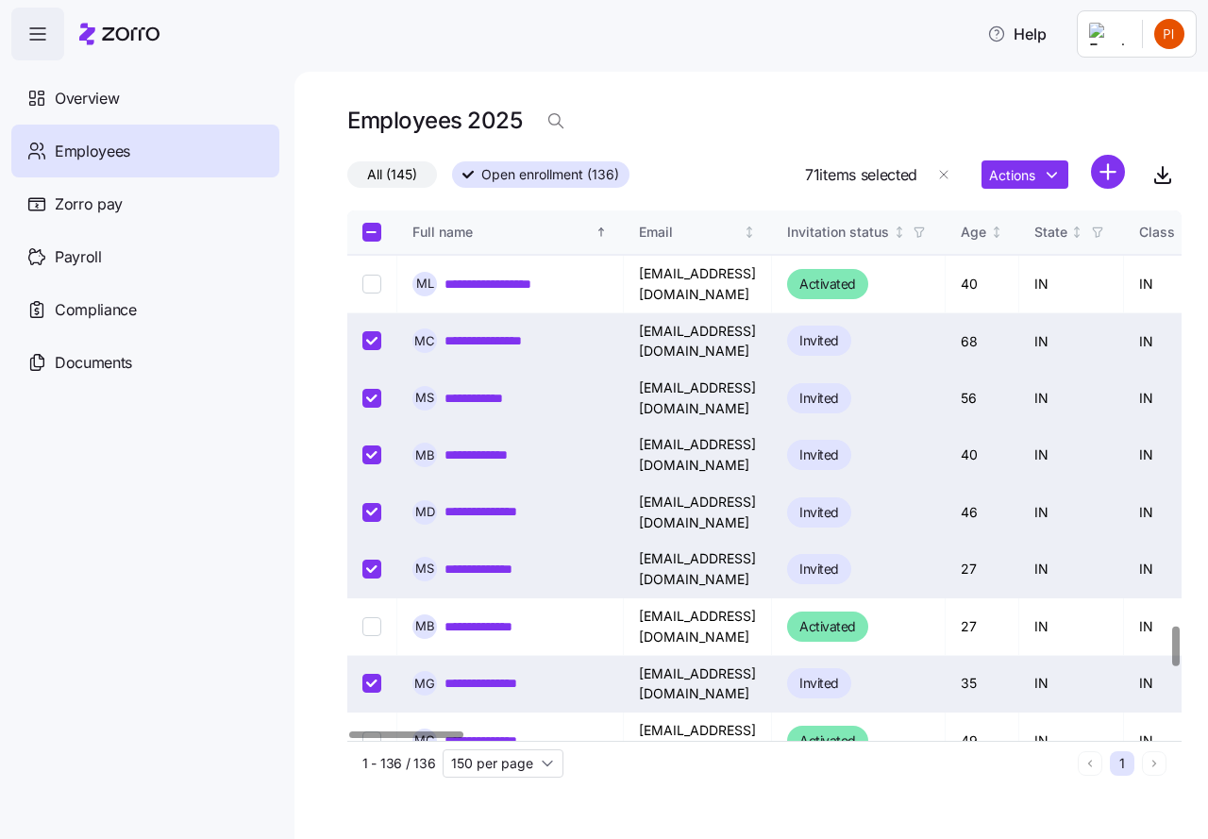
checkbox input "true"
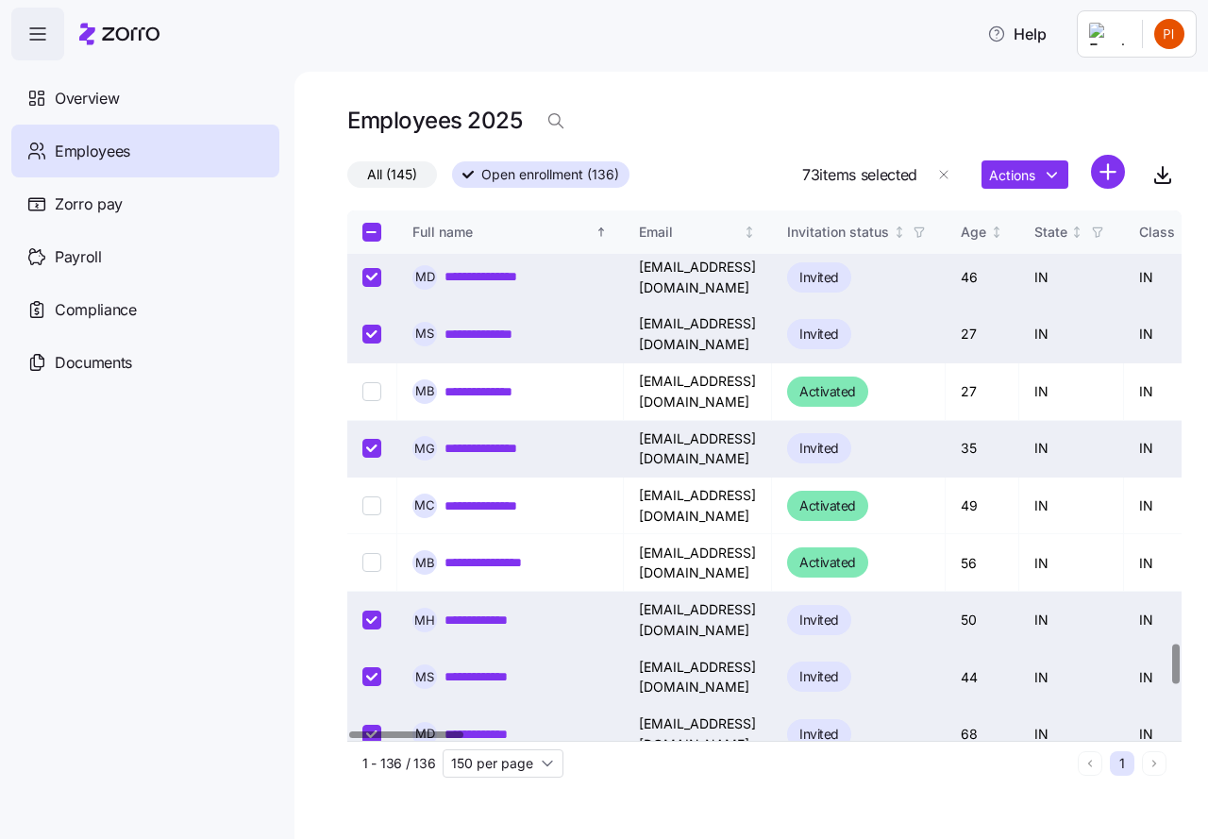
scroll to position [5756, 0]
checkbox input "true"
drag, startPoint x: 366, startPoint y: 555, endPoint x: 367, endPoint y: 601, distance: 46.2
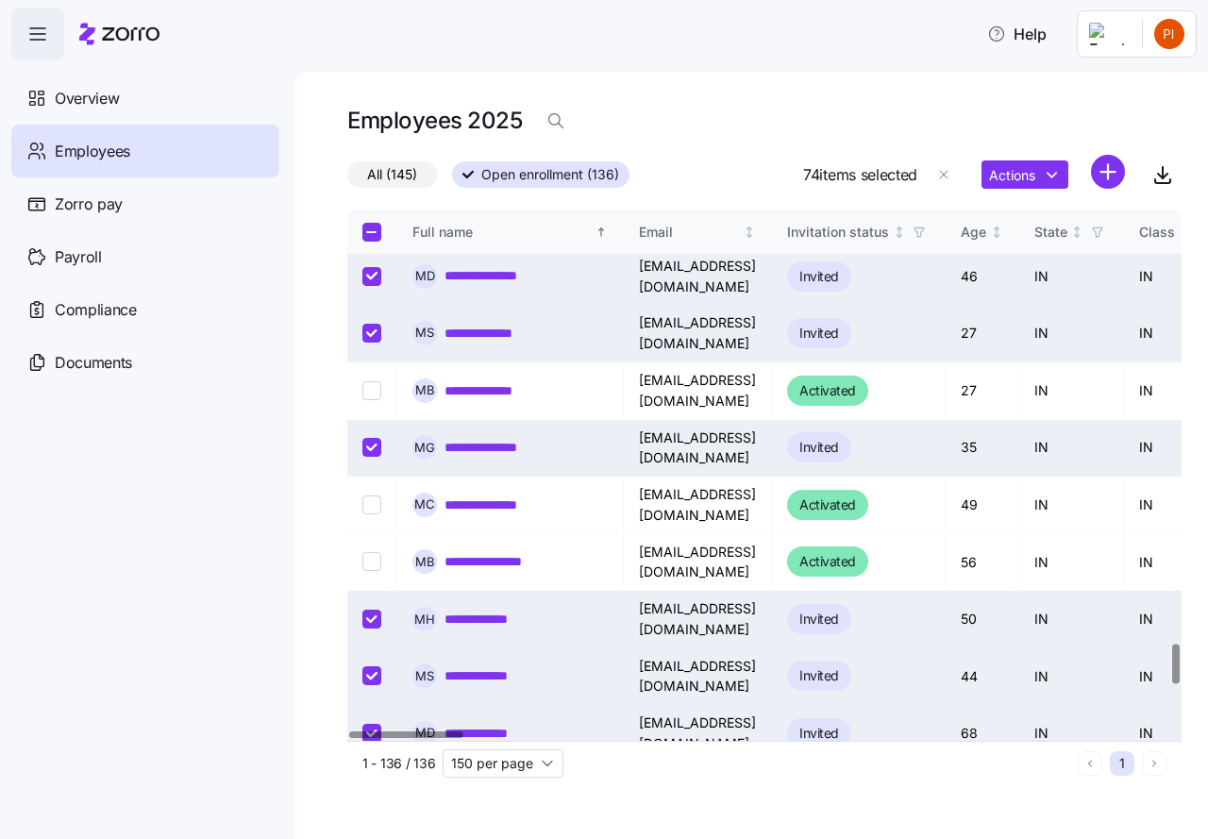
checkbox input "true"
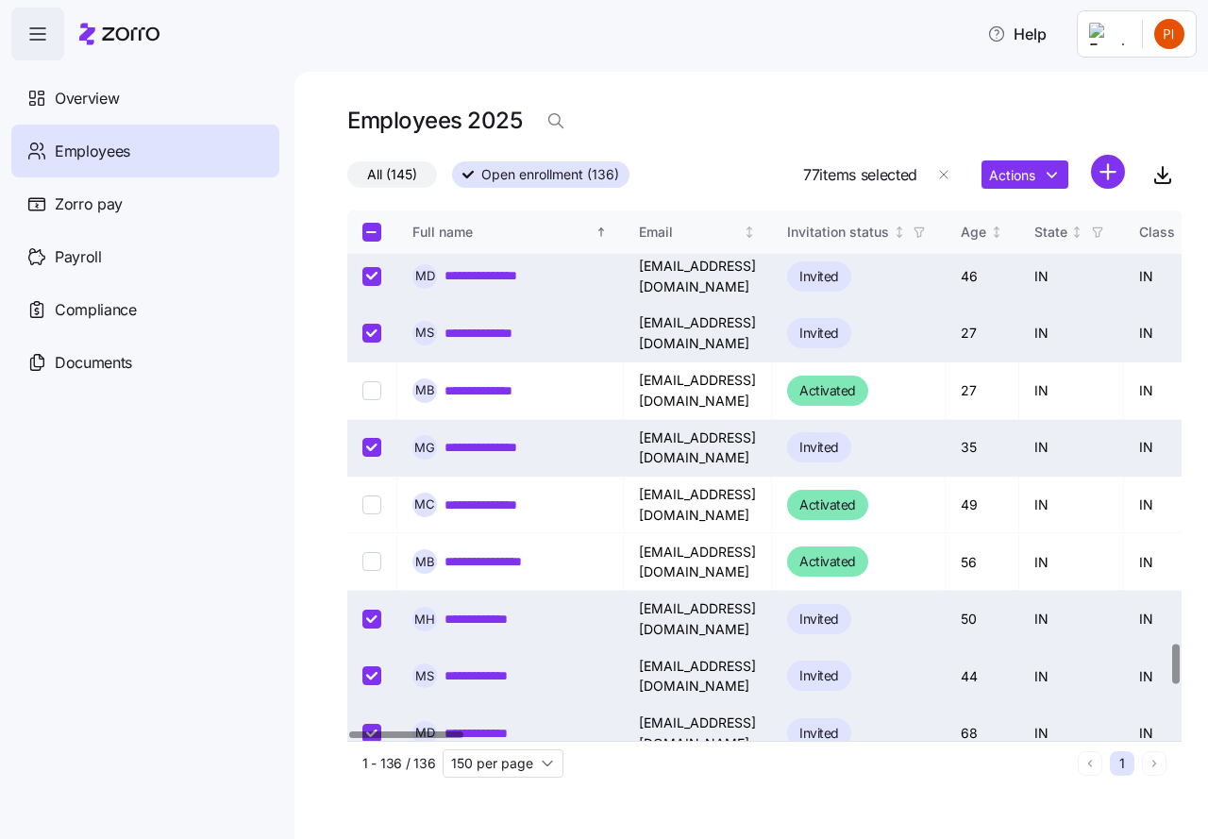
drag, startPoint x: 367, startPoint y: 702, endPoint x: 449, endPoint y: 698, distance: 82.2
checkbox input "true"
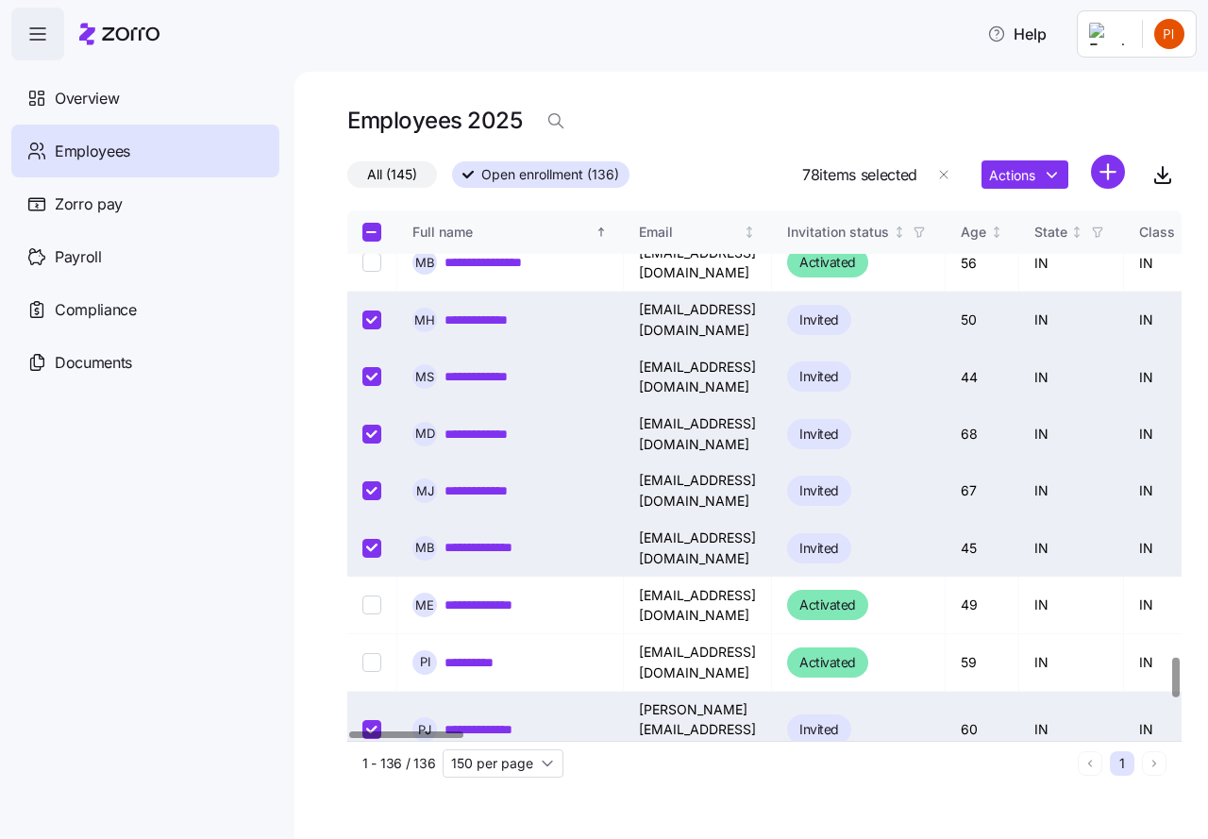
scroll to position [6063, 0]
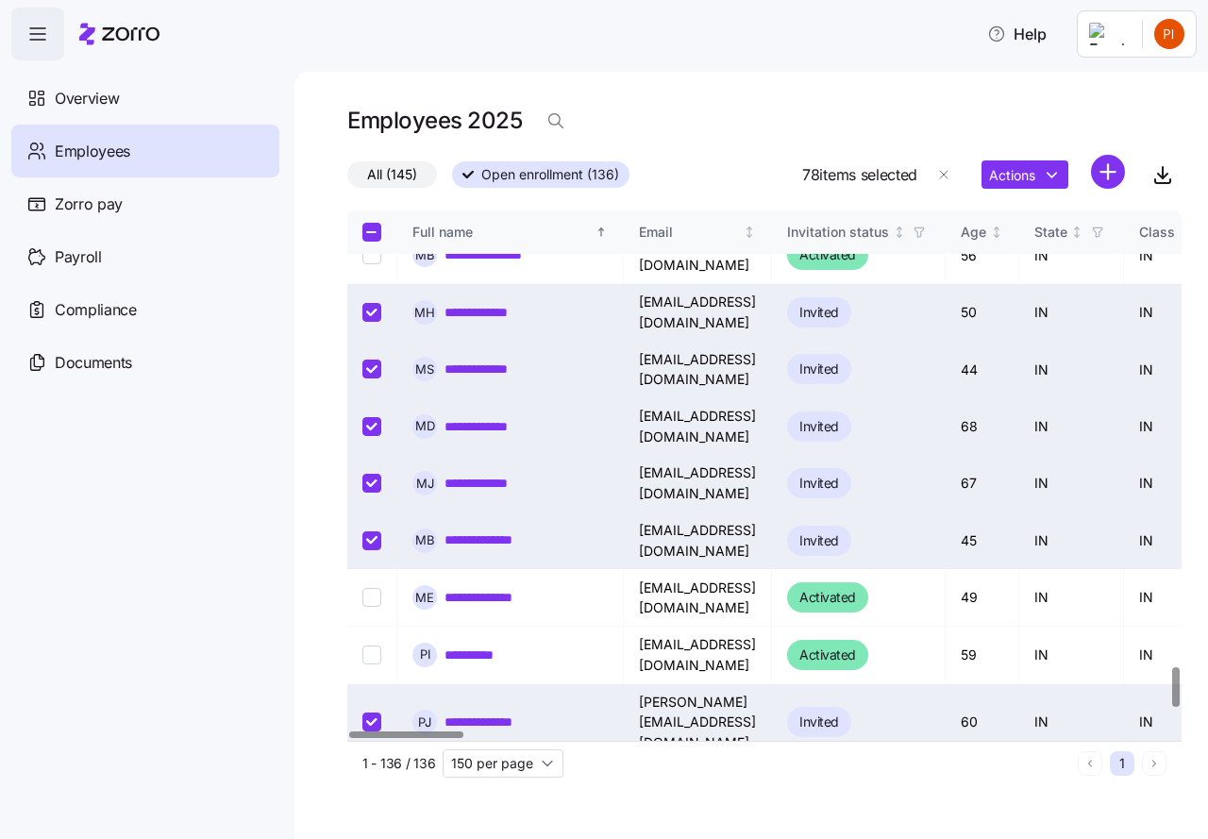
checkbox input "true"
drag, startPoint x: 368, startPoint y: 697, endPoint x: 401, endPoint y: 653, distance: 55.3
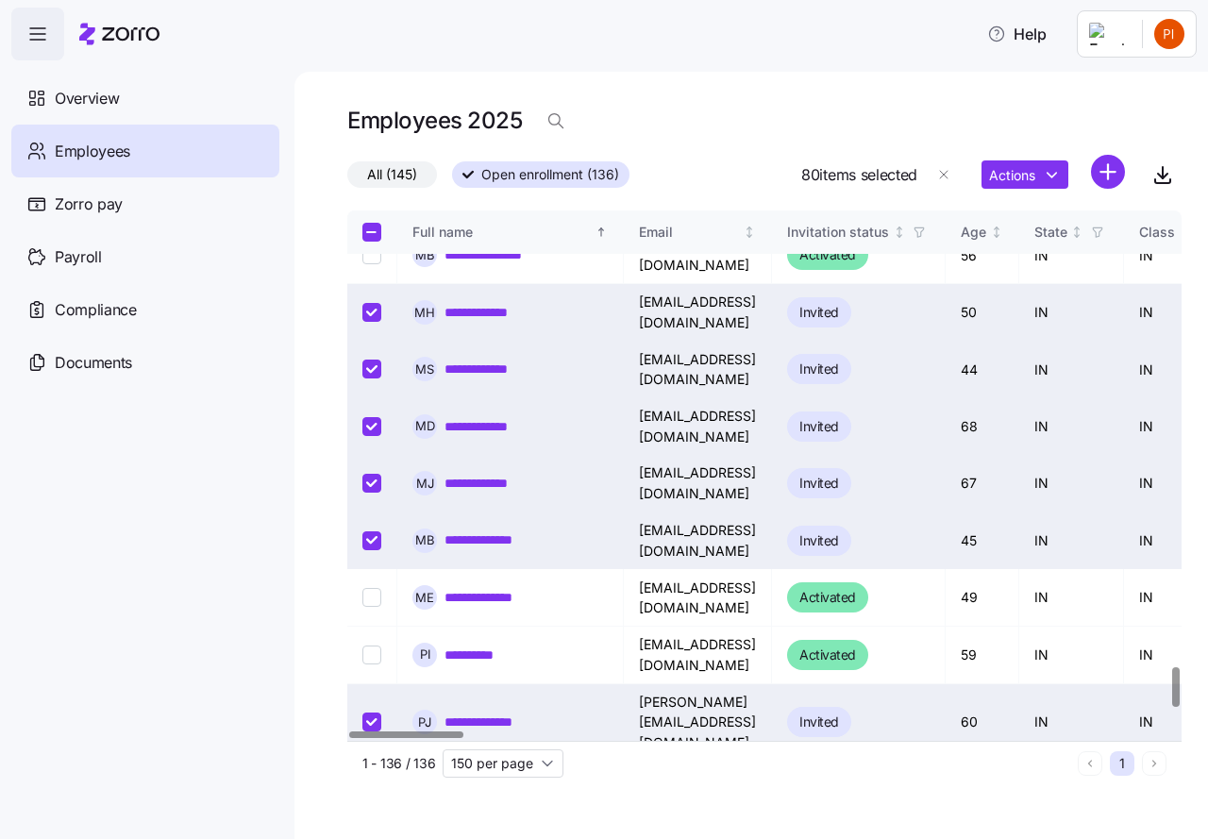
checkbox input "true"
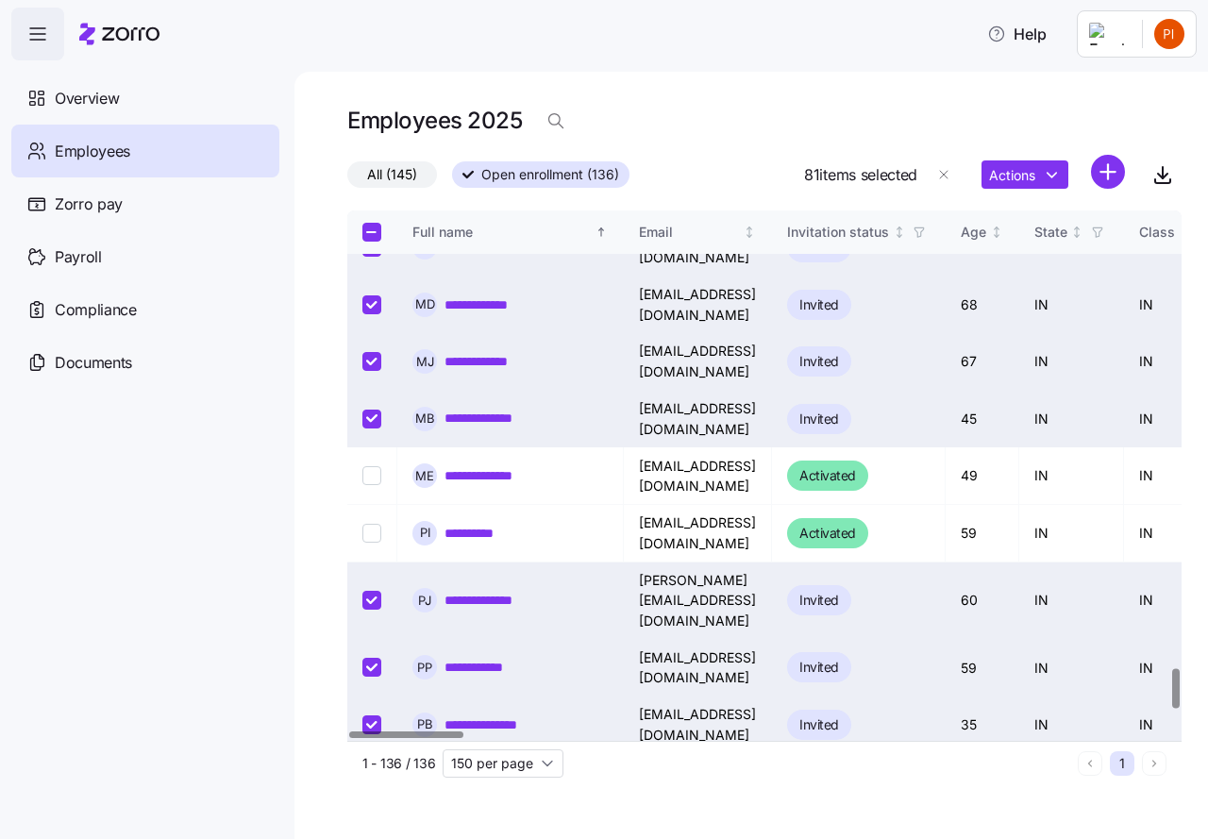
scroll to position [6337, 0]
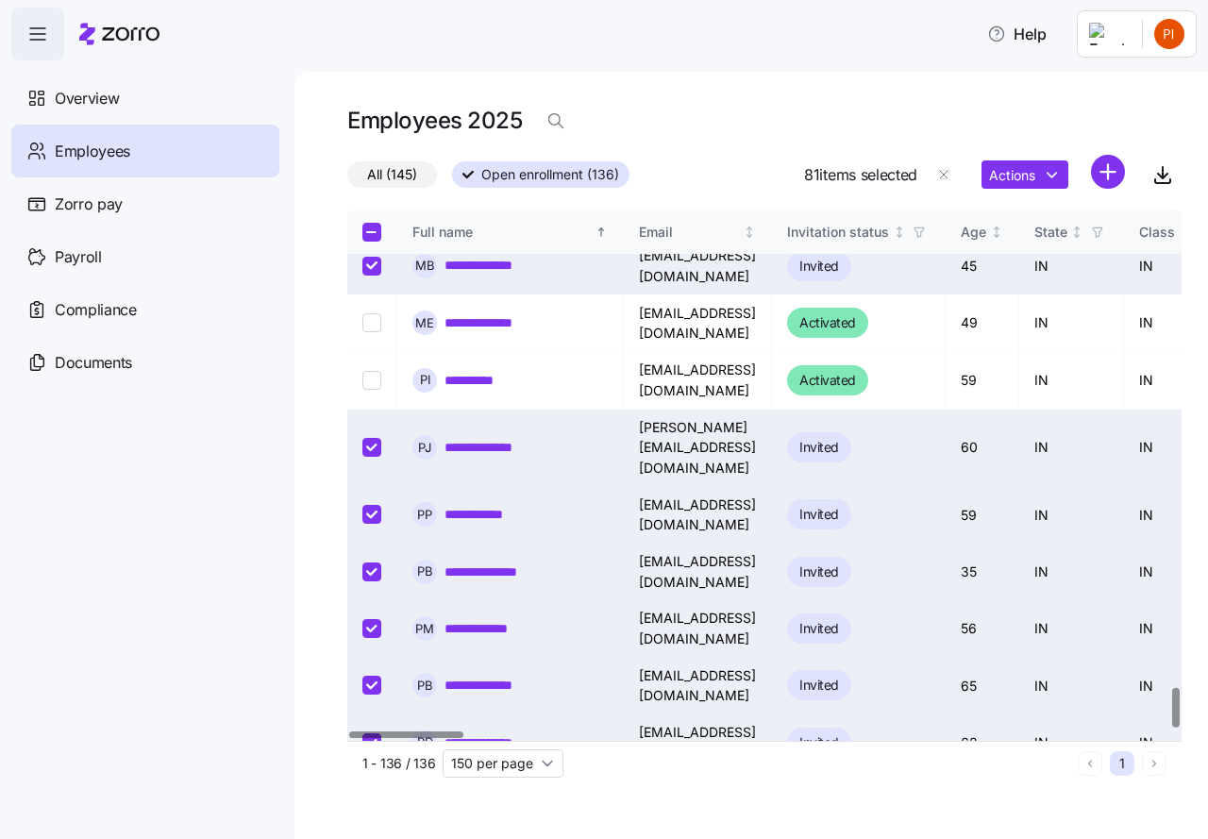
checkbox input "false"
checkbox input "true"
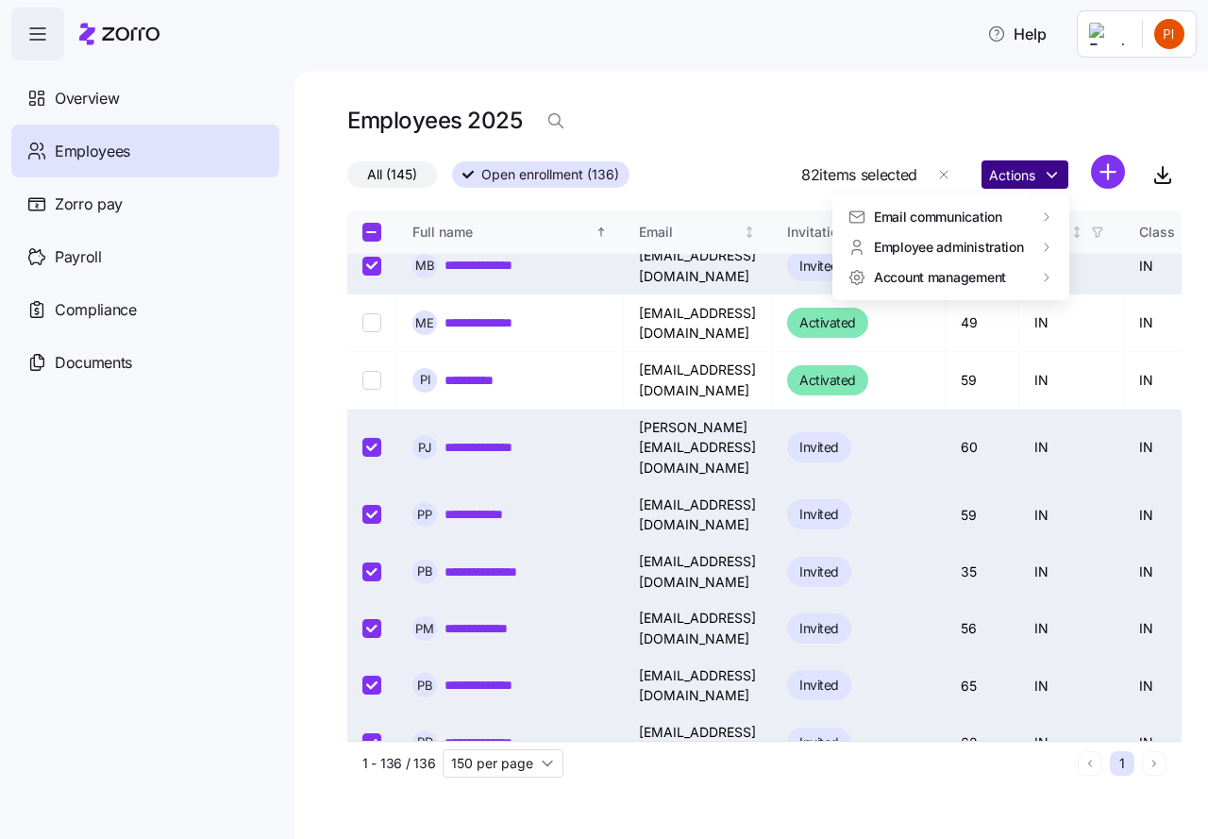
click at [1055, 173] on html "**********" at bounding box center [604, 414] width 1208 height 828
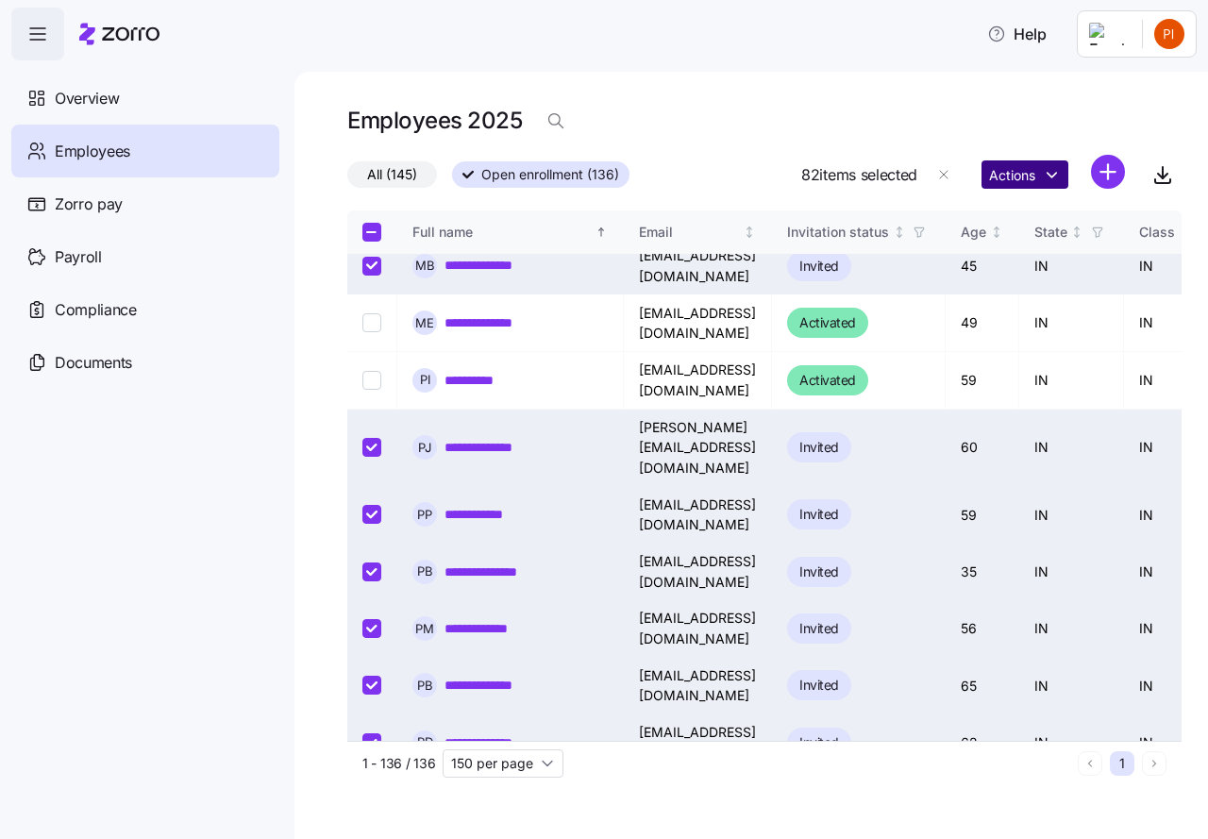
click at [1055, 176] on html "**********" at bounding box center [604, 414] width 1208 height 828
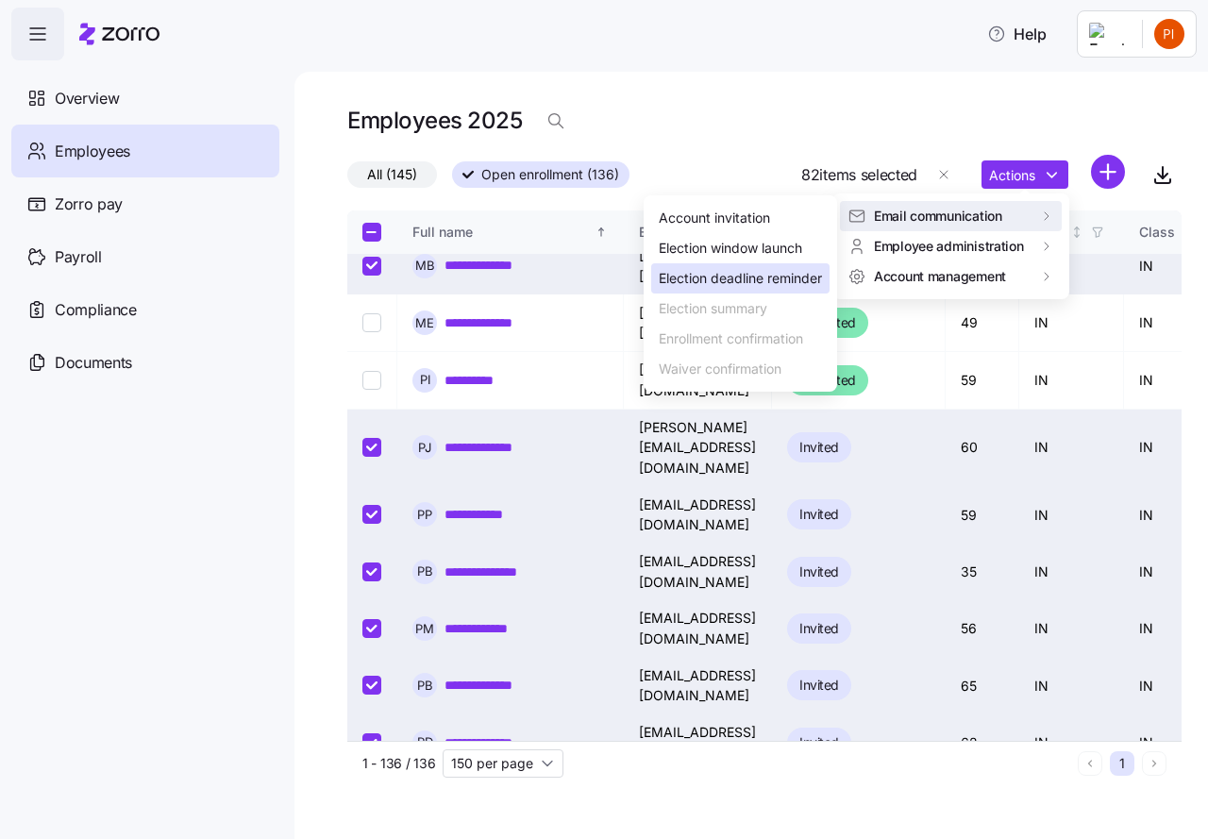
click at [762, 278] on div "Election deadline reminder" at bounding box center [740, 278] width 163 height 21
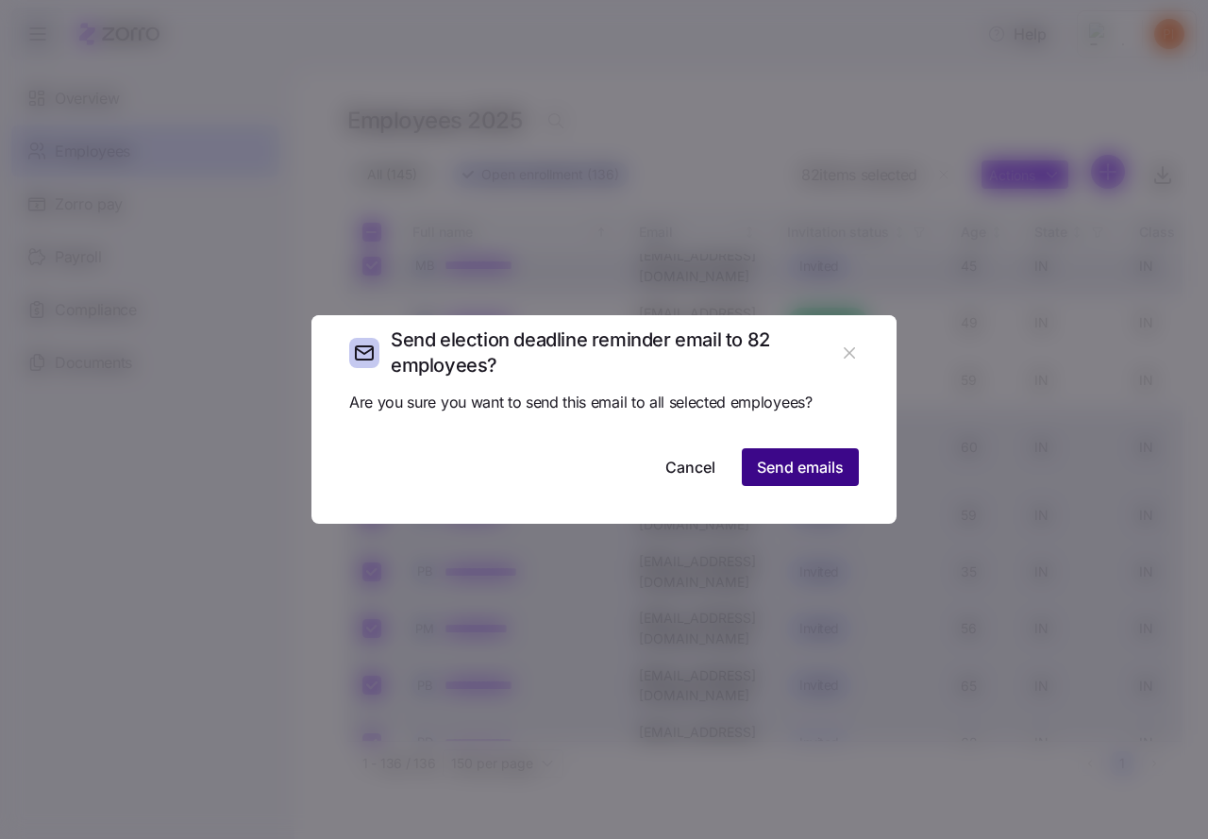
click at [793, 463] on span "Send emails" at bounding box center [800, 467] width 87 height 23
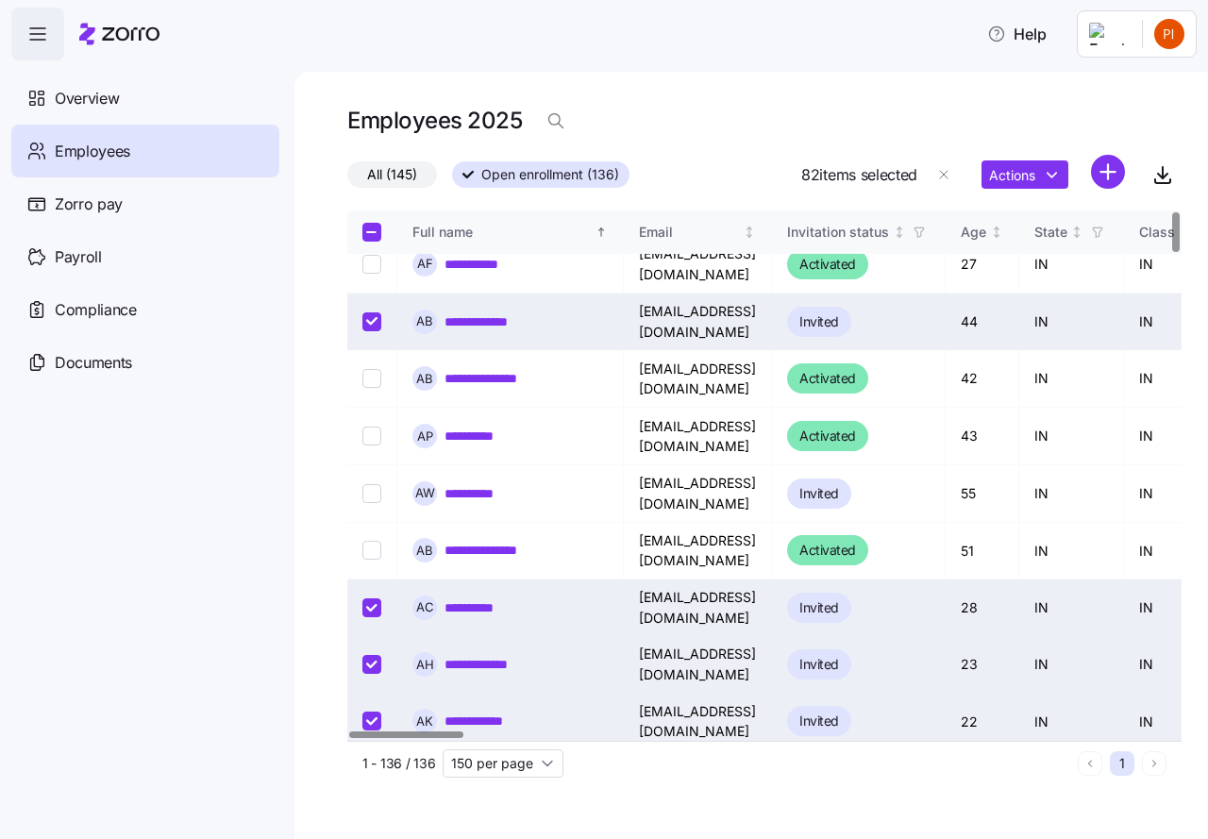
scroll to position [0, 0]
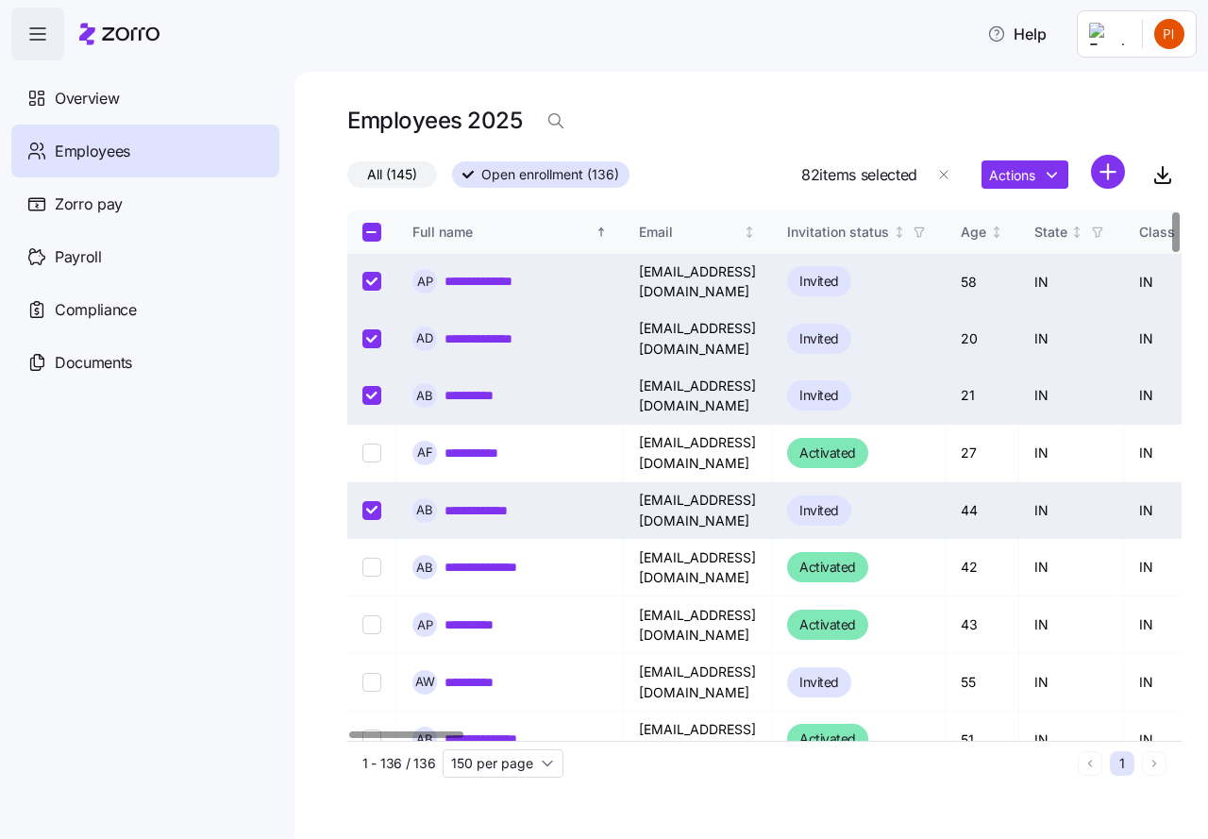
click at [371, 229] on input "Select all records" at bounding box center [371, 232] width 19 height 19
checkbox input "true"
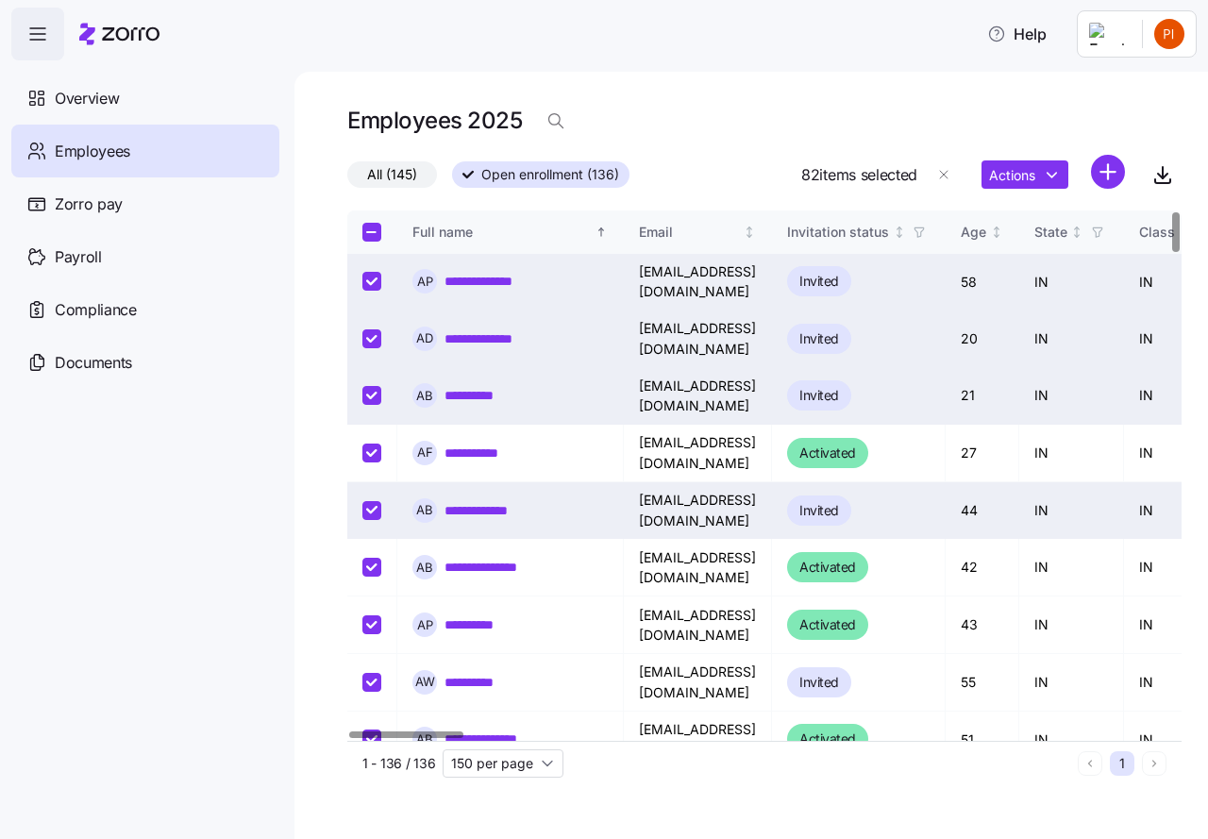
checkbox input "true"
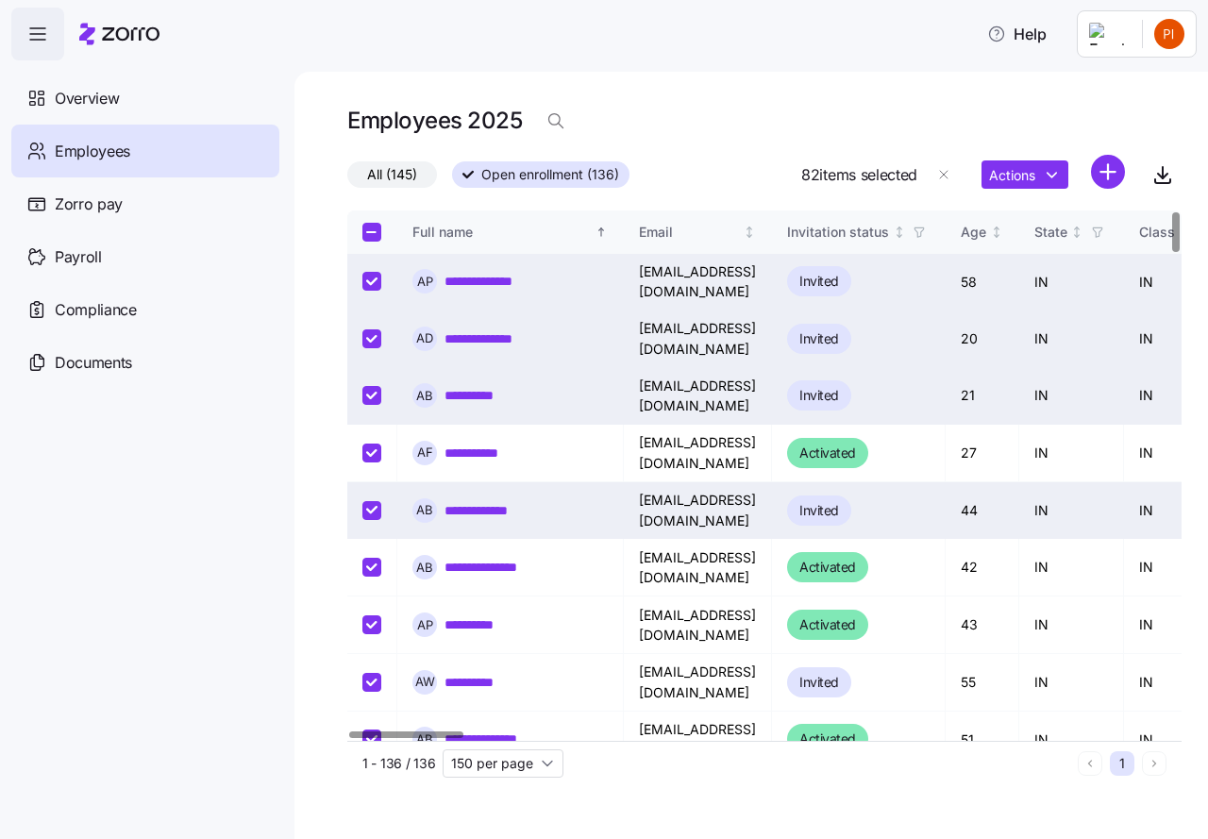
checkbox input "true"
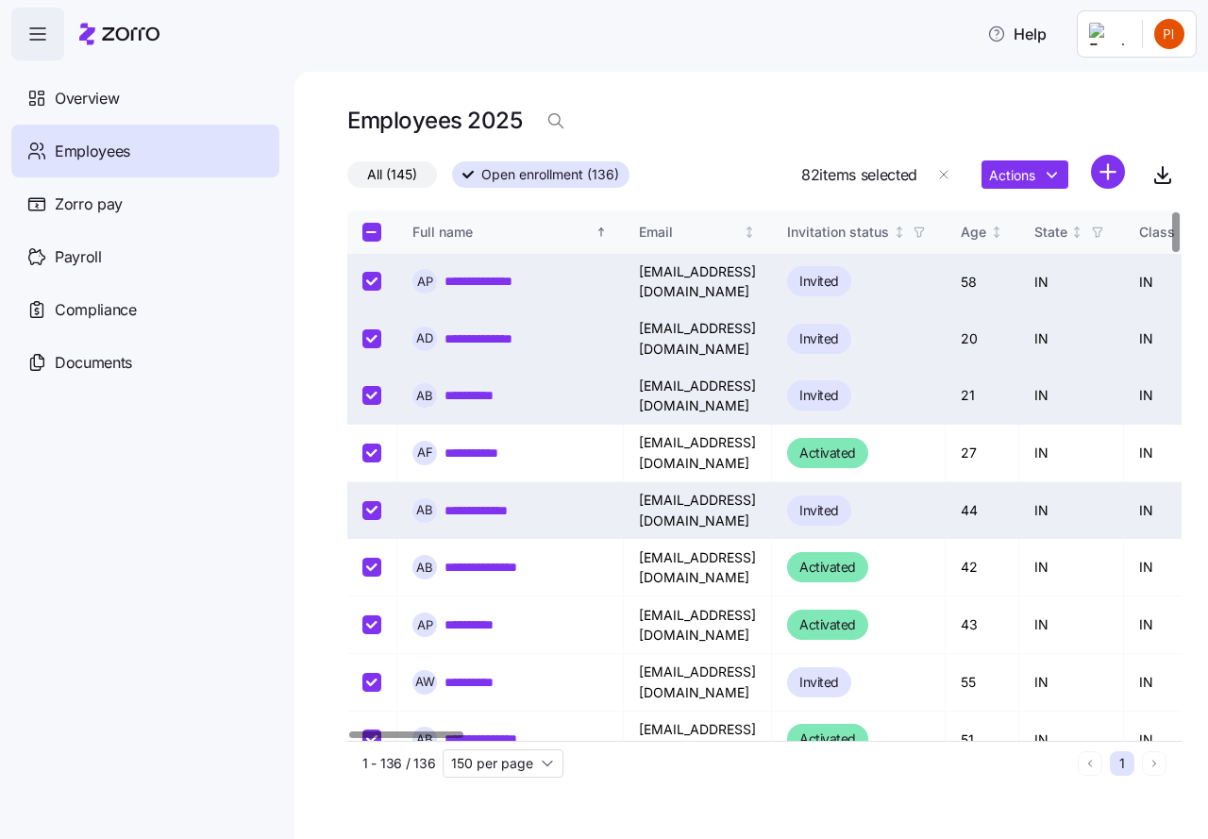
checkbox input "true"
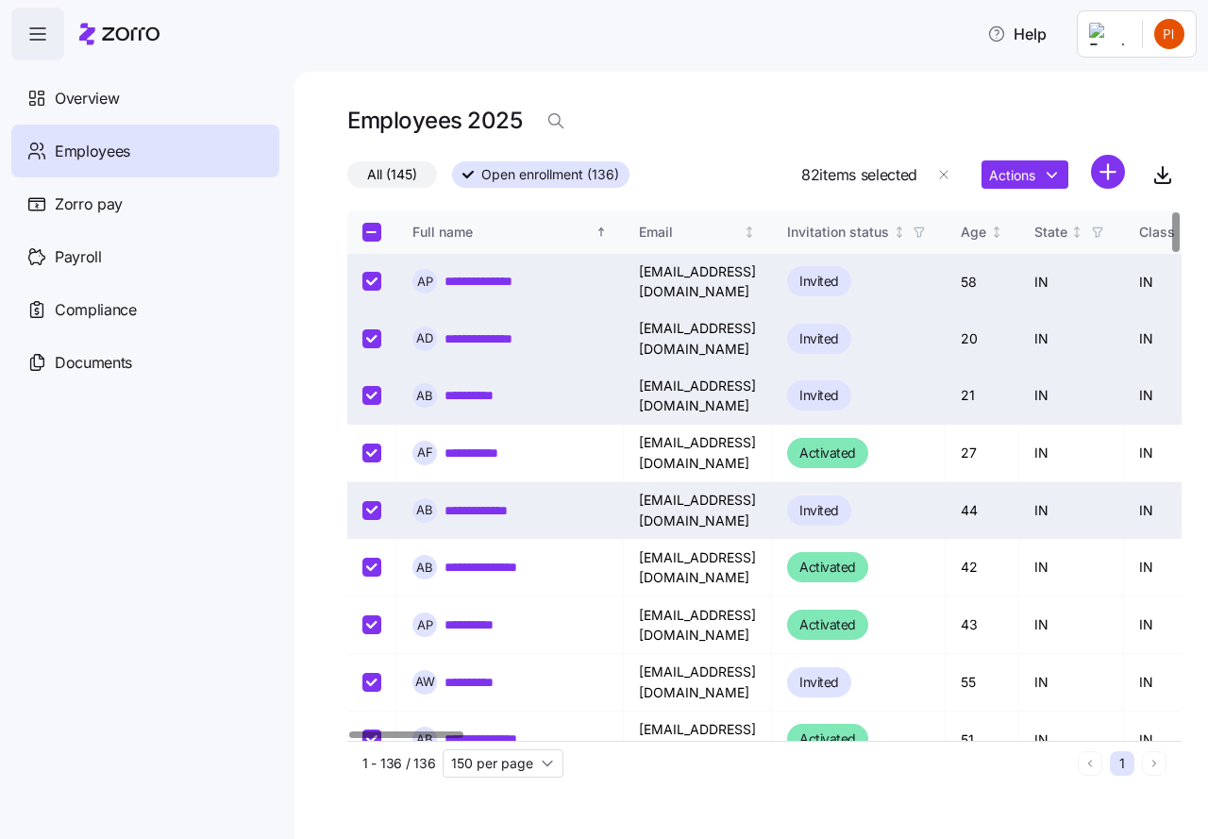
checkbox input "true"
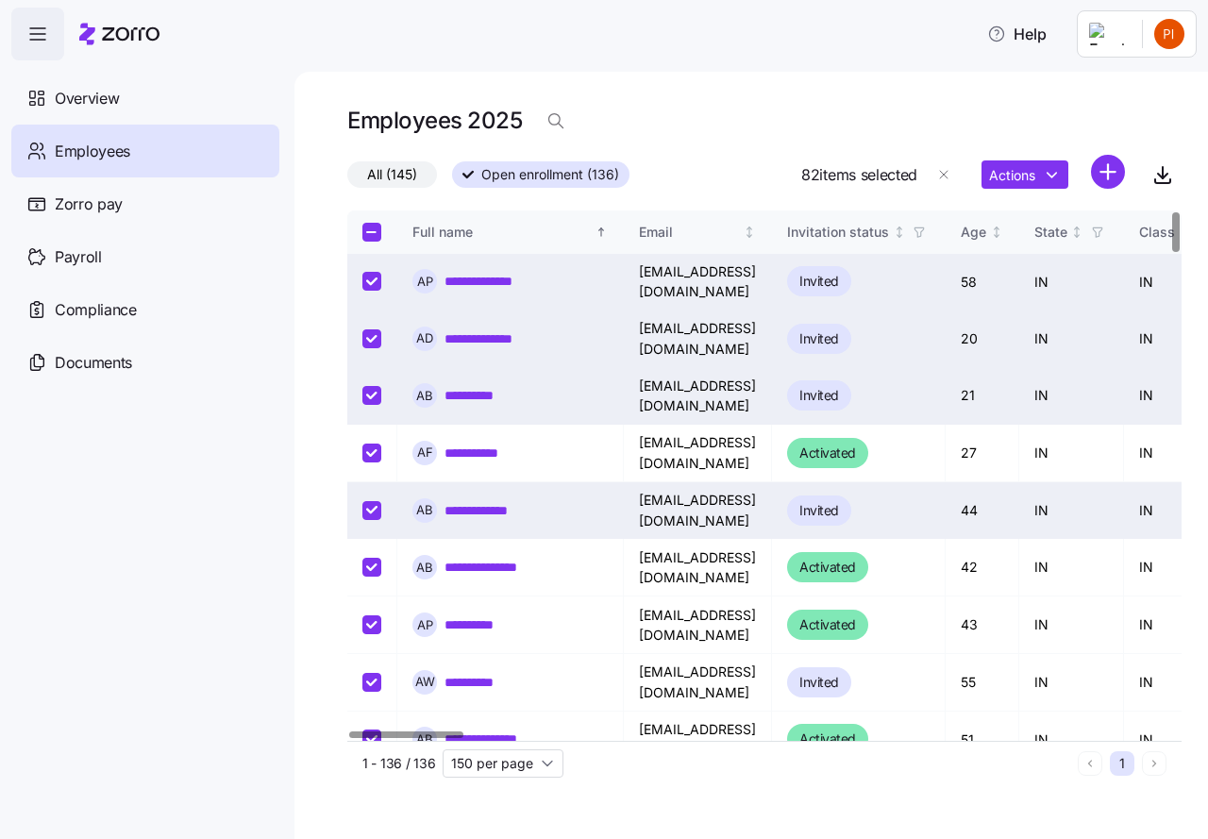
checkbox input "true"
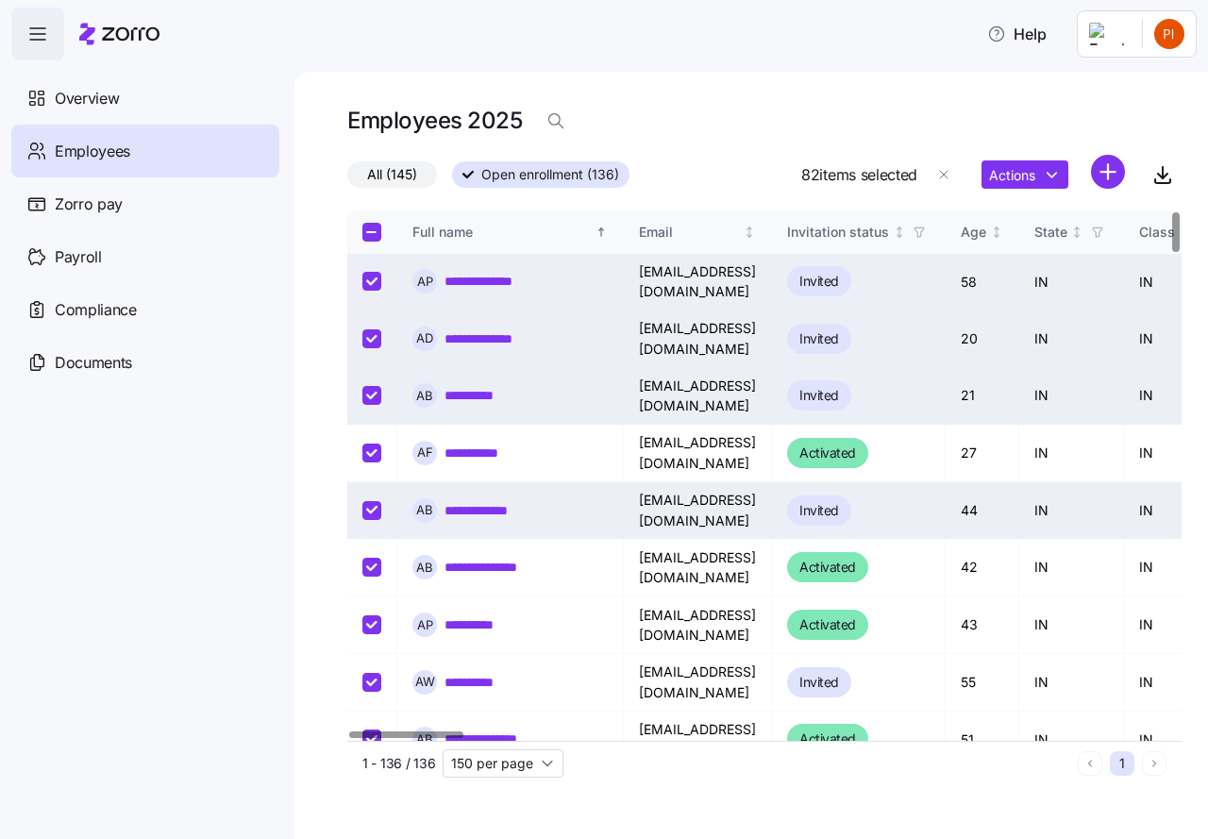
checkbox input "true"
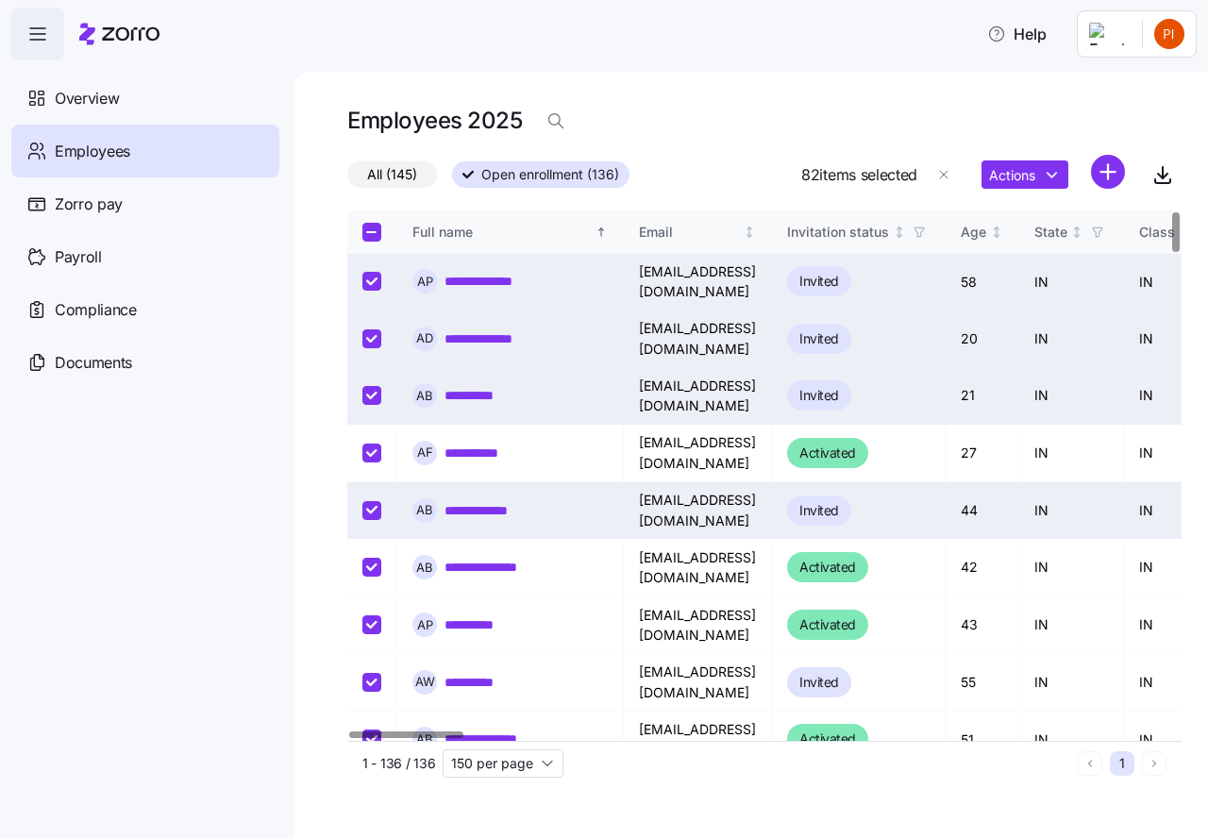
checkbox input "true"
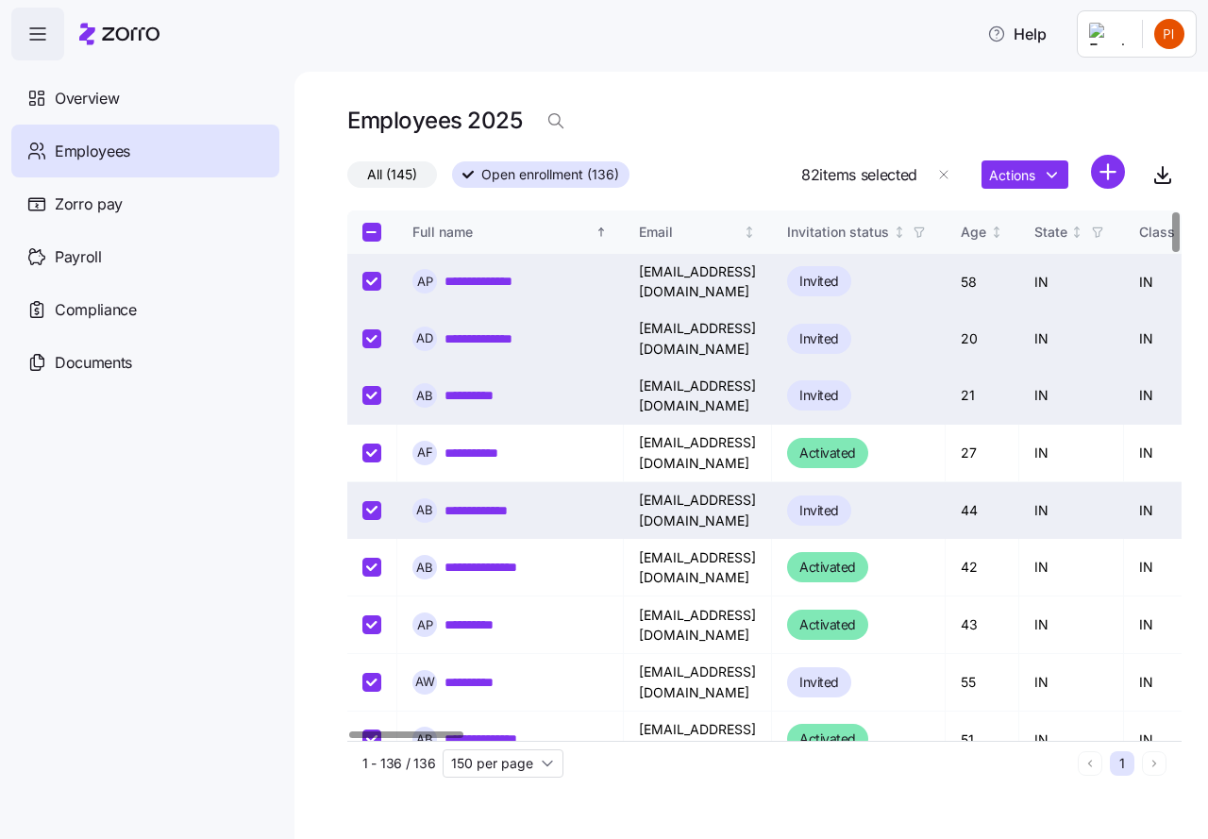
checkbox input "true"
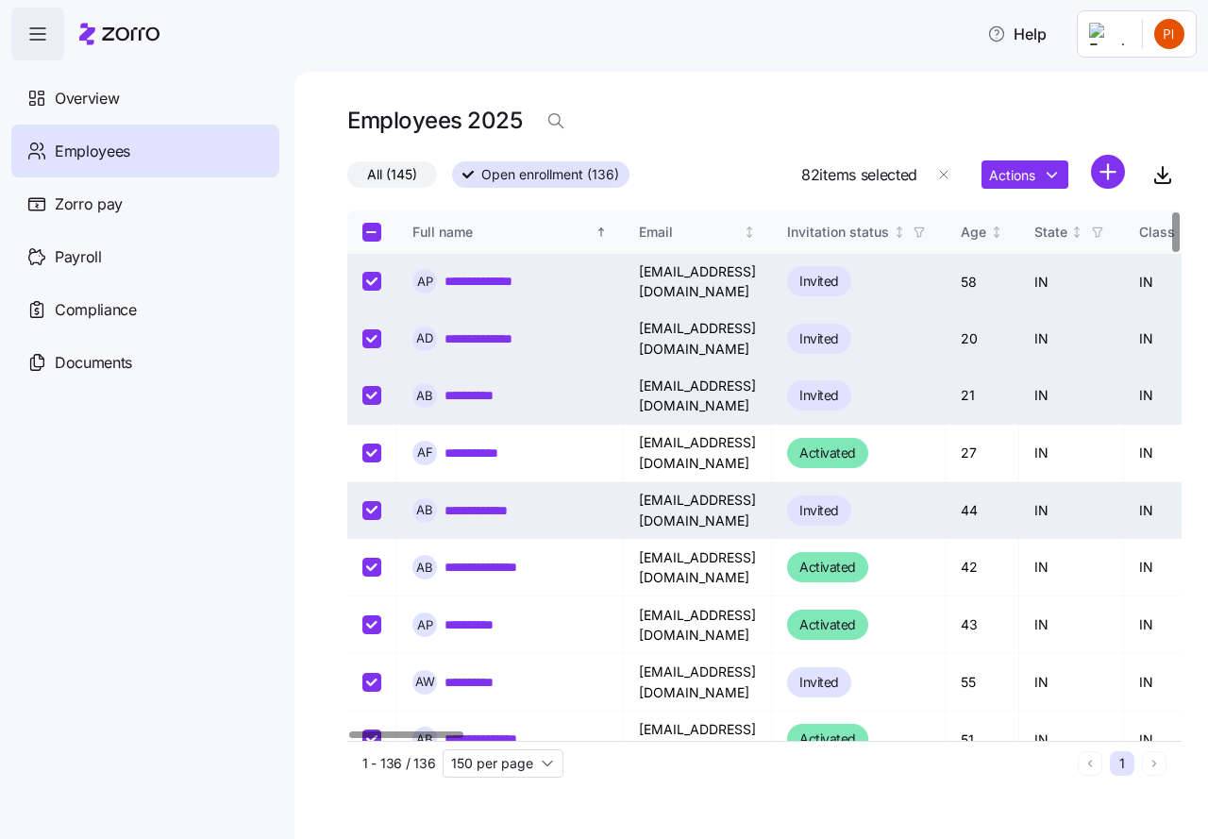
checkbox input "true"
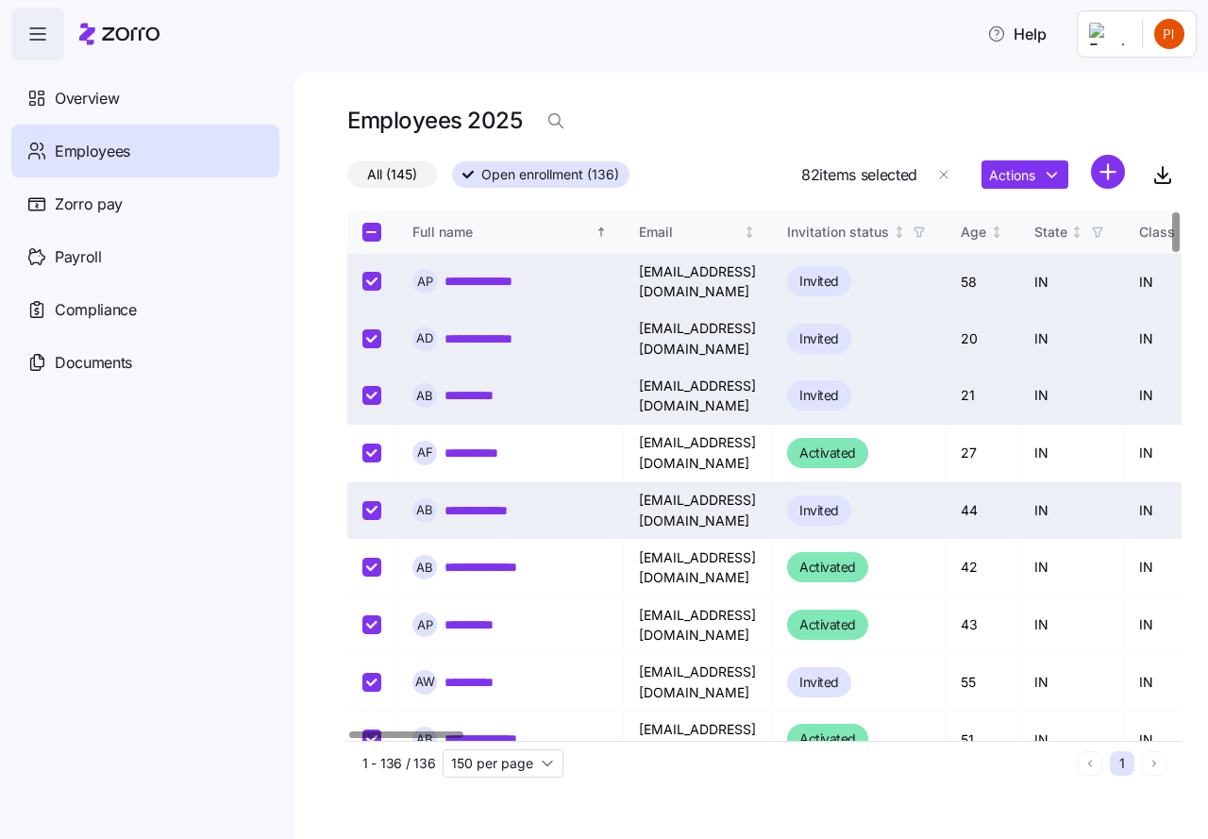
checkbox input "true"
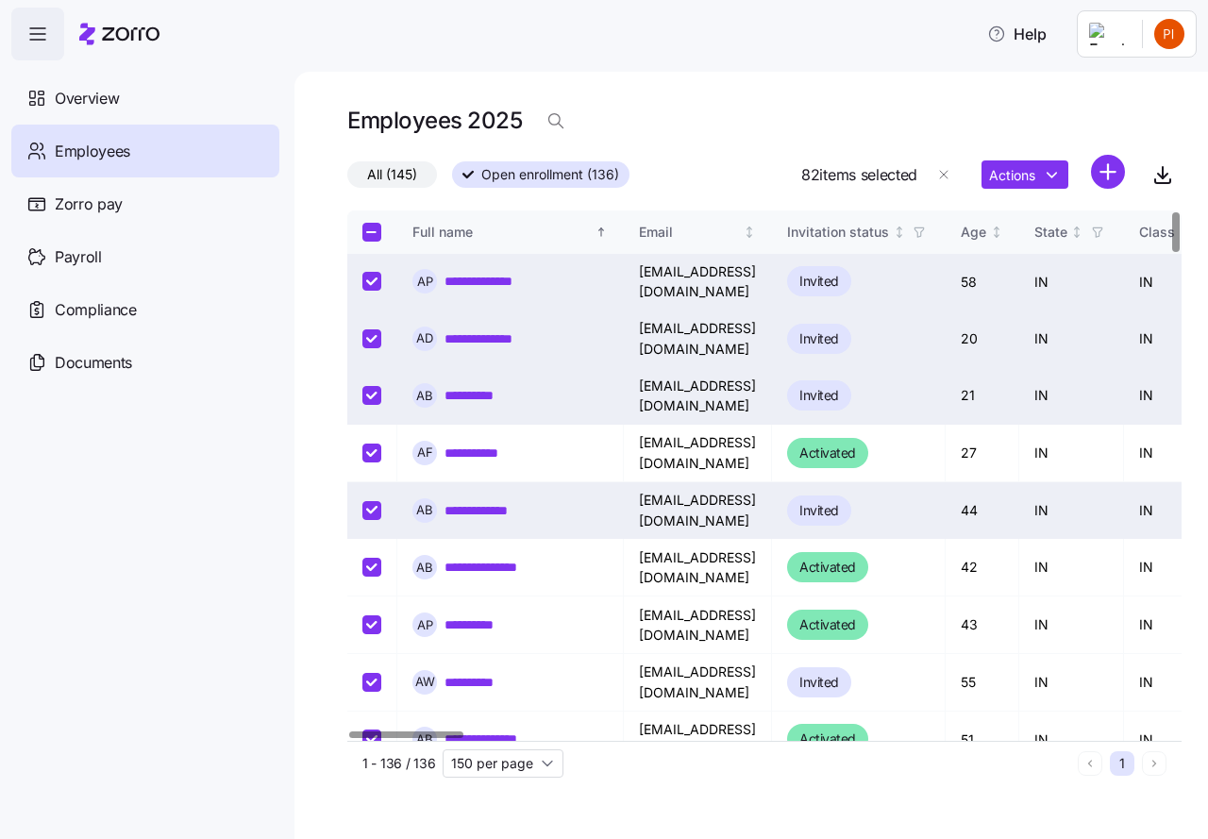
checkbox input "true"
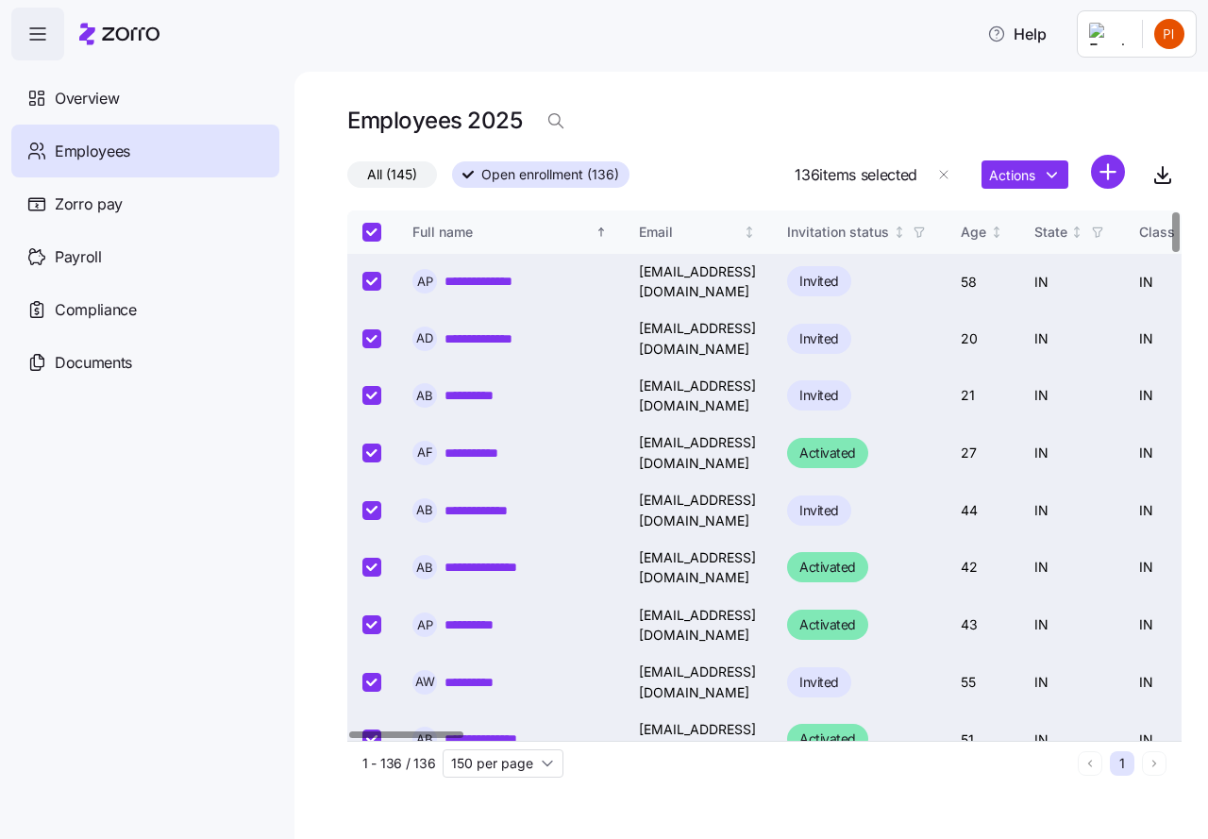
click at [371, 225] on input "Select all records" at bounding box center [371, 232] width 19 height 19
checkbox input "false"
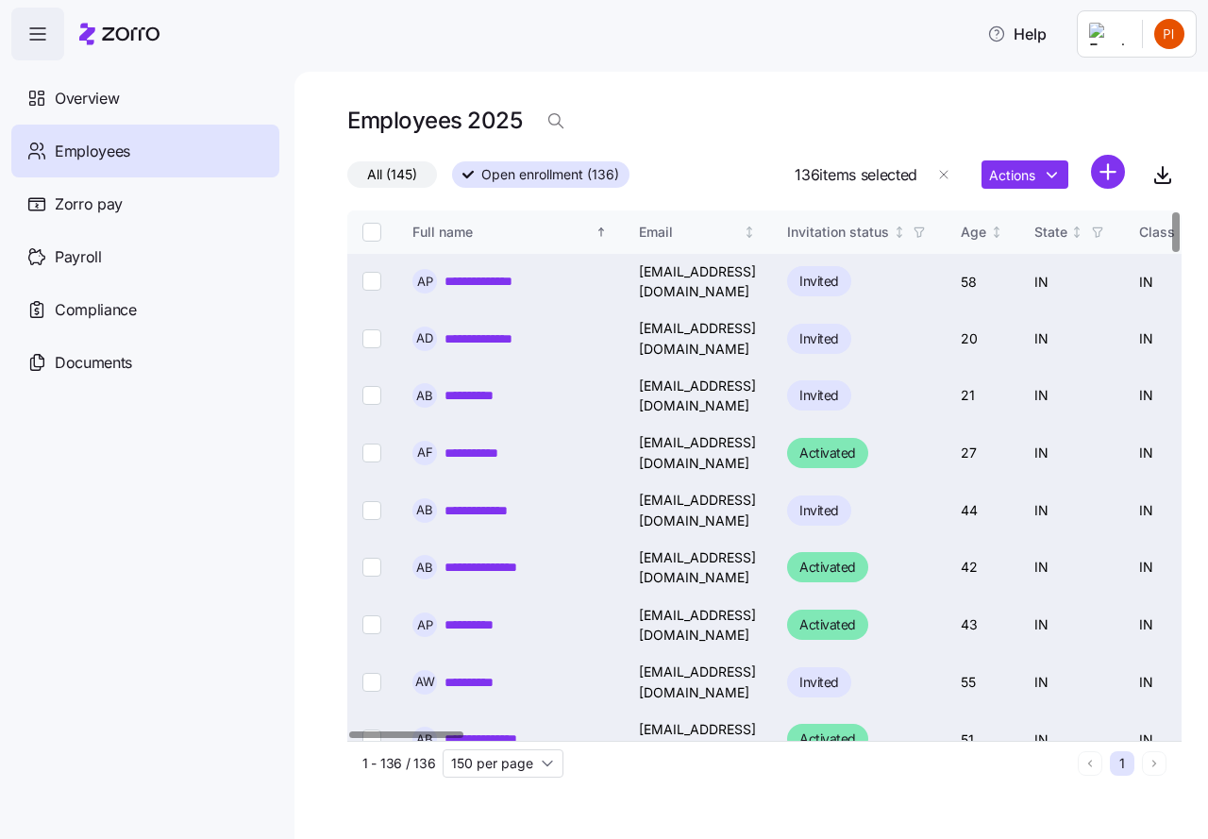
checkbox input "false"
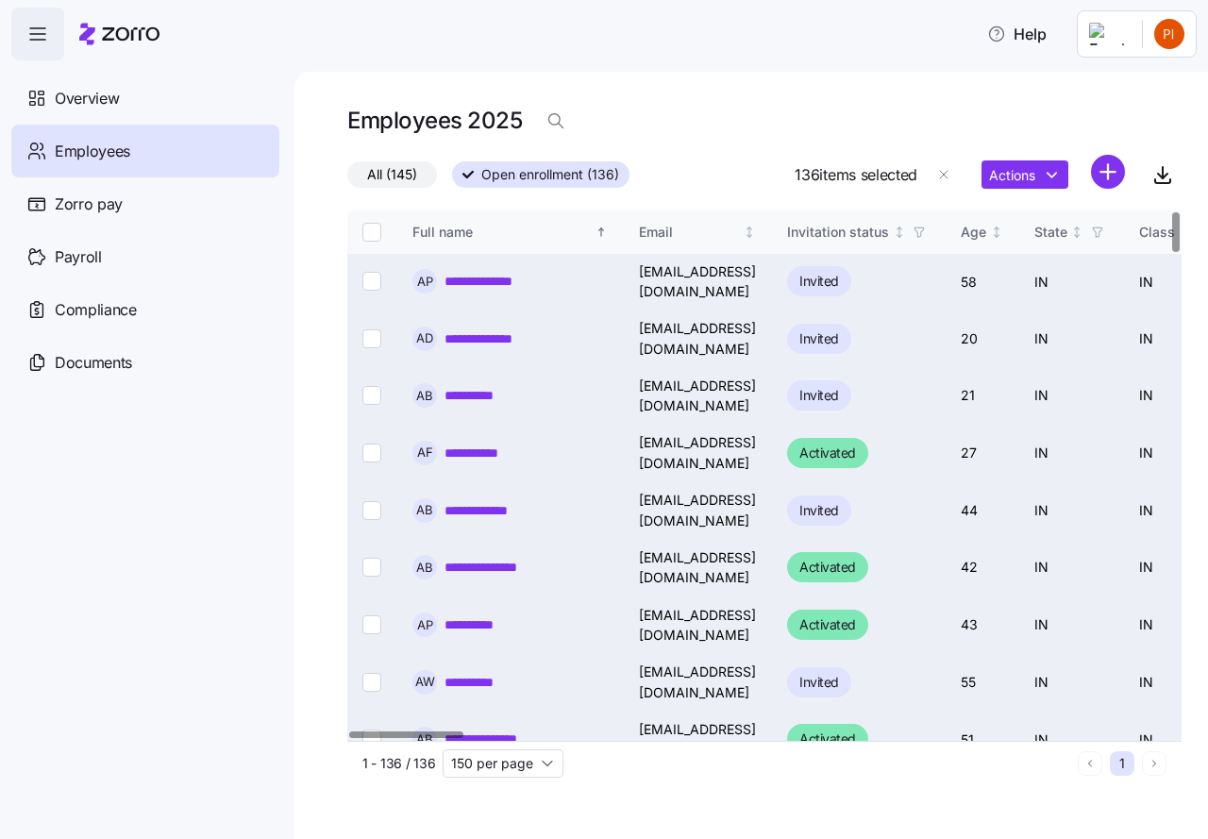
checkbox input "false"
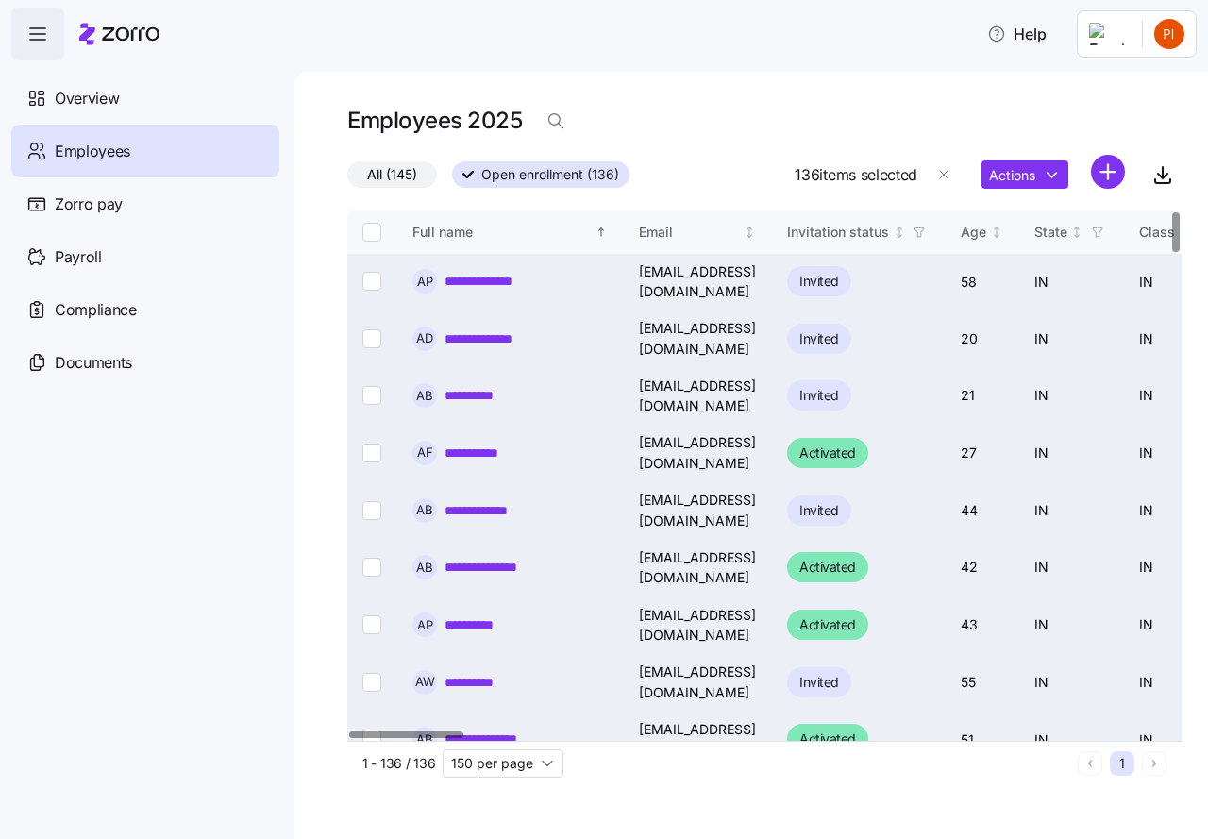
checkbox input "false"
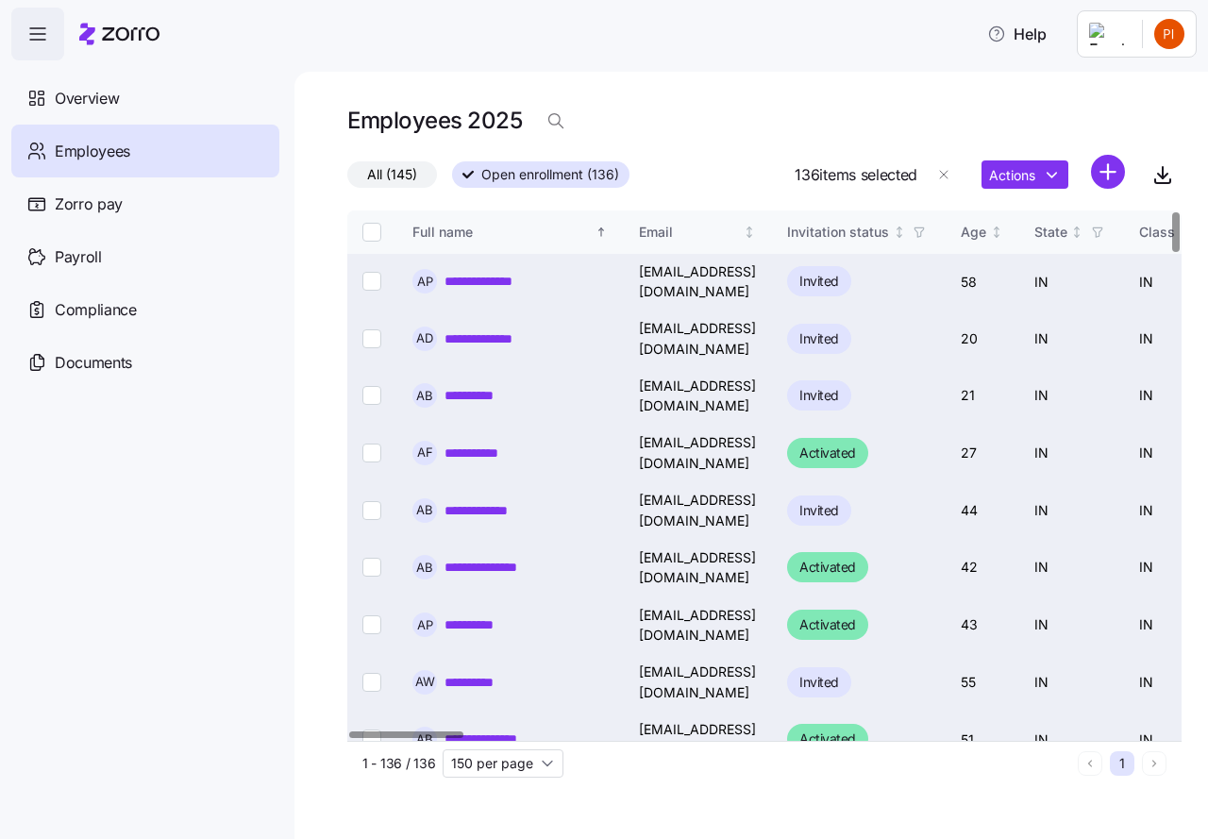
checkbox input "false"
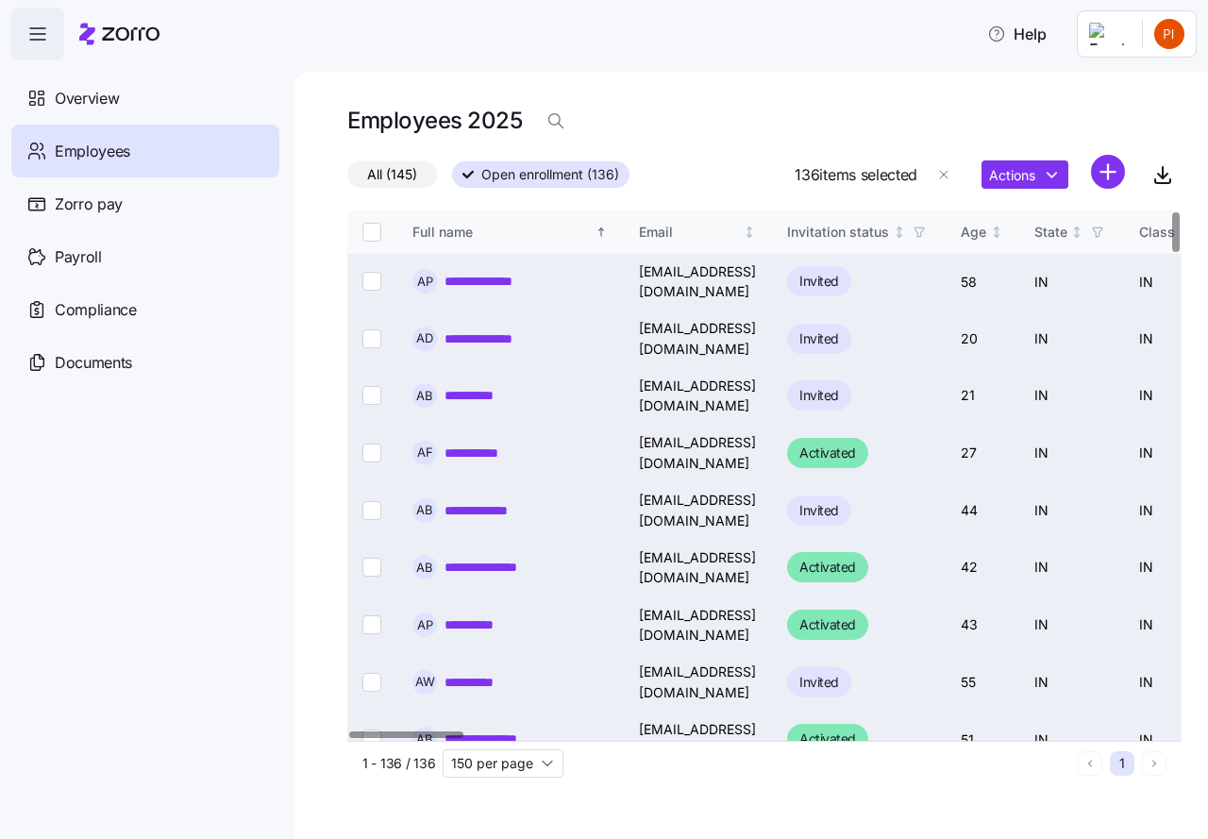
checkbox input "false"
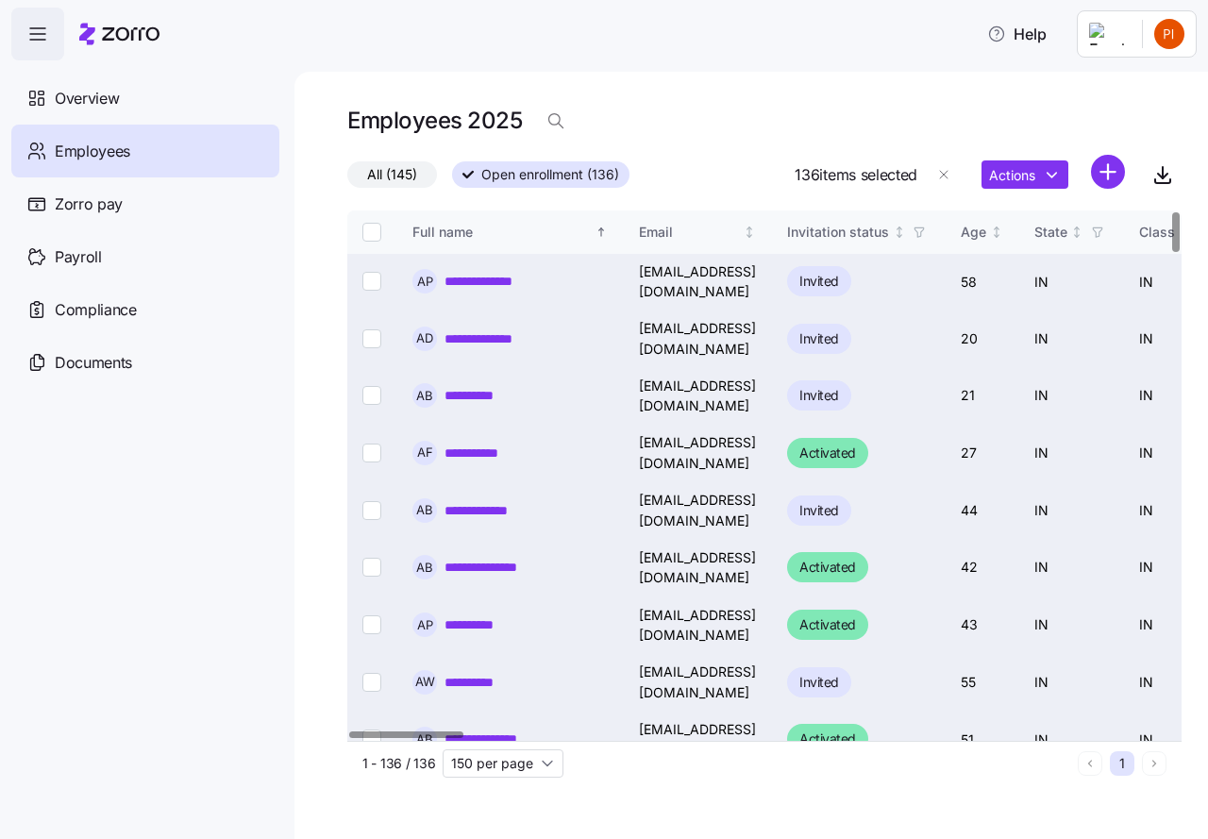
checkbox input "false"
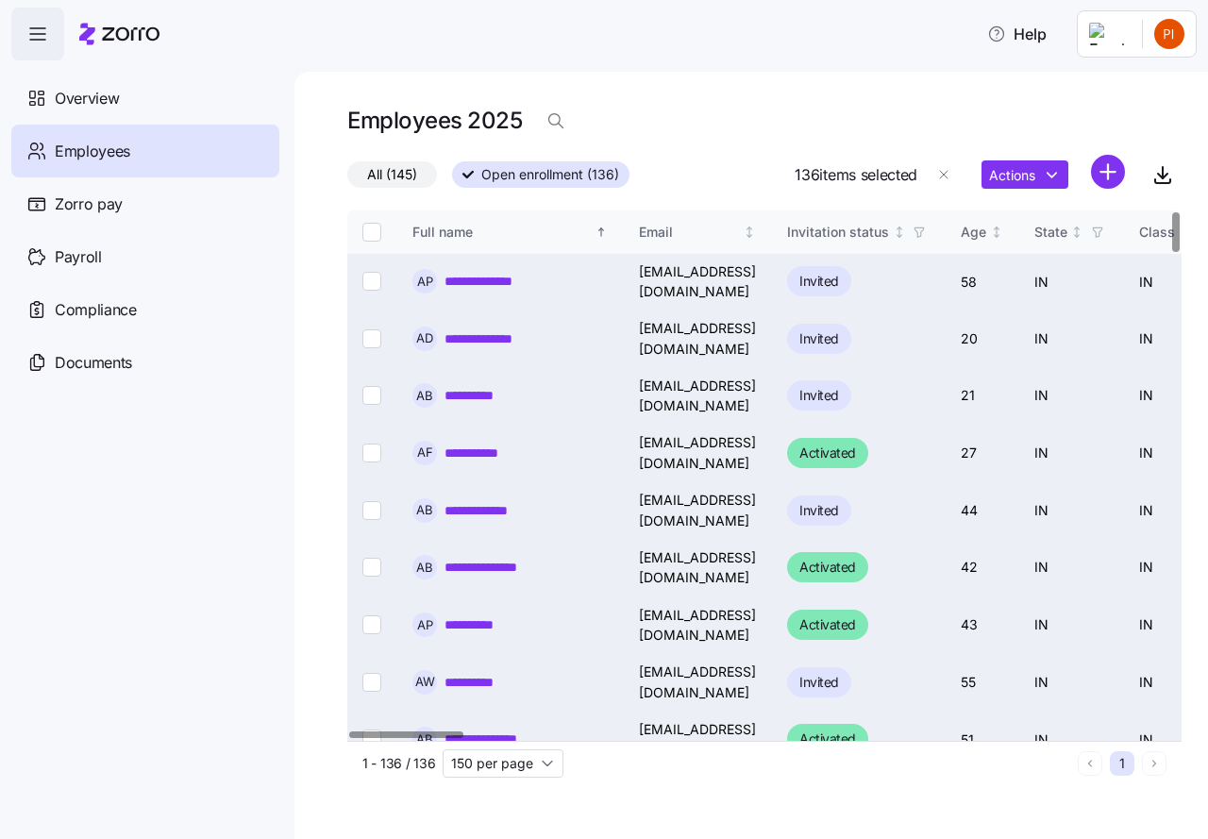
checkbox input "false"
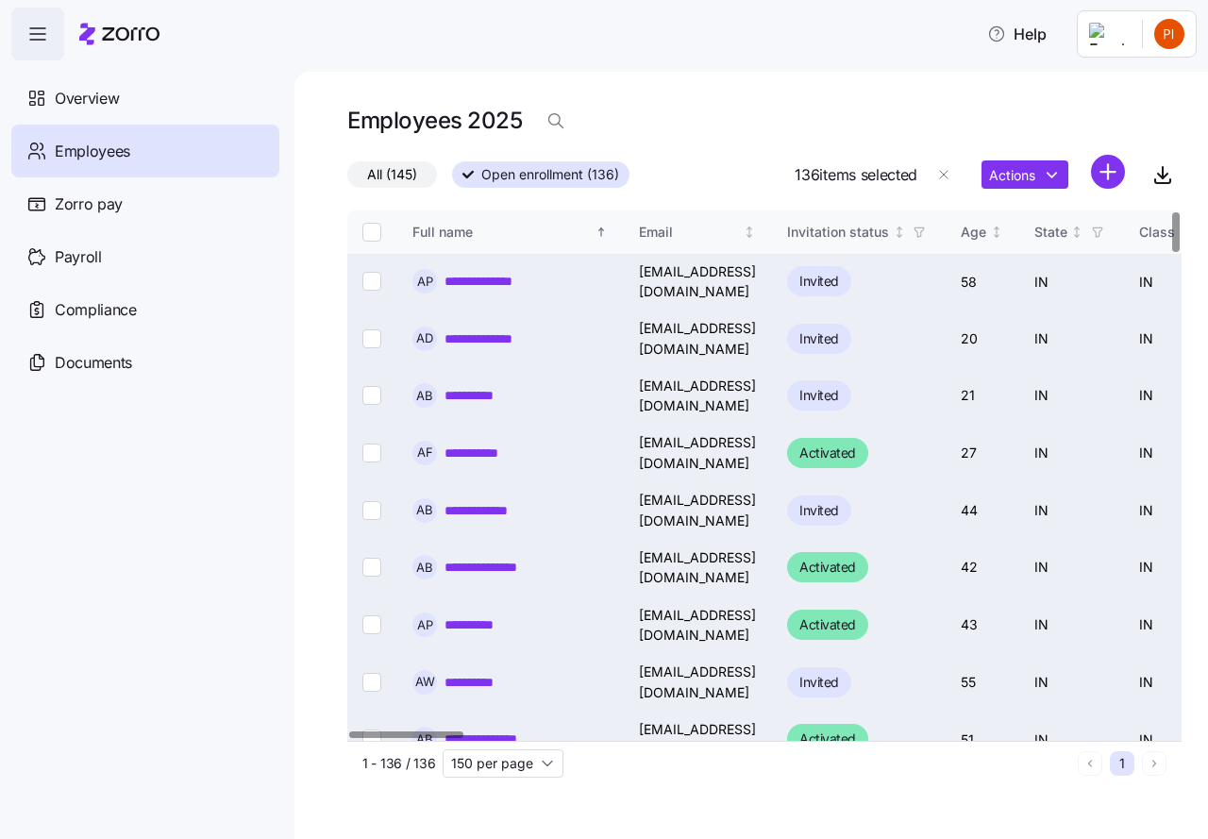
checkbox input "false"
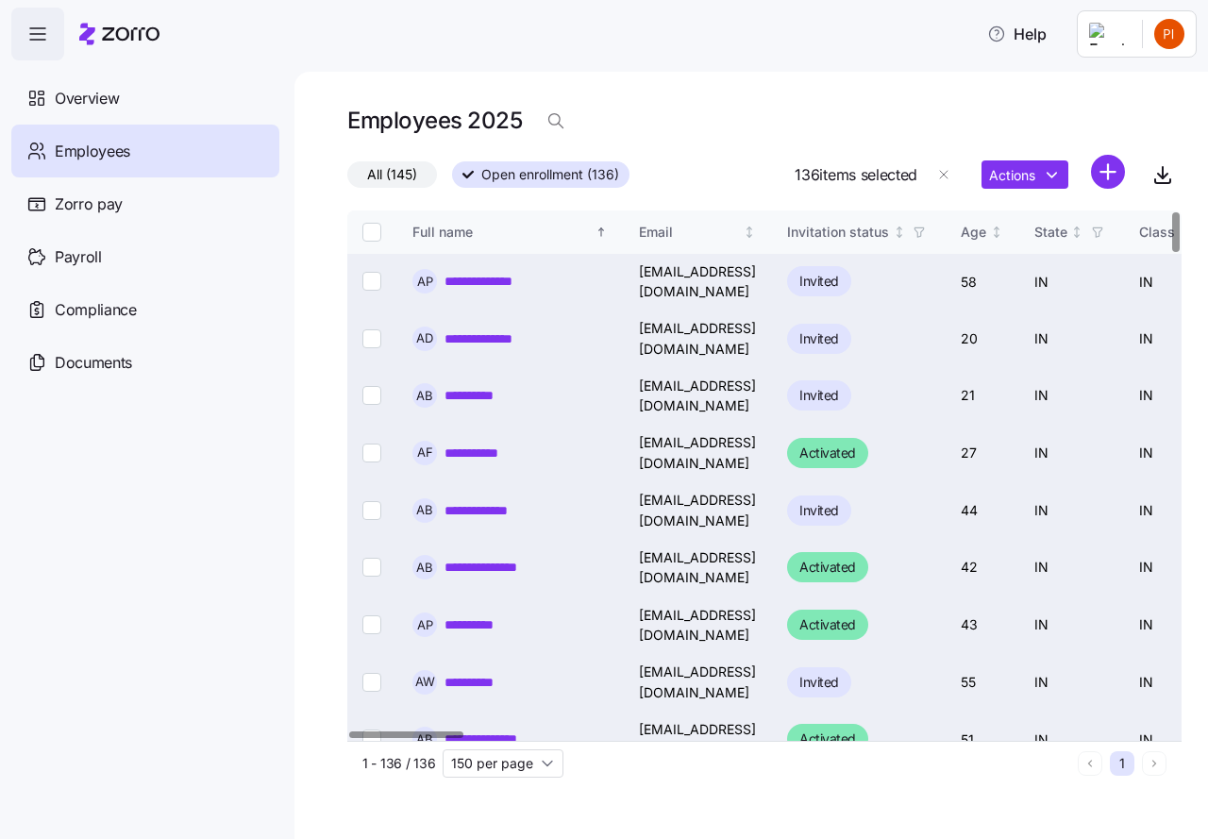
checkbox input "false"
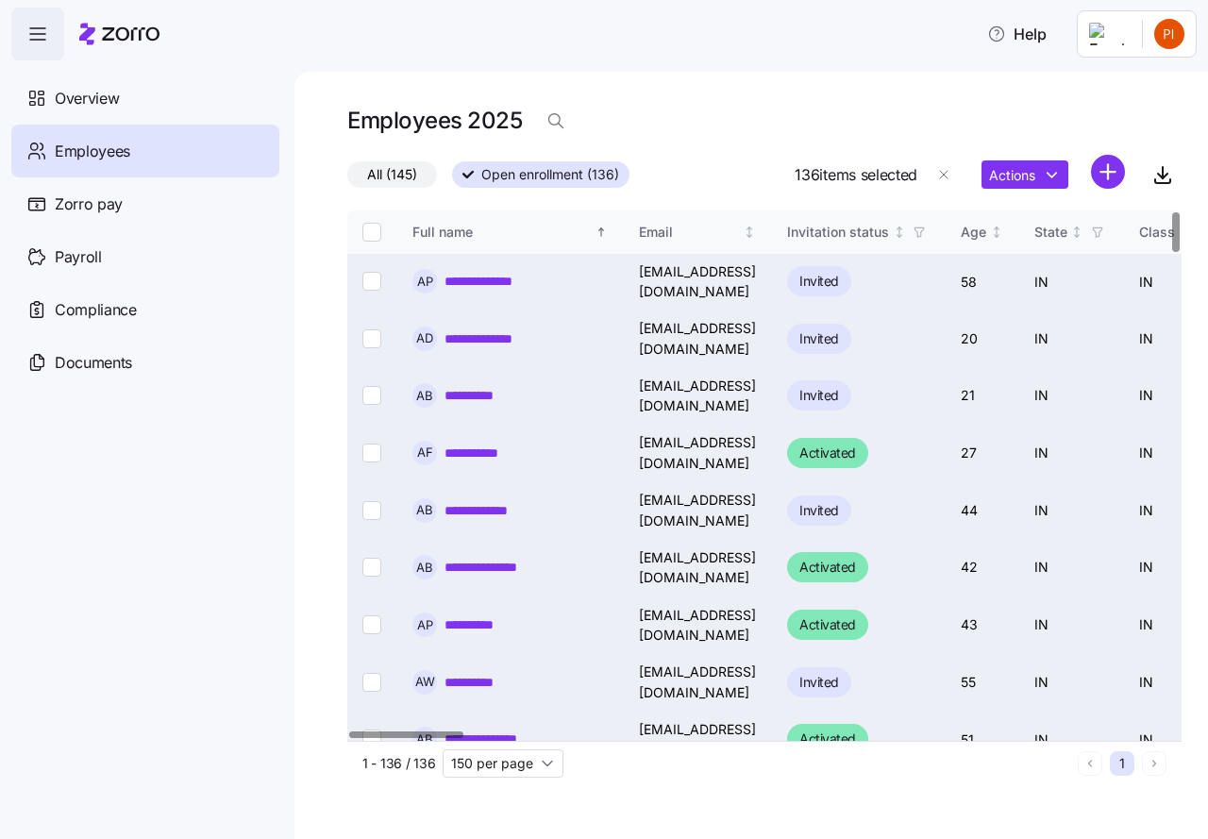
checkbox input "false"
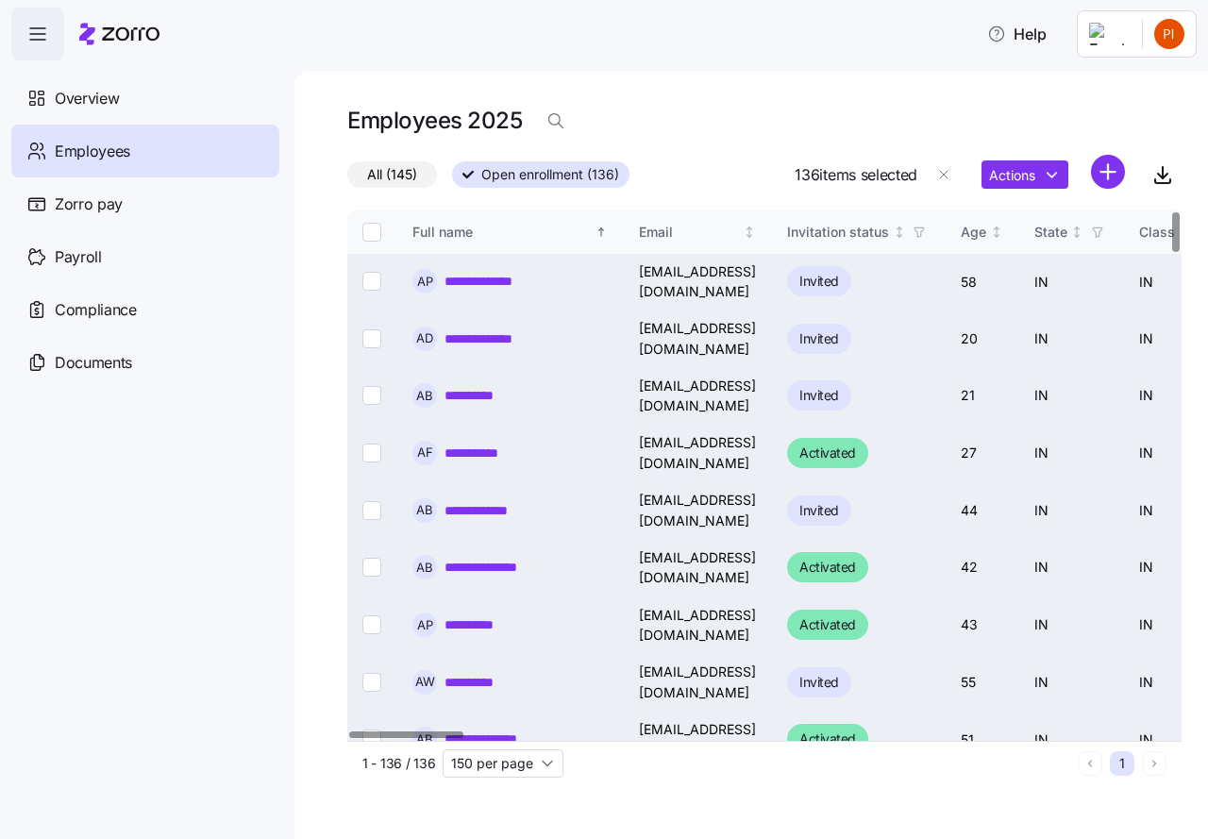
checkbox input "false"
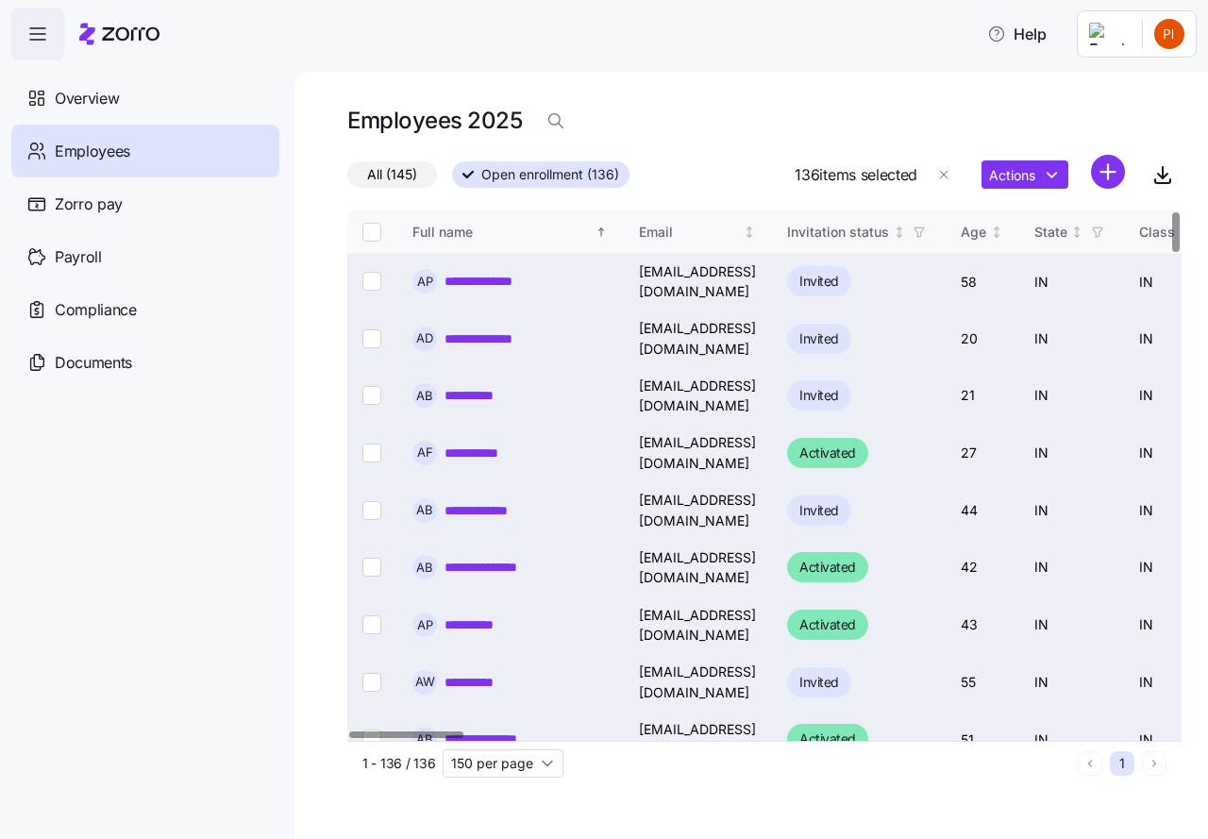
checkbox input "false"
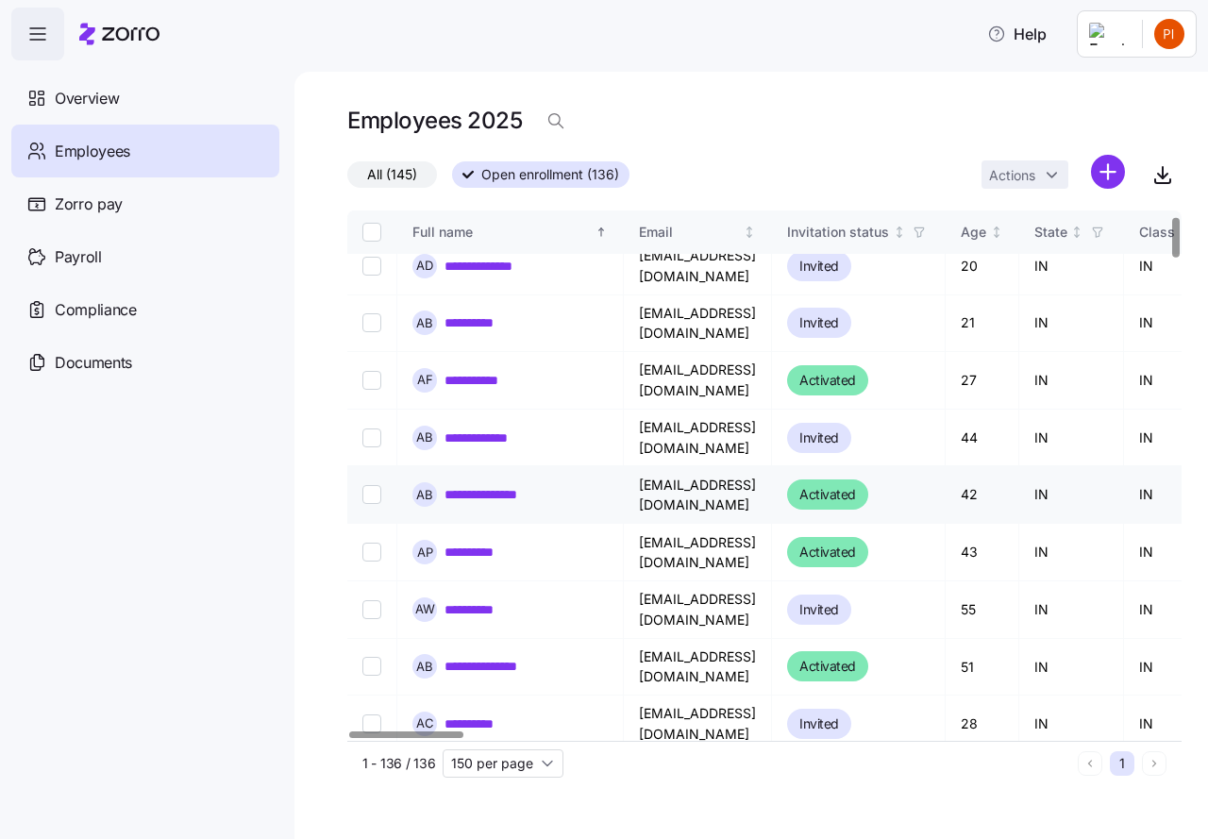
scroll to position [71, 0]
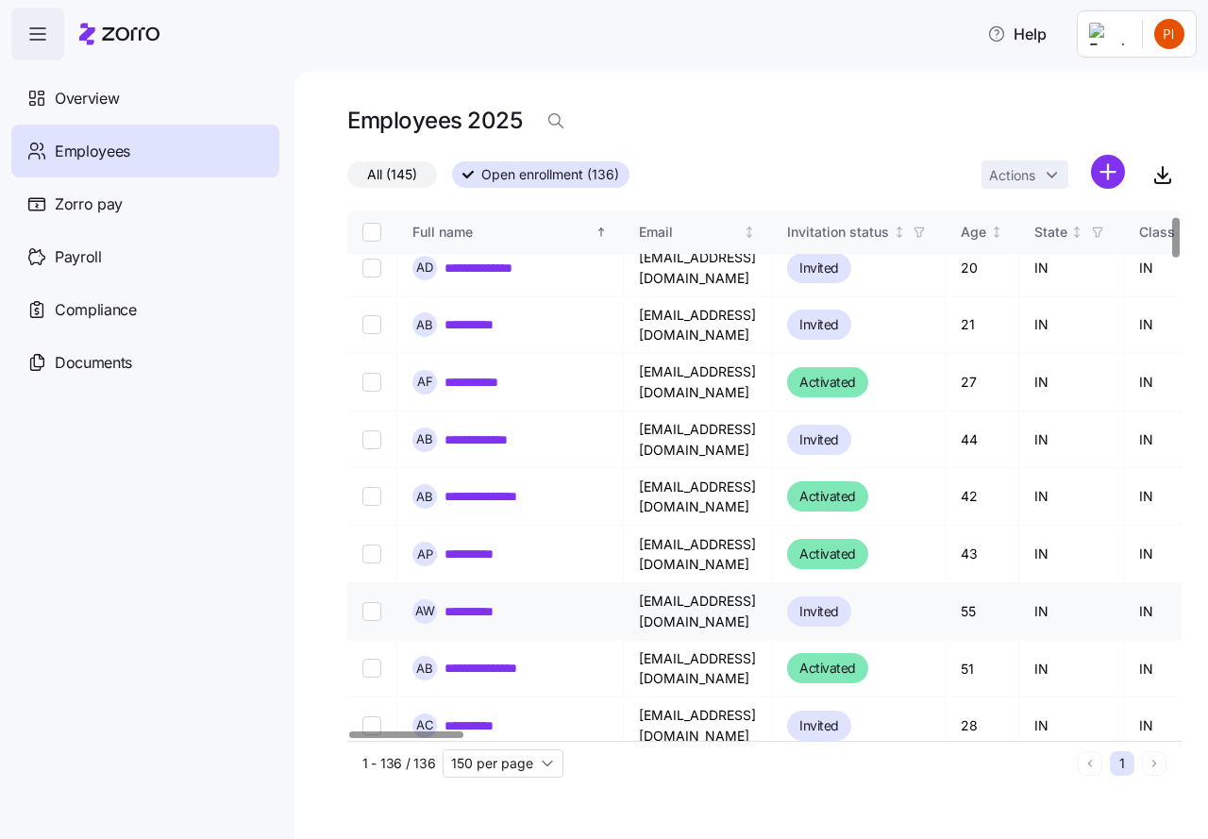
click at [491, 602] on link "**********" at bounding box center [483, 611] width 79 height 19
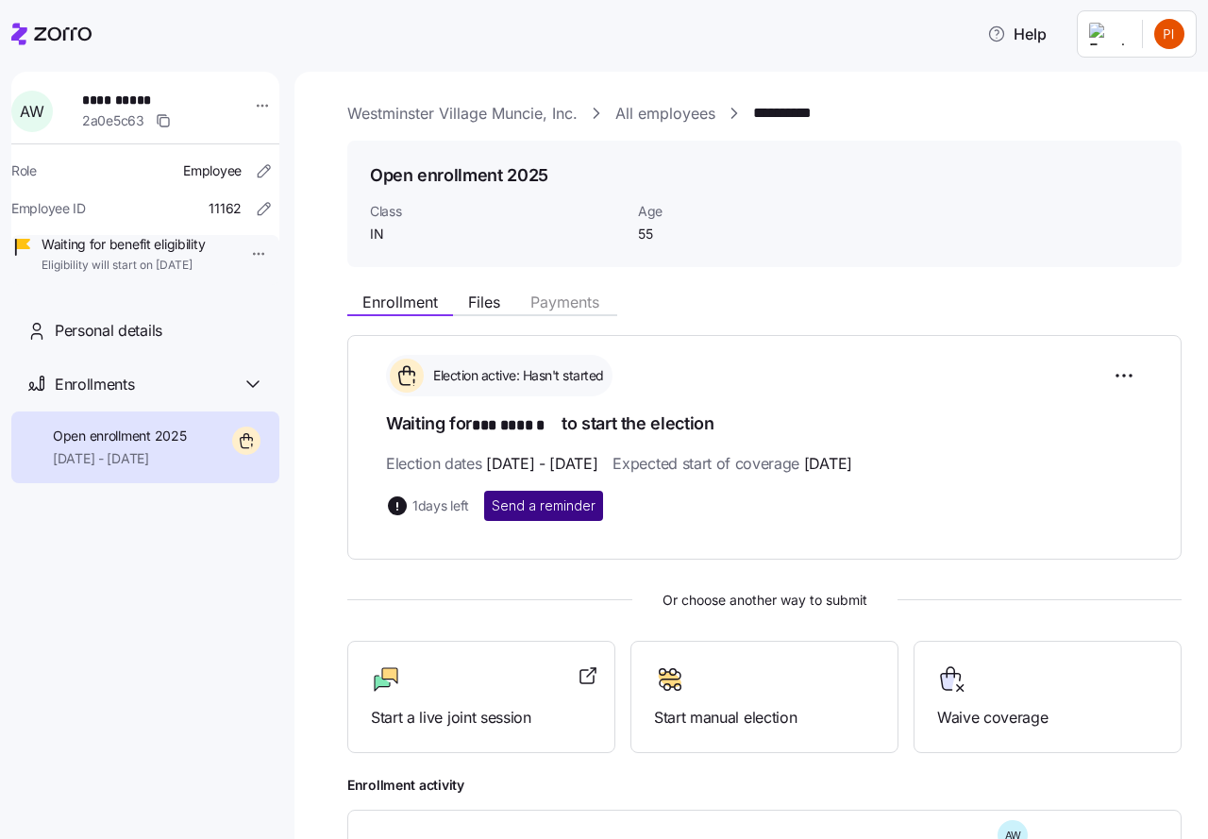
click at [549, 500] on span "Send a reminder" at bounding box center [544, 505] width 104 height 19
click at [409, 110] on link "Westminster Village Muncie, Inc." at bounding box center [462, 114] width 230 height 24
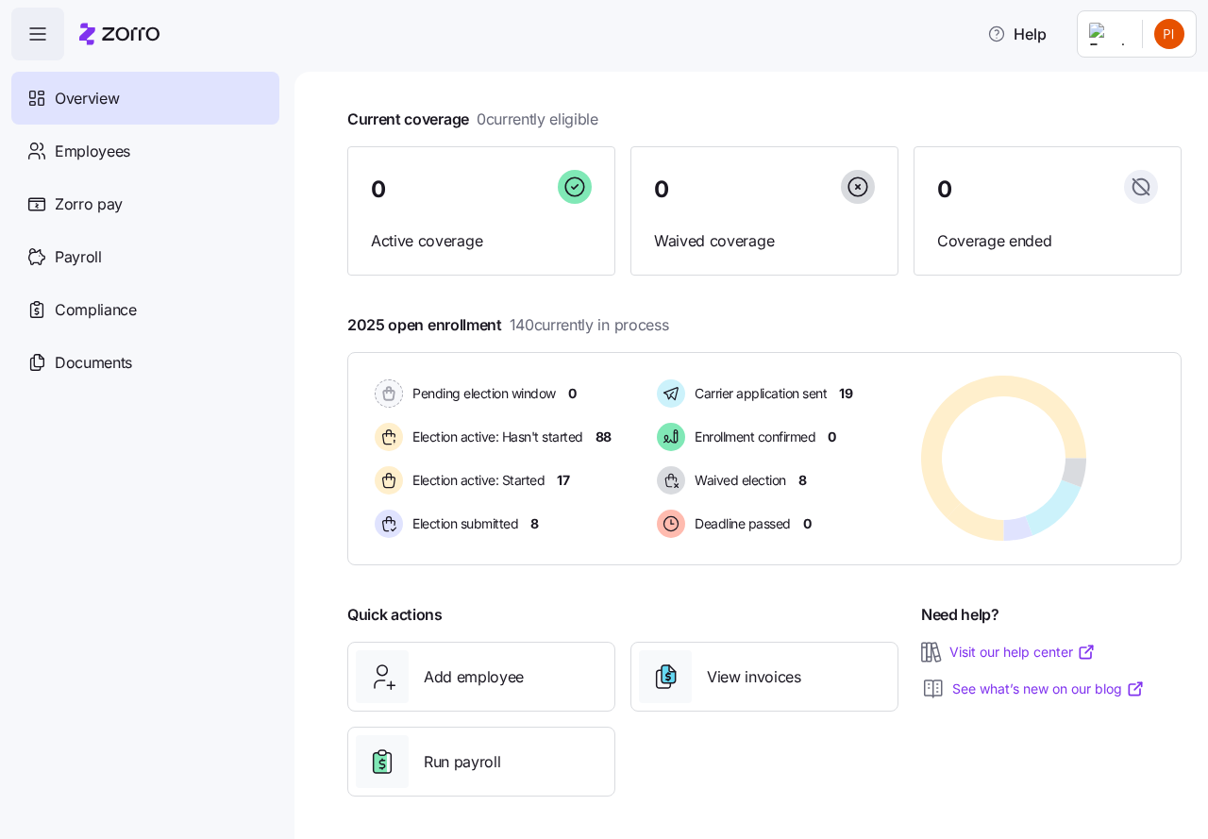
scroll to position [92, 0]
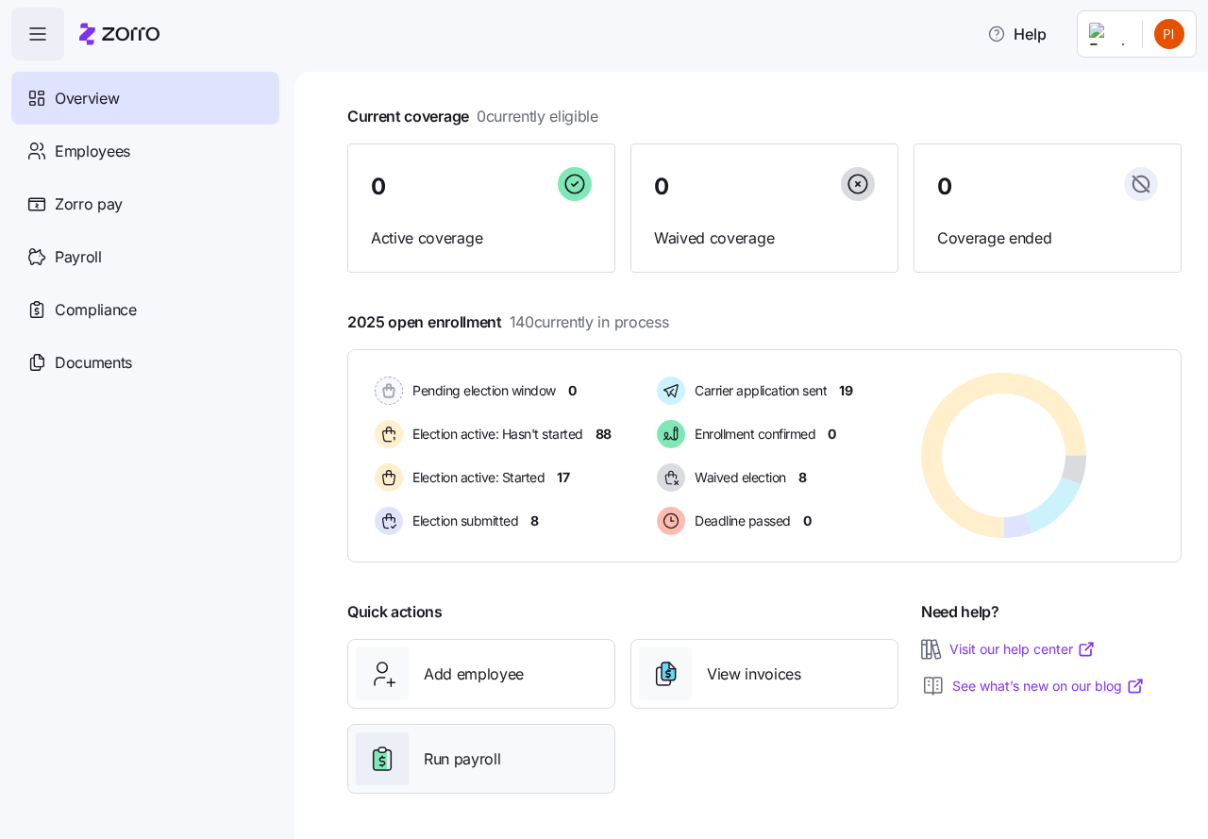
click at [477, 753] on span "Run payroll" at bounding box center [462, 759] width 76 height 24
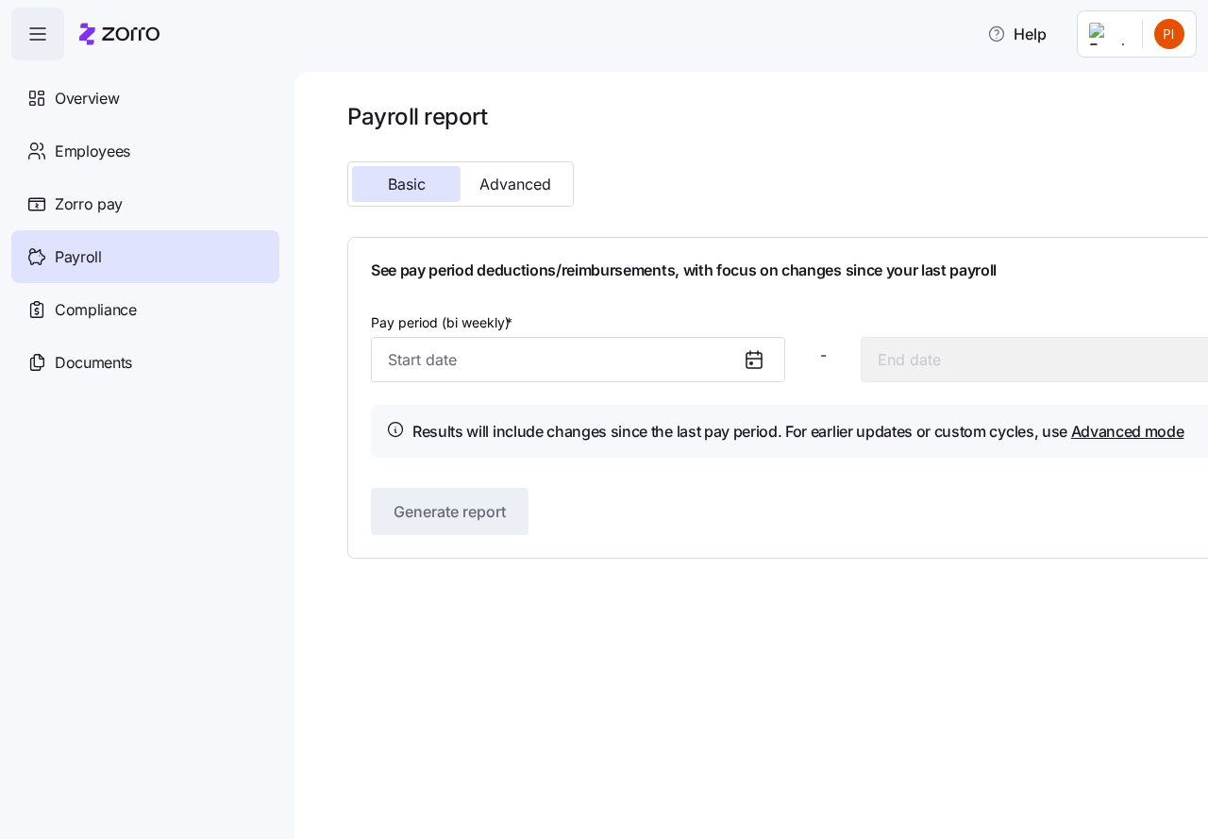
click at [750, 360] on icon at bounding box center [754, 359] width 23 height 23
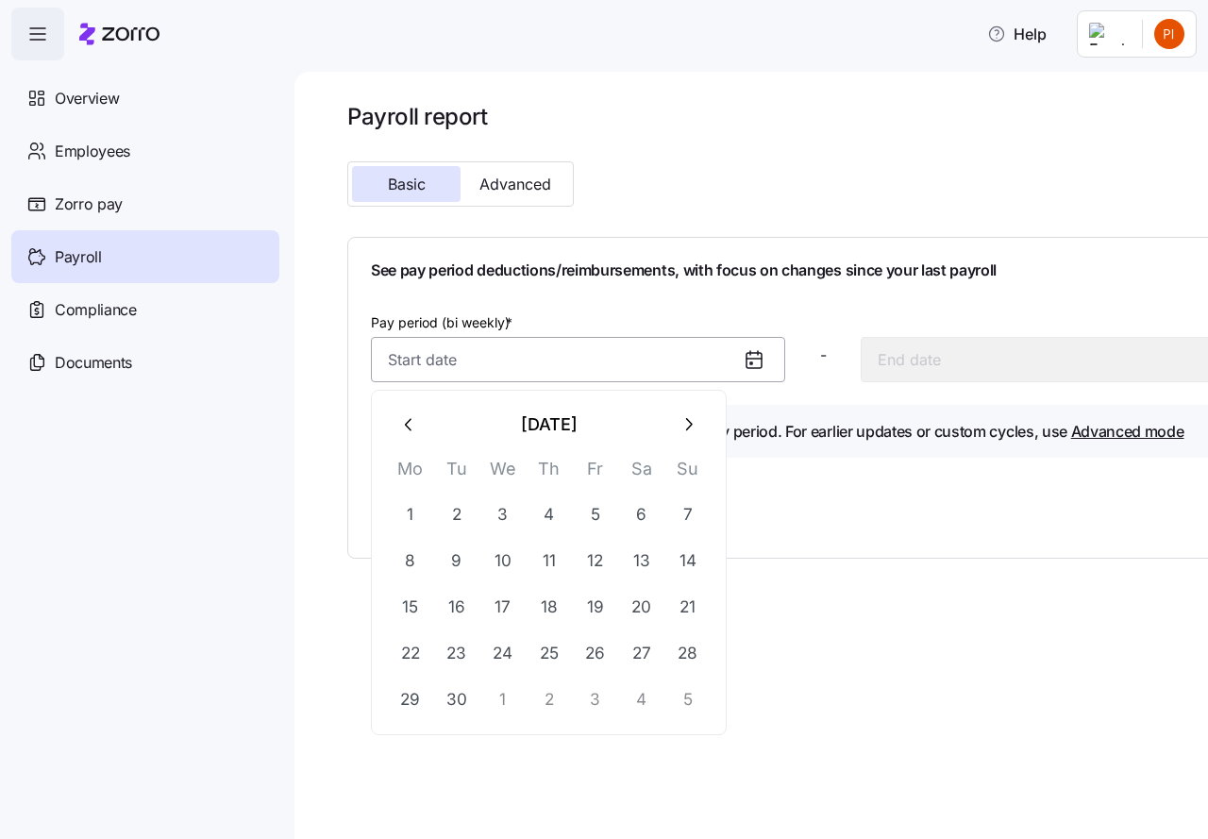
click at [659, 350] on input "Pay period (bi weekly) *" at bounding box center [578, 359] width 414 height 45
click at [445, 695] on button "30" at bounding box center [456, 699] width 45 height 45
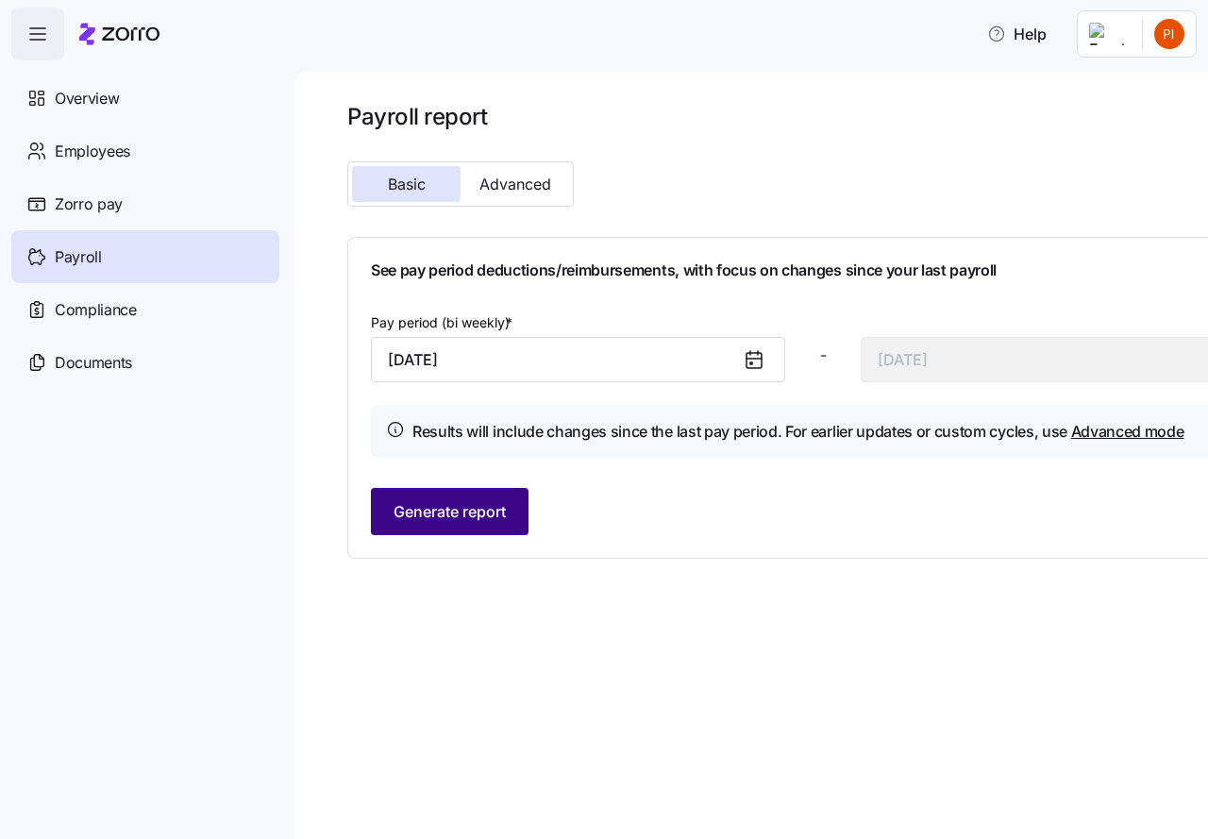
click at [444, 510] on span "Generate report" at bounding box center [449, 511] width 112 height 23
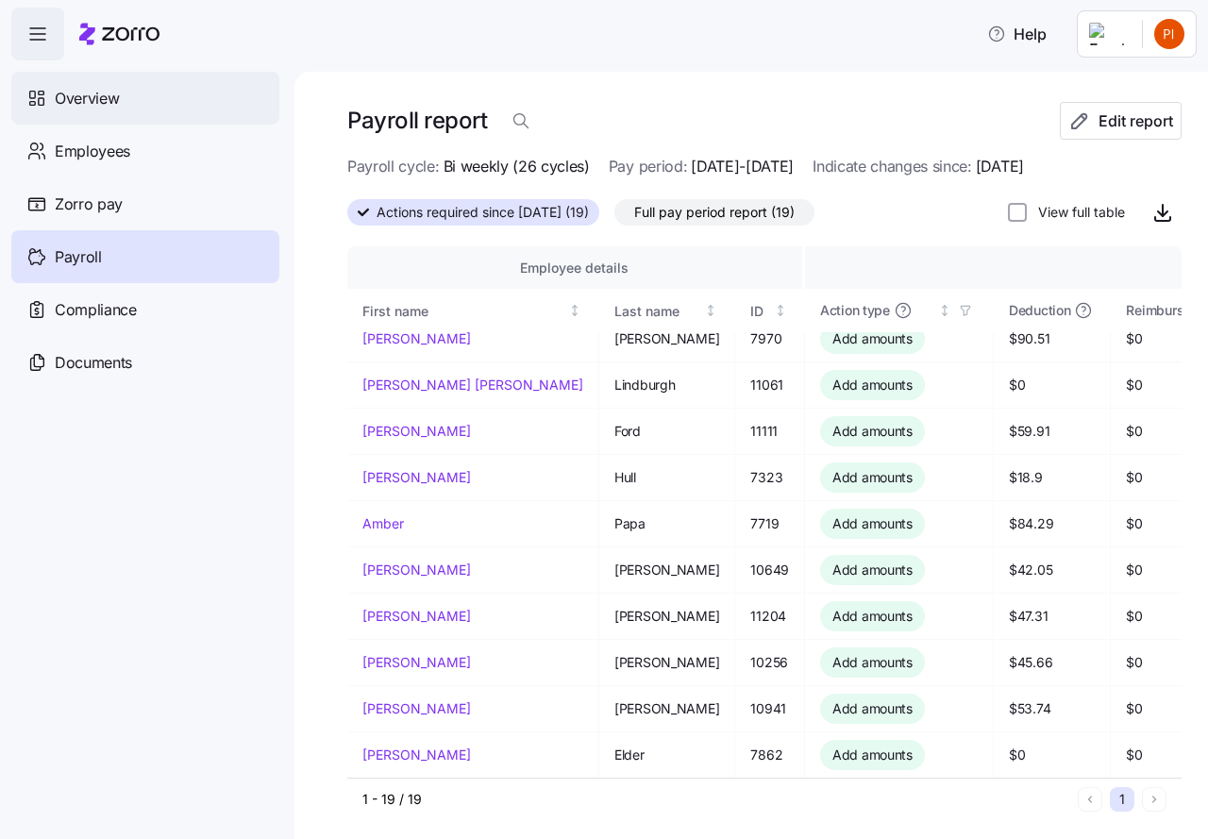
click at [95, 92] on span "Overview" at bounding box center [87, 99] width 64 height 24
